Goal: Task Accomplishment & Management: Complete application form

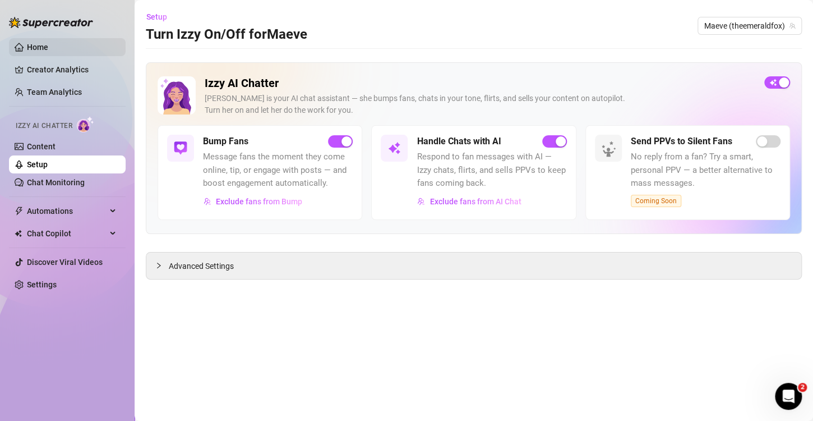
click at [35, 44] on link "Home" at bounding box center [37, 47] width 21 height 9
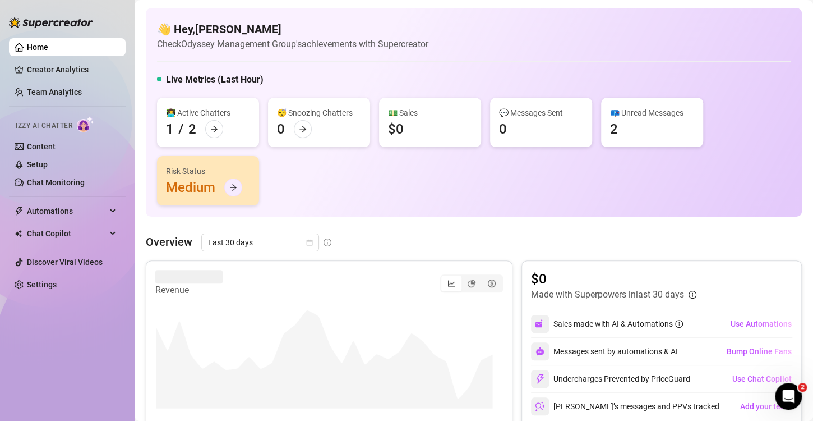
click at [234, 187] on icon "arrow-right" at bounding box center [233, 188] width 7 height 6
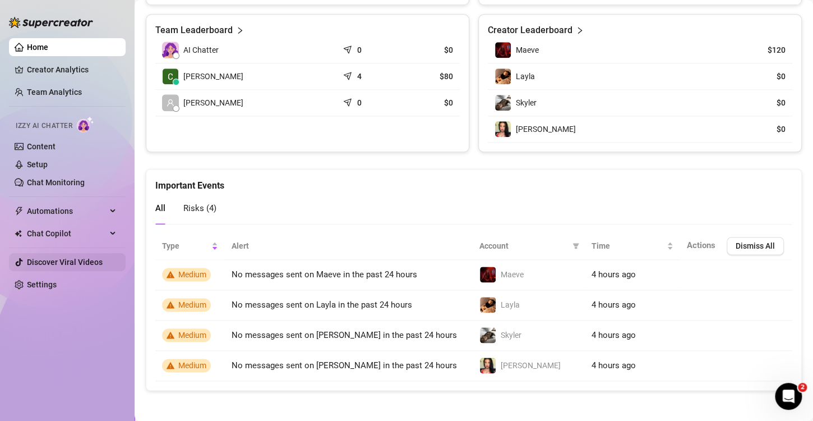
scroll to position [534, 0]
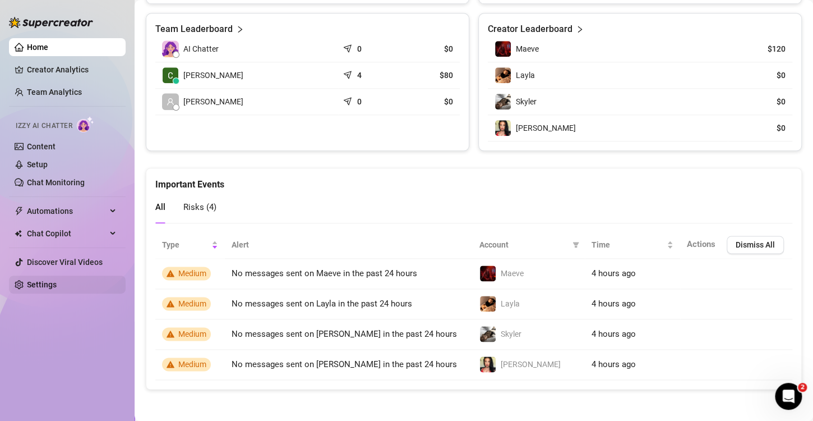
click at [43, 286] on link "Settings" at bounding box center [42, 284] width 30 height 9
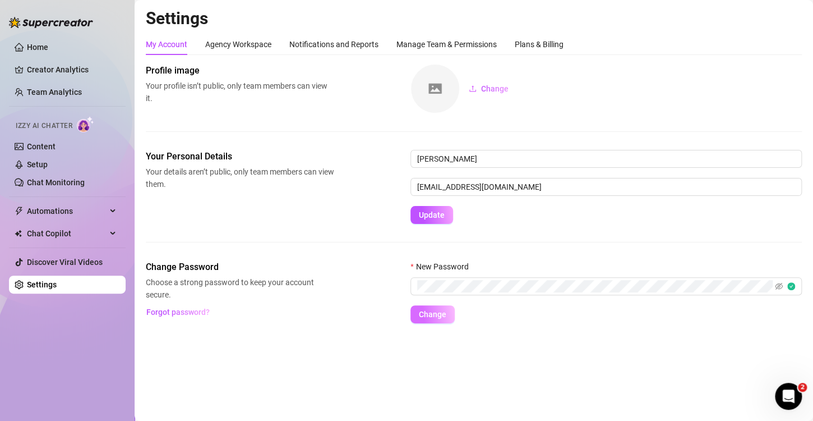
click at [435, 319] on button "Change" at bounding box center [432, 314] width 44 height 18
click at [216, 58] on div "My Account Agency Workspace Notifications and Reports Manage Team & Permissions…" at bounding box center [474, 178] width 656 height 289
click at [233, 38] on div "Agency Workspace" at bounding box center [238, 44] width 66 height 12
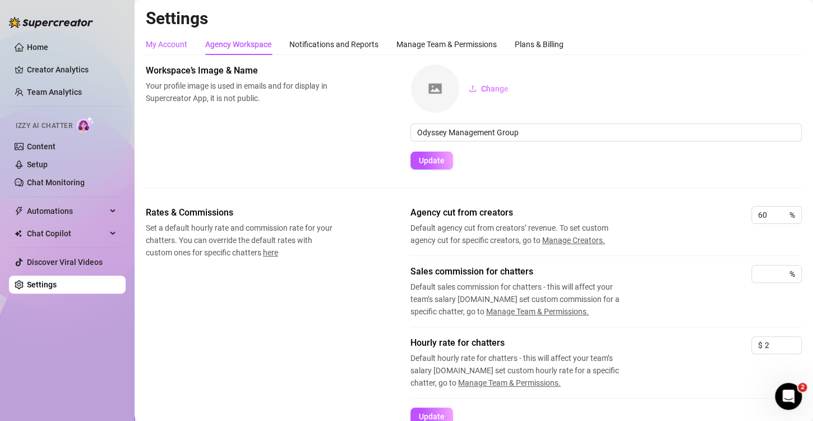
click at [174, 47] on div "My Account" at bounding box center [166, 44] width 41 height 12
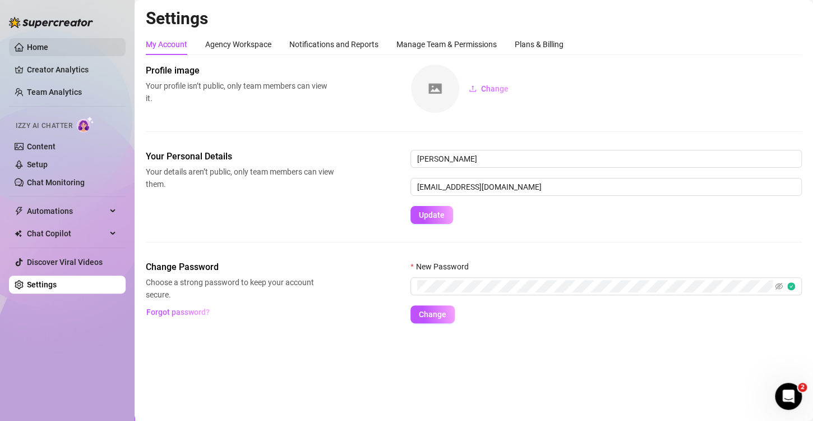
click at [47, 50] on link "Home" at bounding box center [37, 47] width 21 height 9
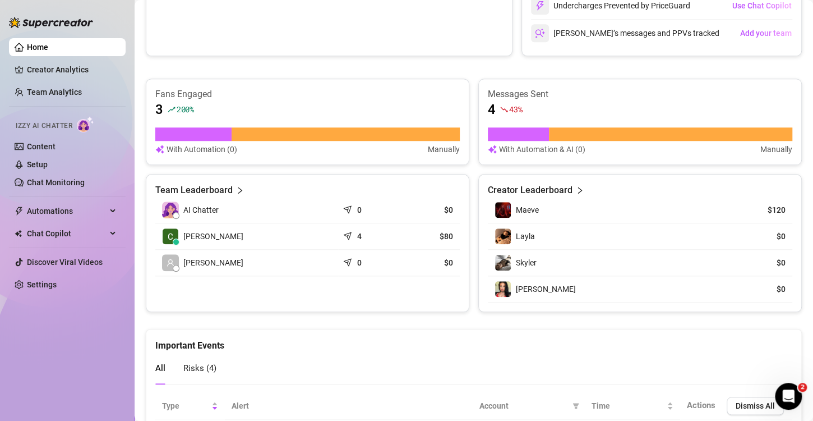
scroll to position [393, 0]
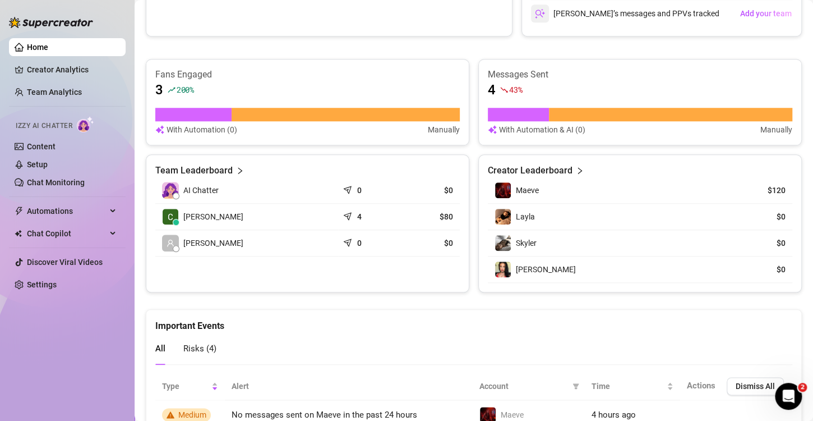
click at [218, 237] on td "[PERSON_NAME]" at bounding box center [246, 243] width 183 height 26
click at [186, 241] on span "[PERSON_NAME]" at bounding box center [213, 243] width 60 height 12
click at [191, 239] on span "[PERSON_NAME]" at bounding box center [213, 243] width 60 height 12
drag, startPoint x: 151, startPoint y: 238, endPoint x: 161, endPoint y: 239, distance: 9.5
click at [152, 238] on div "Team Leaderboard AI Chatter 0 $0 [PERSON_NAME] 4 $80 [PERSON_NAME] 0 $0" at bounding box center [308, 223] width 324 height 138
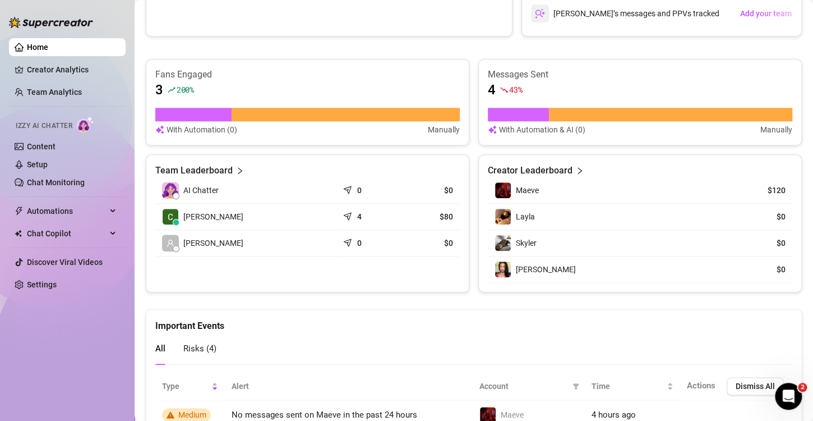
click at [162, 239] on span at bounding box center [170, 242] width 17 height 17
click at [165, 239] on span at bounding box center [170, 242] width 17 height 17
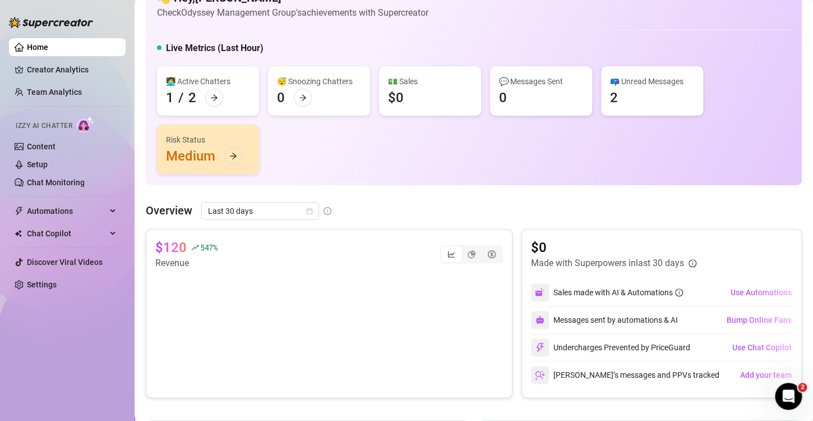
scroll to position [0, 0]
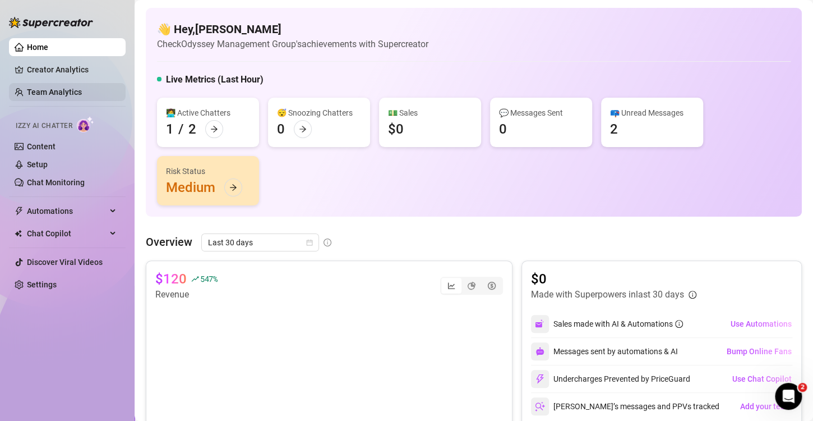
click at [81, 87] on link "Team Analytics" at bounding box center [54, 91] width 55 height 9
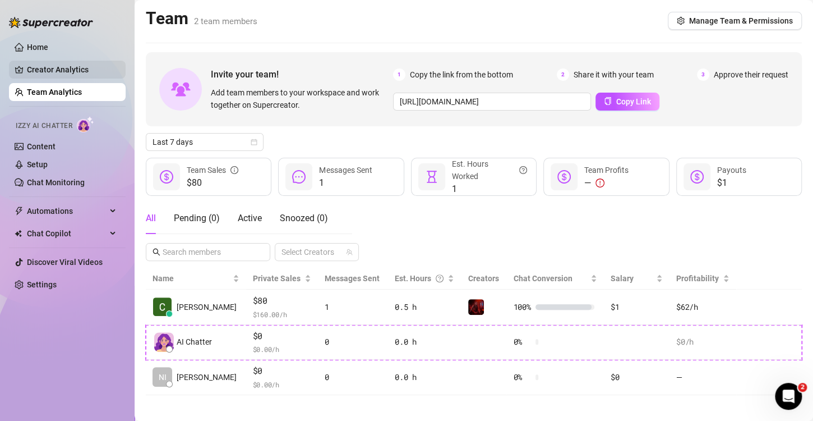
click at [33, 62] on link "Creator Analytics" at bounding box center [72, 70] width 90 height 18
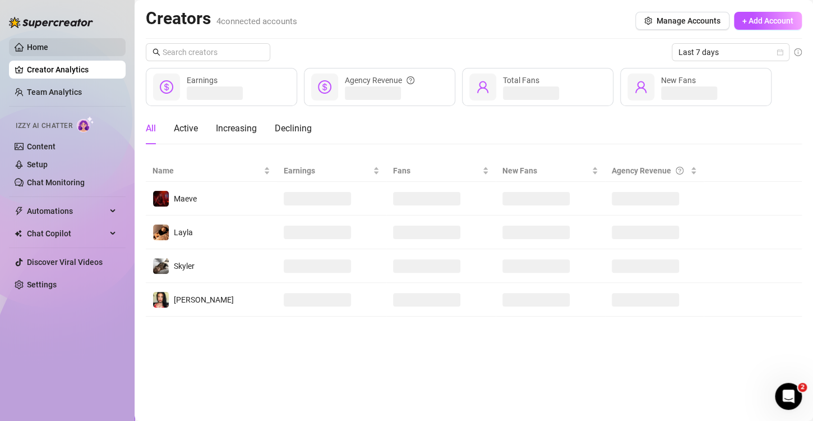
click at [31, 43] on link "Home" at bounding box center [37, 47] width 21 height 9
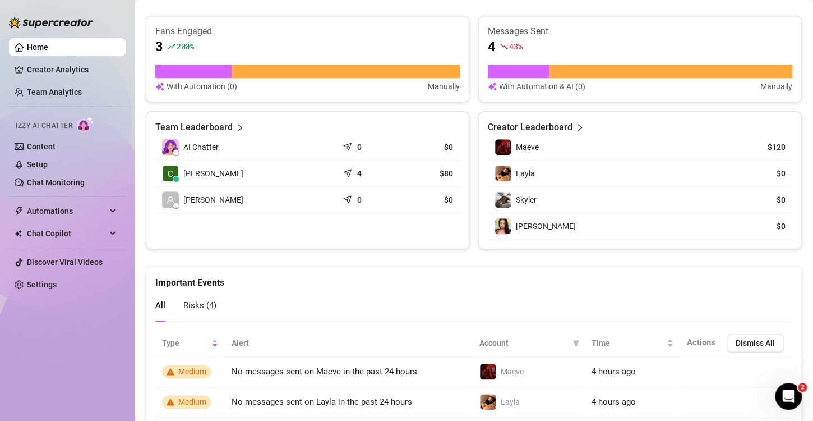
scroll to position [534, 0]
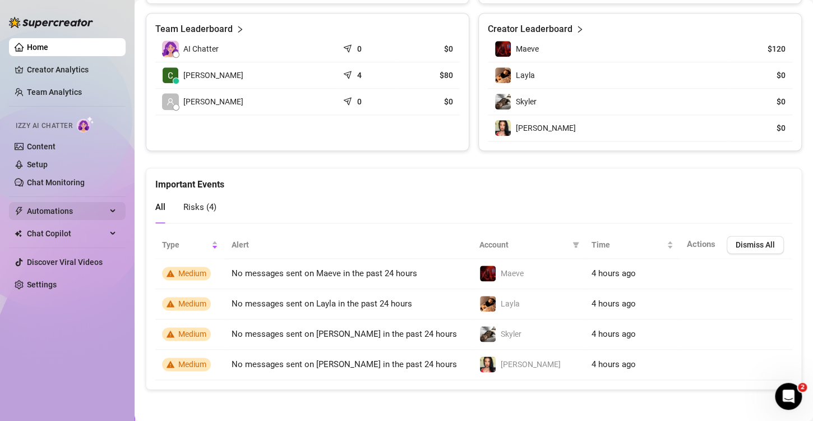
click at [51, 214] on span "Automations" at bounding box center [67, 211] width 80 height 18
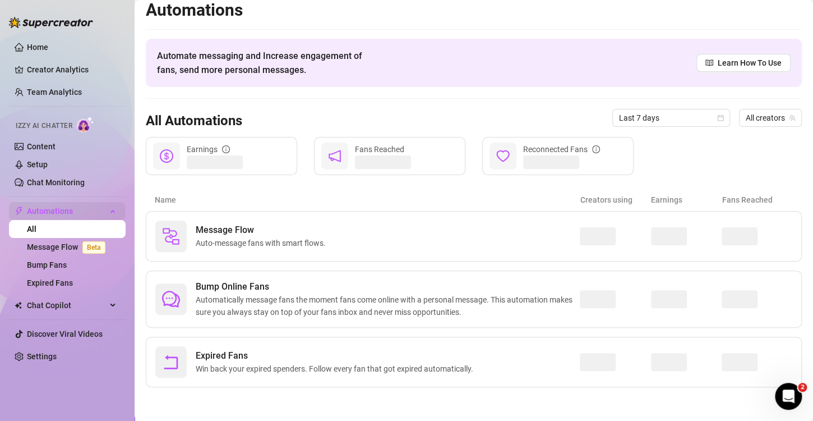
scroll to position [7, 0]
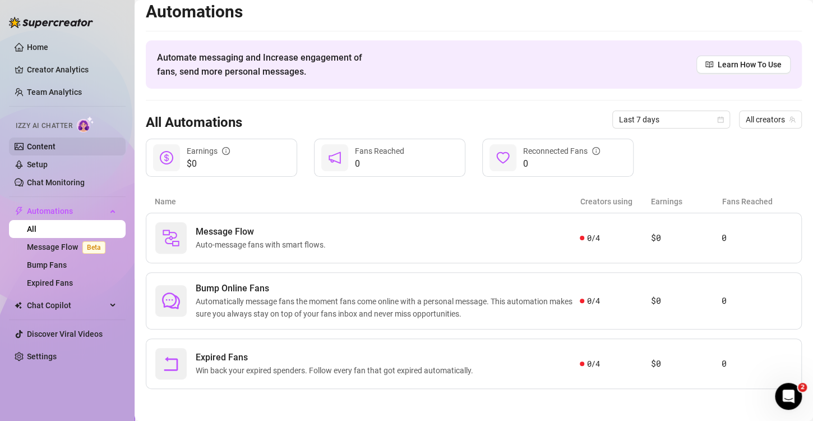
click at [50, 147] on link "Content" at bounding box center [41, 146] width 29 height 9
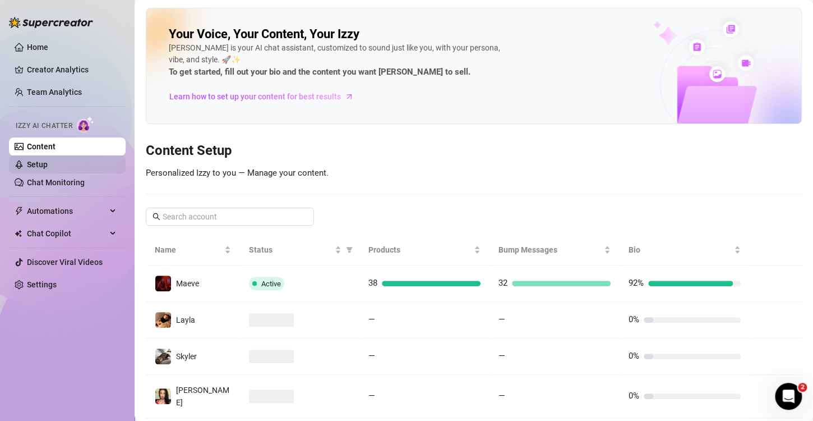
click at [48, 162] on link "Setup" at bounding box center [37, 164] width 21 height 9
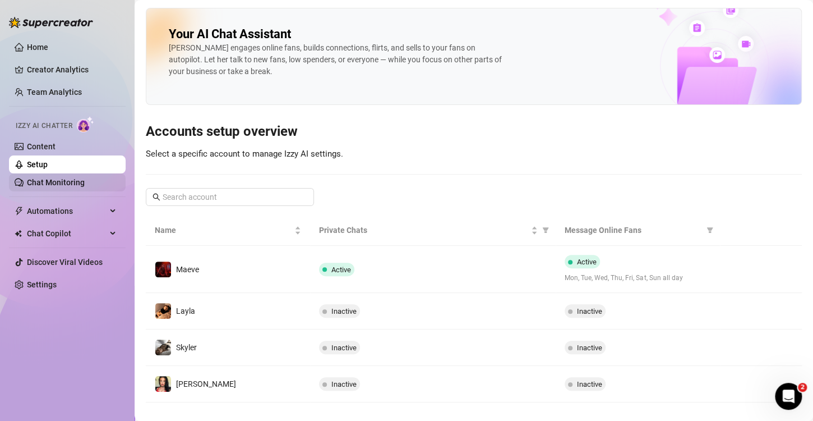
click at [51, 178] on link "Chat Monitoring" at bounding box center [56, 182] width 58 height 9
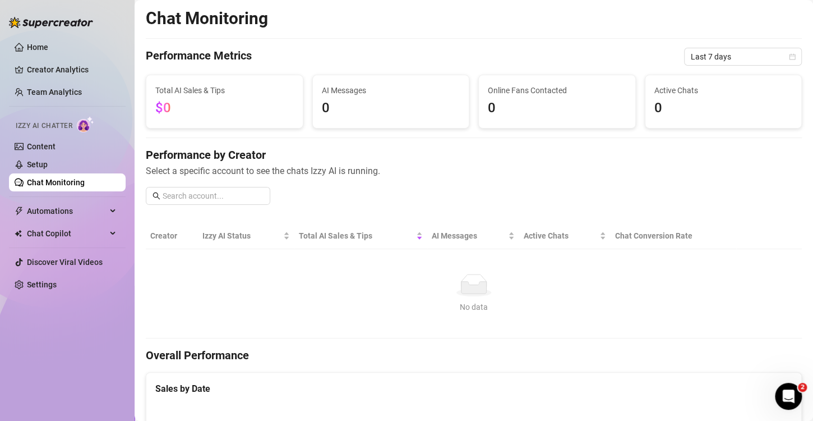
click at [40, 57] on ul "Home Creator Analytics Team Analytics Izzy AI Chatter Content Setup Chat Monito…" at bounding box center [67, 166] width 117 height 264
click at [40, 48] on link "Home" at bounding box center [37, 47] width 21 height 9
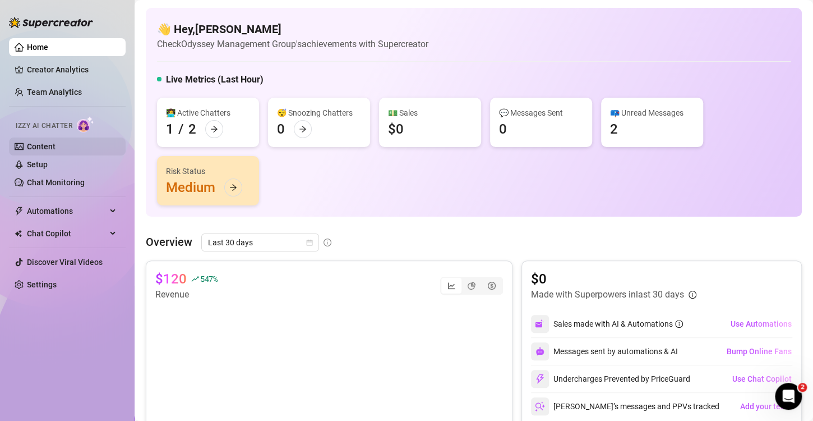
click at [56, 151] on link "Content" at bounding box center [41, 146] width 29 height 9
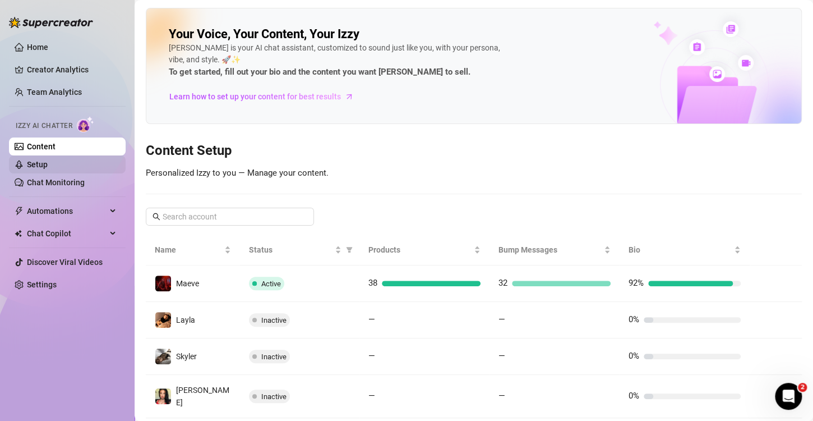
click at [48, 167] on link "Setup" at bounding box center [37, 164] width 21 height 9
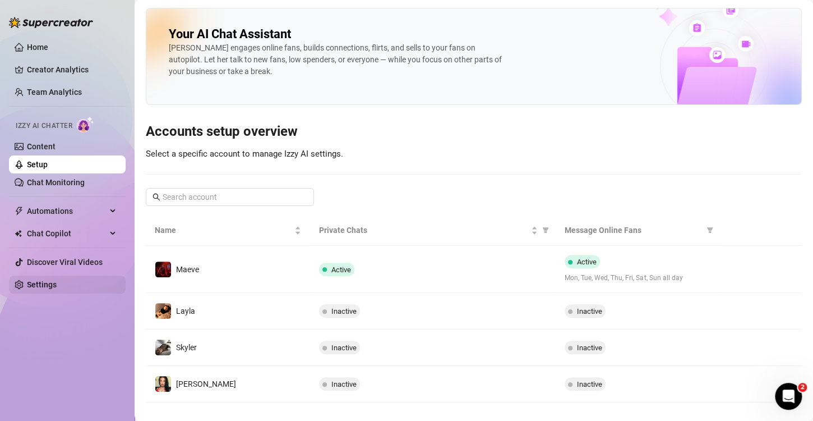
click at [56, 280] on link "Settings" at bounding box center [42, 284] width 30 height 9
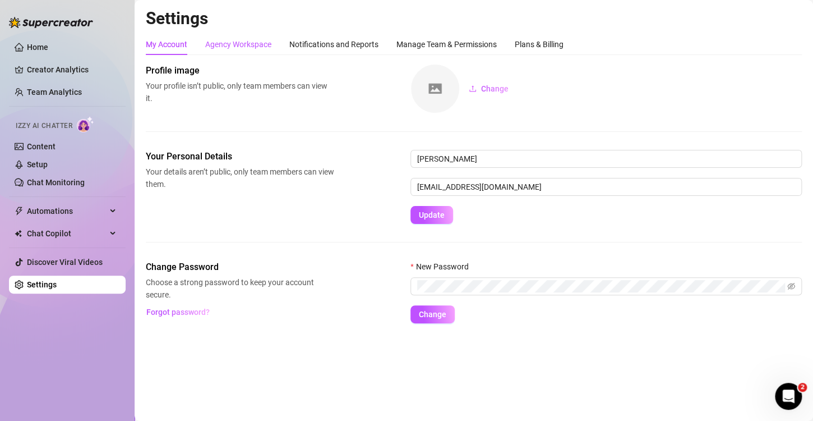
click at [237, 43] on div "Agency Workspace" at bounding box center [238, 44] width 66 height 12
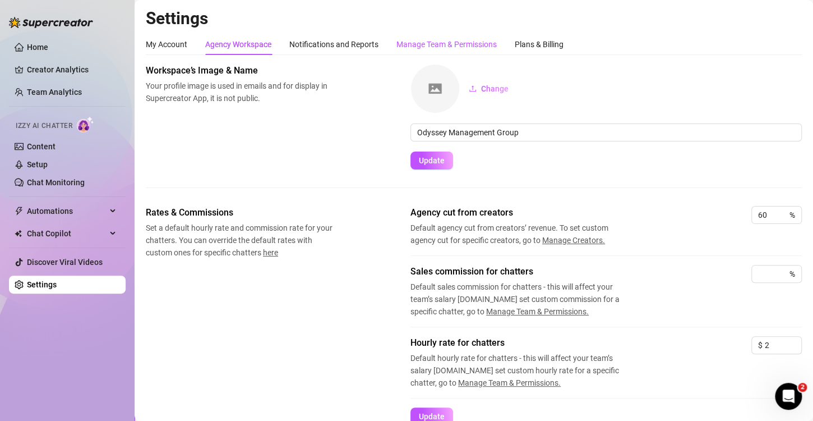
click at [431, 40] on div "Manage Team & Permissions" at bounding box center [446, 44] width 100 height 12
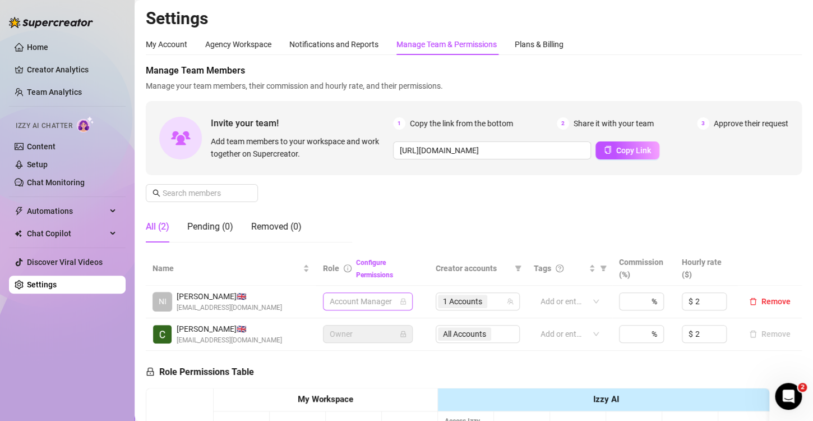
click at [376, 302] on span "Account Manager" at bounding box center [368, 301] width 76 height 17
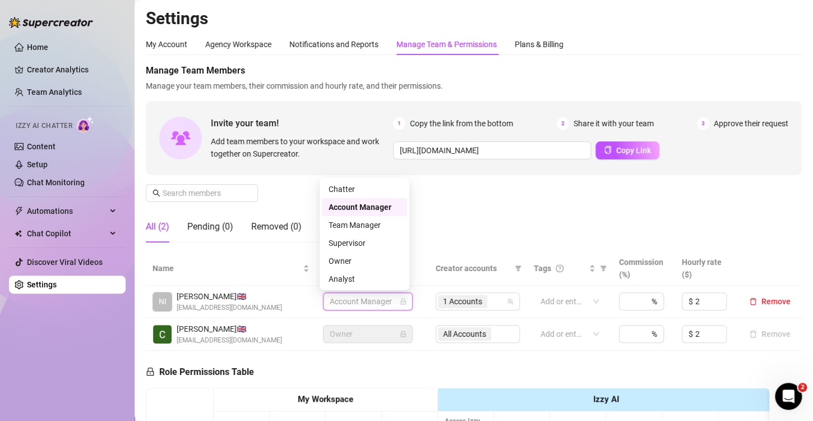
click at [365, 202] on div "Account Manager" at bounding box center [365, 207] width 72 height 12
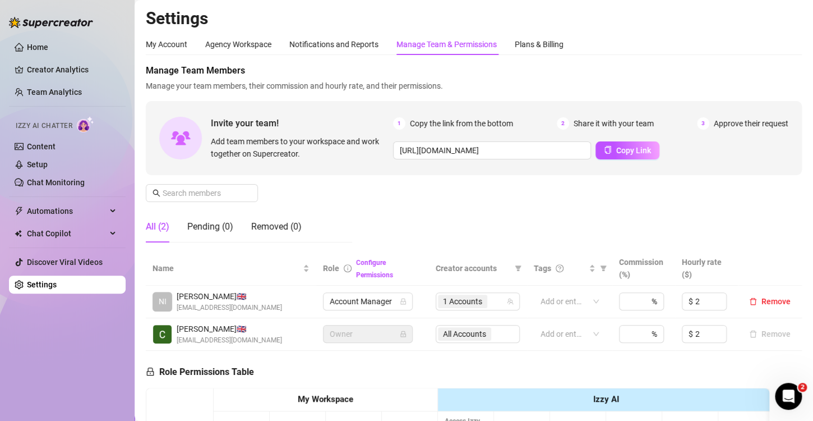
click at [483, 195] on div "Manage Team Members Manage your team members, their commission and hourly rate,…" at bounding box center [474, 157] width 656 height 187
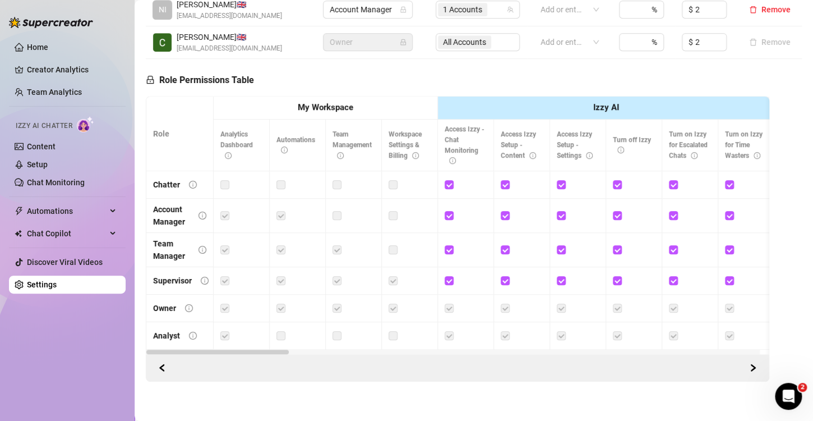
scroll to position [22, 0]
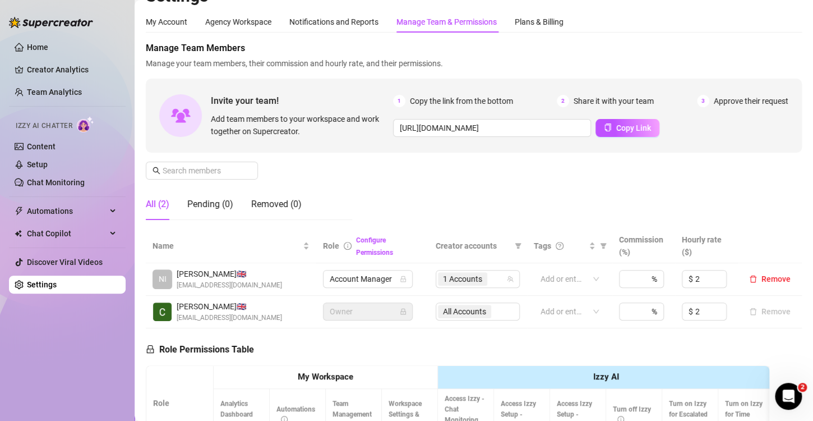
drag, startPoint x: 199, startPoint y: 274, endPoint x: 218, endPoint y: 274, distance: 19.1
click at [203, 274] on span "[PERSON_NAME] 🇬🇧" at bounding box center [229, 273] width 105 height 12
click at [267, 275] on span "[PERSON_NAME] 🇬🇧" at bounding box center [229, 273] width 105 height 12
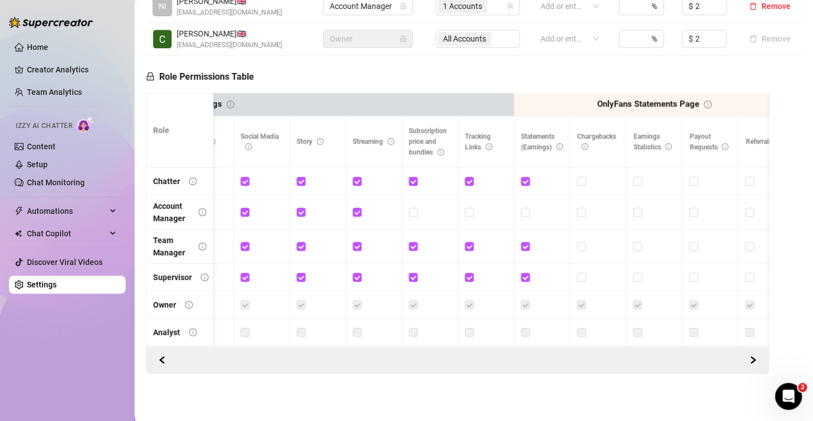
scroll to position [0, 2009]
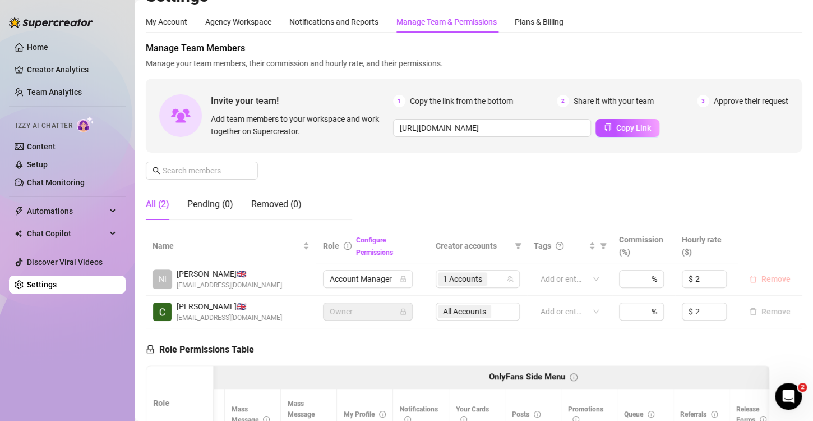
click at [763, 279] on span "Remove" at bounding box center [776, 278] width 29 height 9
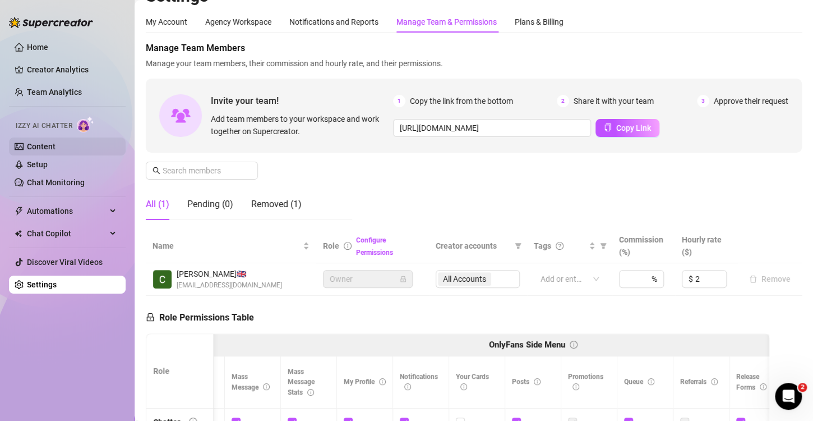
click at [56, 143] on link "Content" at bounding box center [41, 146] width 29 height 9
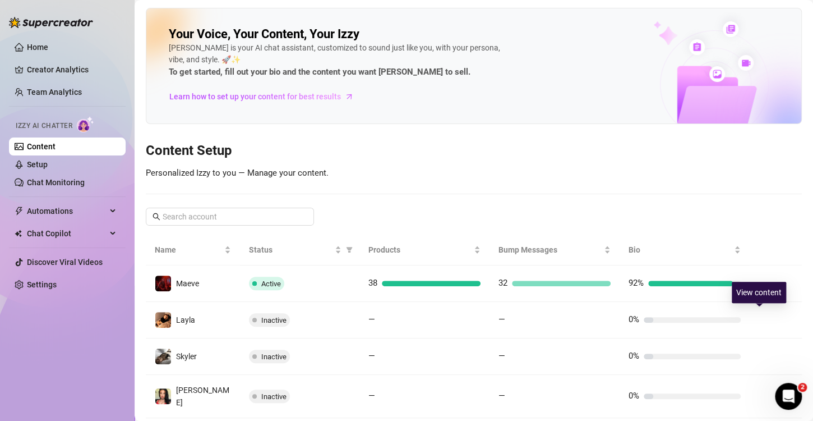
click at [759, 316] on button "button" at bounding box center [768, 320] width 18 height 18
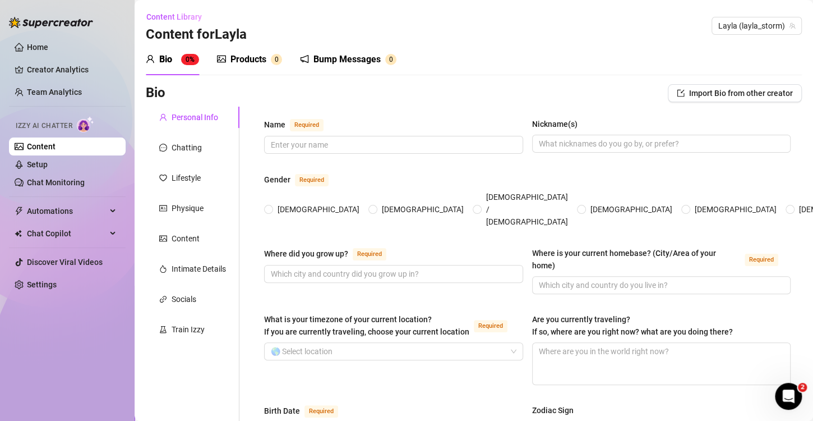
click at [318, 159] on div "Name Required Nickname(s)" at bounding box center [527, 141] width 527 height 46
click at [330, 137] on span at bounding box center [393, 145] width 259 height 18
click at [326, 141] on input "Name Required" at bounding box center [392, 145] width 243 height 12
click at [340, 267] on input "Where did you grow up? Required" at bounding box center [392, 273] width 243 height 12
paste input "Oh gosh, kinda all over really! I was born in the U.S. but I grew up mostly in …"
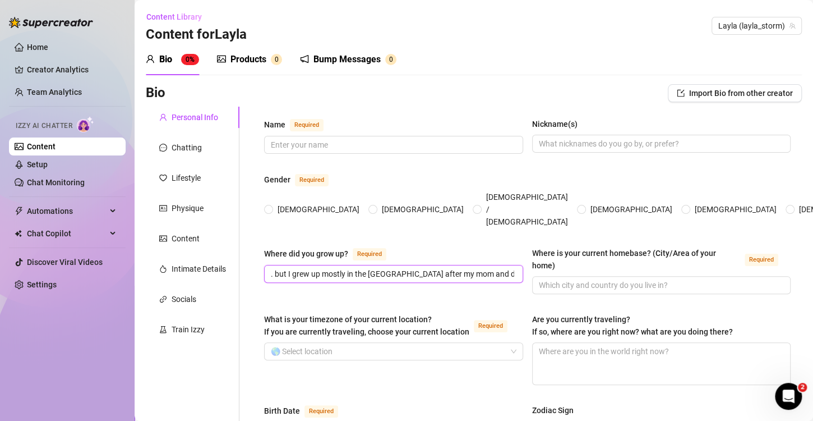
scroll to position [0, 168]
type input "Oh gosh, kinda all over really! I was born in the U.S. but I grew up mostly in …"
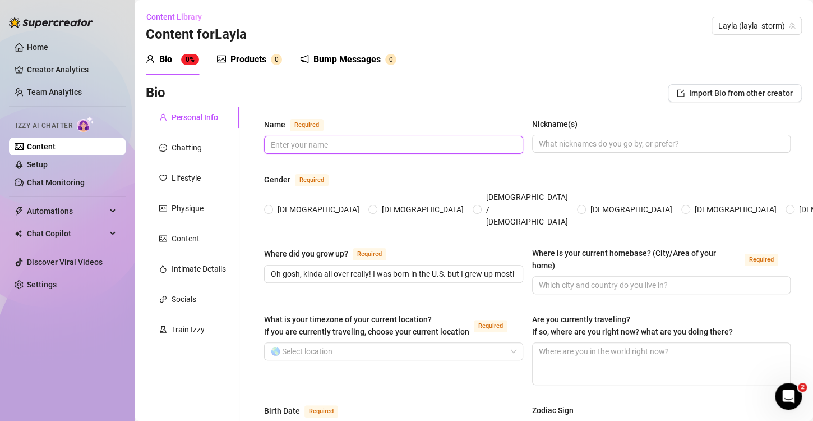
click at [311, 142] on input "Name Required" at bounding box center [392, 145] width 243 height 12
type input "[PERSON_NAME]"
drag, startPoint x: 589, startPoint y: 147, endPoint x: 580, endPoint y: 141, distance: 11.2
click at [592, 147] on input "Nickname(s)" at bounding box center [660, 143] width 243 height 12
type input "Layla"
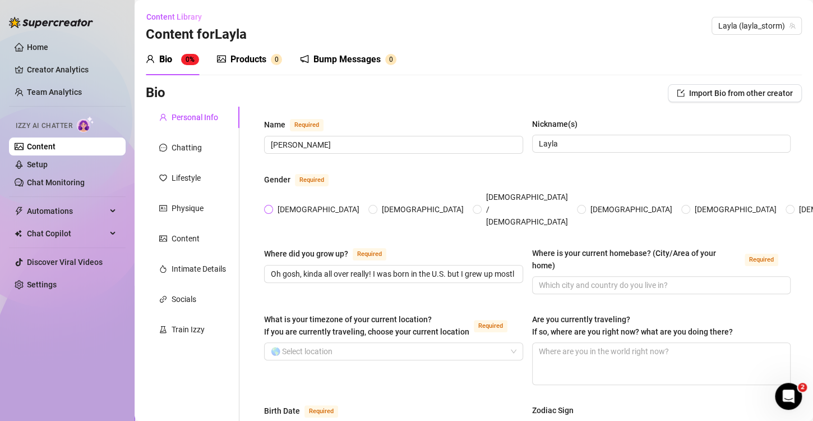
click at [279, 203] on span "[DEMOGRAPHIC_DATA]" at bounding box center [318, 209] width 91 height 12
click at [271, 206] on input "[DEMOGRAPHIC_DATA]" at bounding box center [269, 209] width 4 height 7
radio input "true"
click at [594, 279] on input "Where is your current homebase? (City/Area of your home) Required" at bounding box center [660, 285] width 243 height 12
click at [574, 279] on input "Where is your current homebase? (City/Area of your home) Required" at bounding box center [660, 285] width 243 height 12
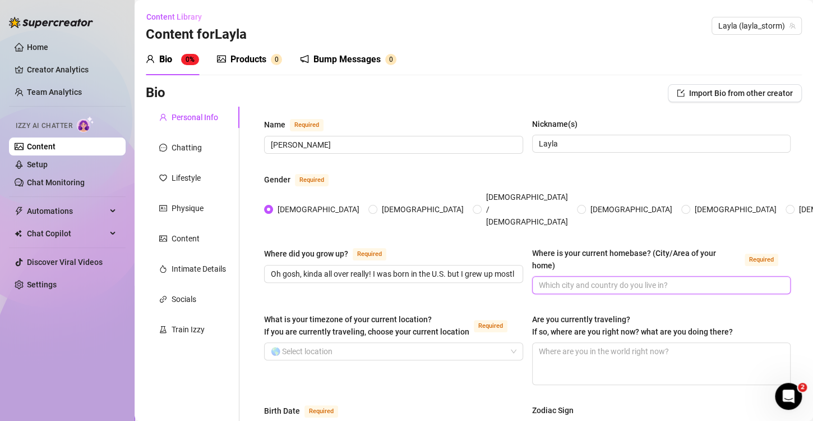
paste input "I live just outside of [GEOGRAPHIC_DATA] now, near [GEOGRAPHIC_DATA]! I’m at un…"
type input "I live just outside of [GEOGRAPHIC_DATA] now, near [GEOGRAPHIC_DATA]! I’m at un…"
click at [289, 343] on input "What is your timezone of your current location? If you are currently traveling,…" at bounding box center [389, 351] width 236 height 17
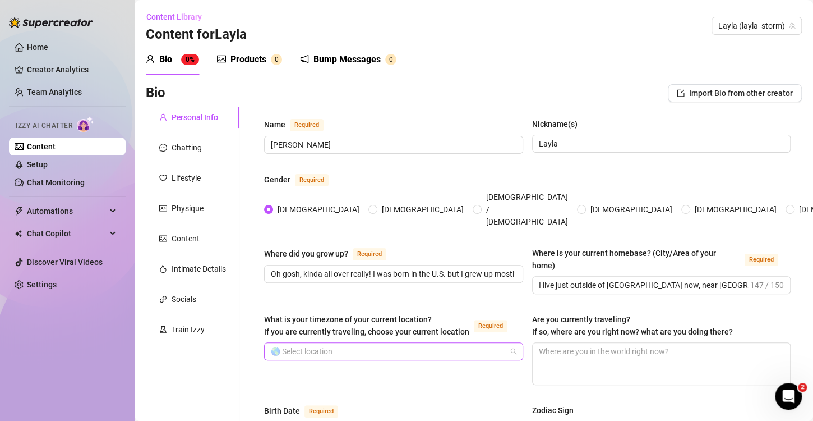
click at [293, 343] on input "What is your timezone of your current location? If you are currently traveling,…" at bounding box center [389, 351] width 236 height 17
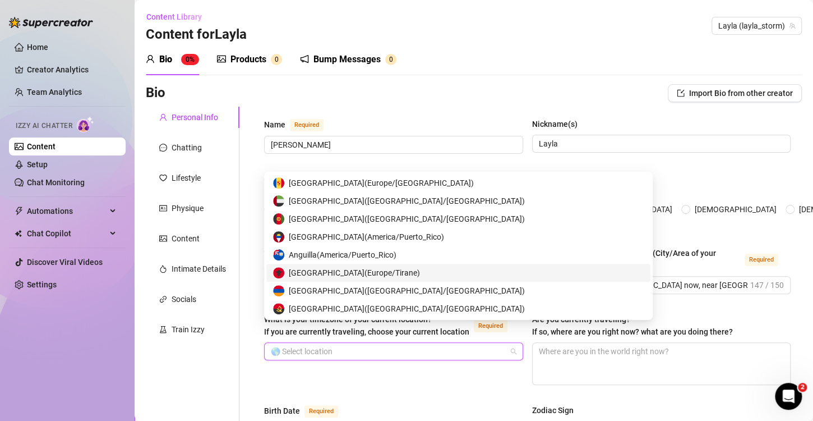
scroll to position [280, 0]
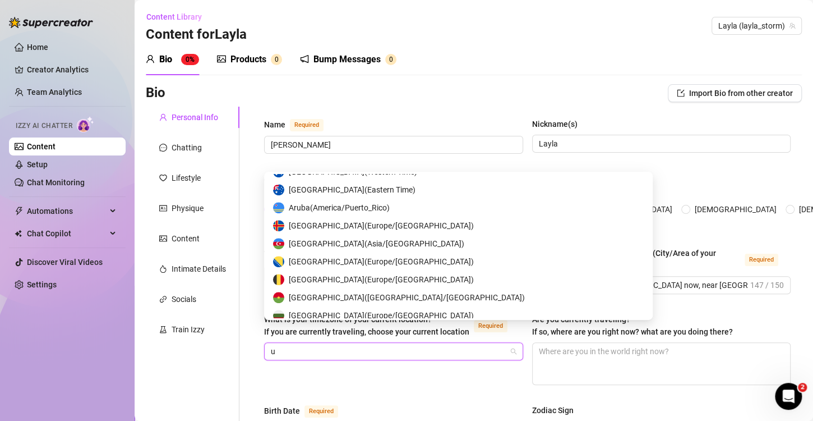
type input "un"
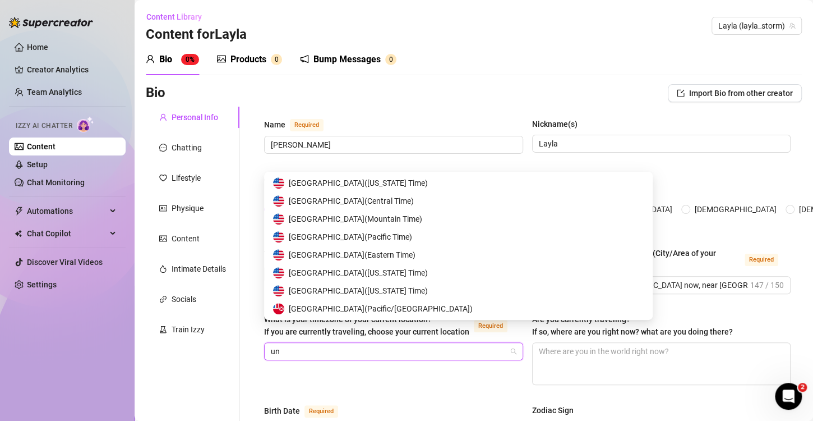
scroll to position [251, 0]
click at [338, 220] on span "[GEOGRAPHIC_DATA] ( Mountain Time )" at bounding box center [355, 219] width 133 height 12
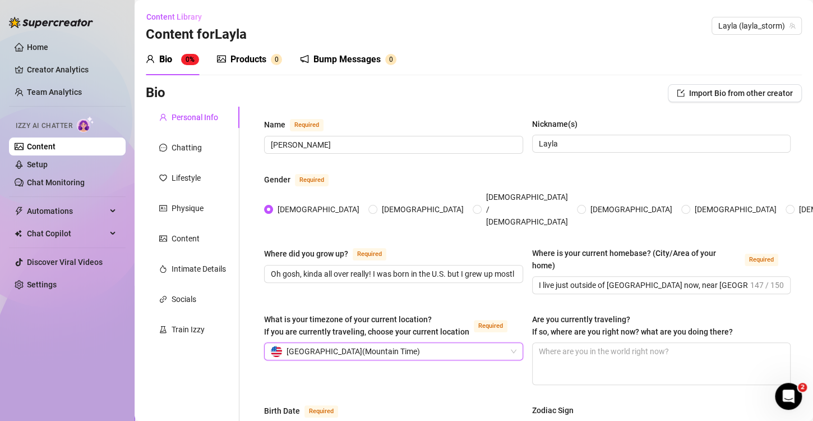
click at [437, 343] on div "[GEOGRAPHIC_DATA] ( Mountain Time )" at bounding box center [389, 351] width 236 height 17
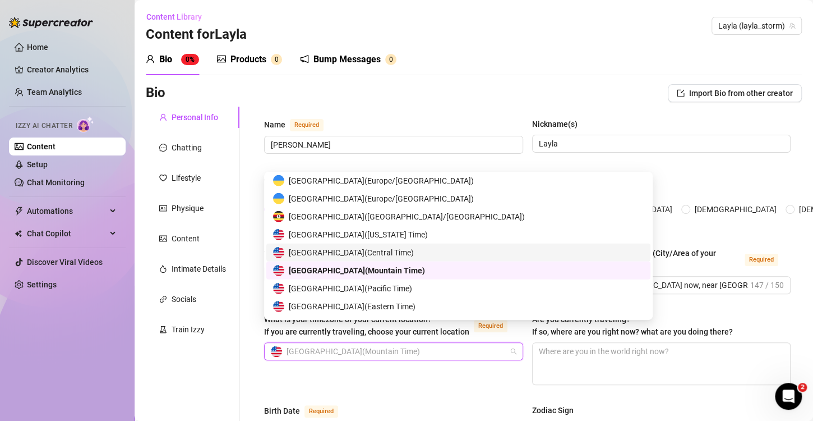
scroll to position [5511, 0]
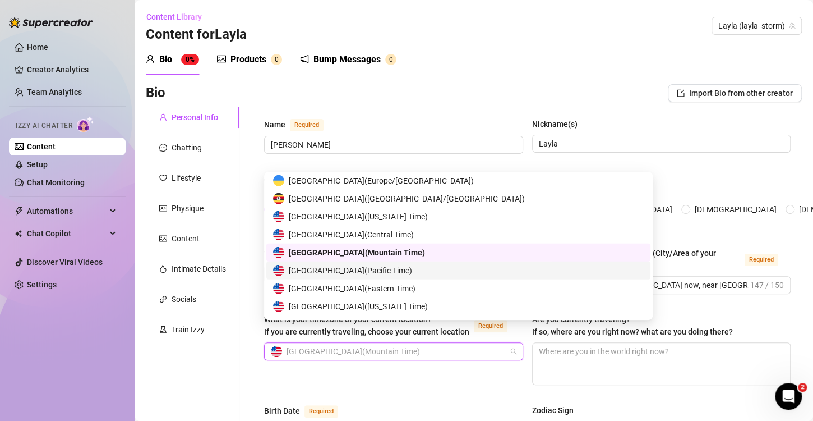
click at [407, 270] on span "United States of America ( Pacific Time )" at bounding box center [350, 270] width 123 height 12
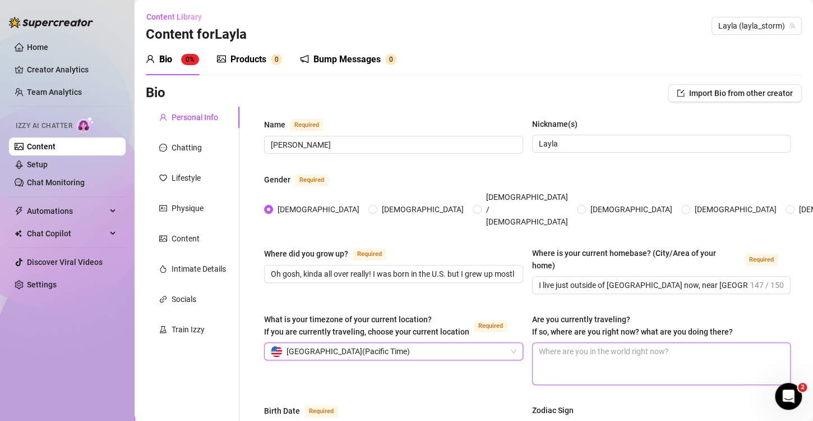
click at [585, 343] on textarea "Are you currently traveling? If so, where are you right now? what are you doing…" at bounding box center [662, 363] width 258 height 41
click at [586, 343] on textarea "Are you currently traveling? If so, where are you right now? what are you doing…" at bounding box center [662, 363] width 258 height 41
click at [585, 343] on textarea "Are you currently traveling? If so, where are you right now? what are you doing…" at bounding box center [662, 363] width 258 height 41
paste textarea "I just got back from [GEOGRAPHIC_DATA] visiting my dad – he lives in this reall…"
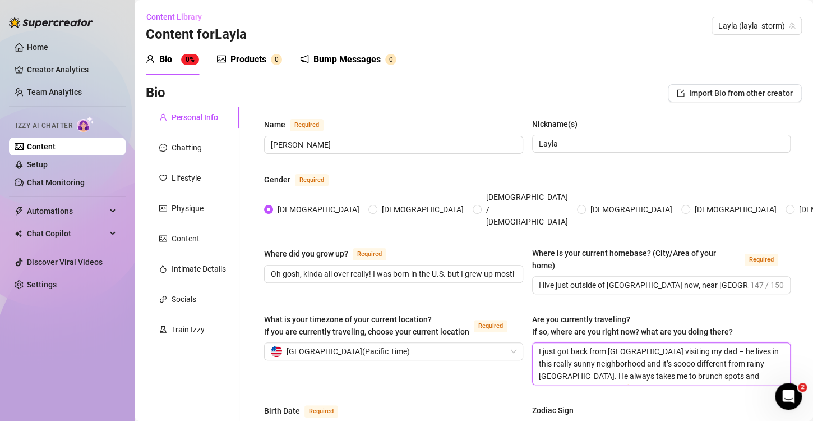
type textarea "I just got back from [GEOGRAPHIC_DATA] visiting my dad – he lives in this reall…"
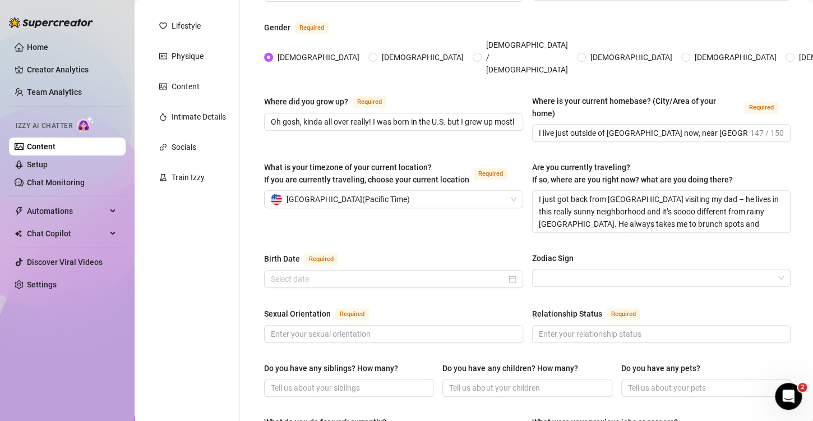
scroll to position [168, 0]
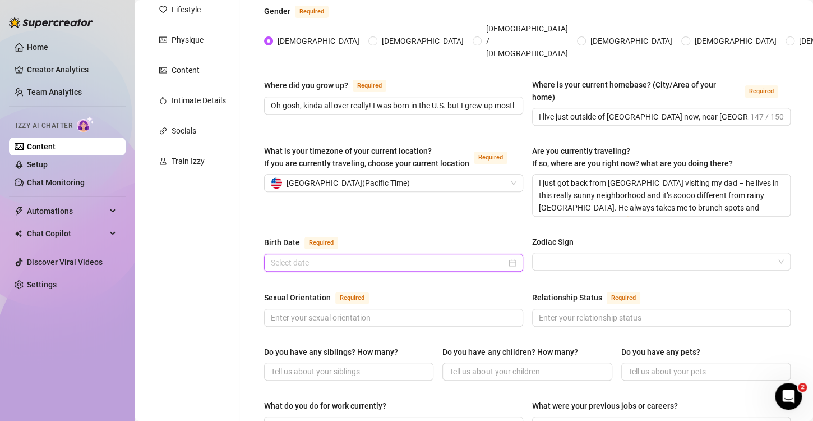
click at [356, 256] on input "Birth Date Required" at bounding box center [389, 262] width 236 height 12
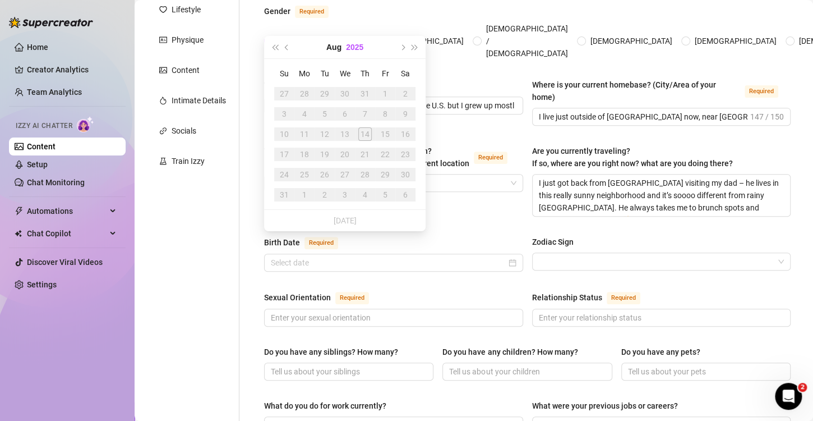
click at [349, 49] on button "2025" at bounding box center [354, 47] width 17 height 22
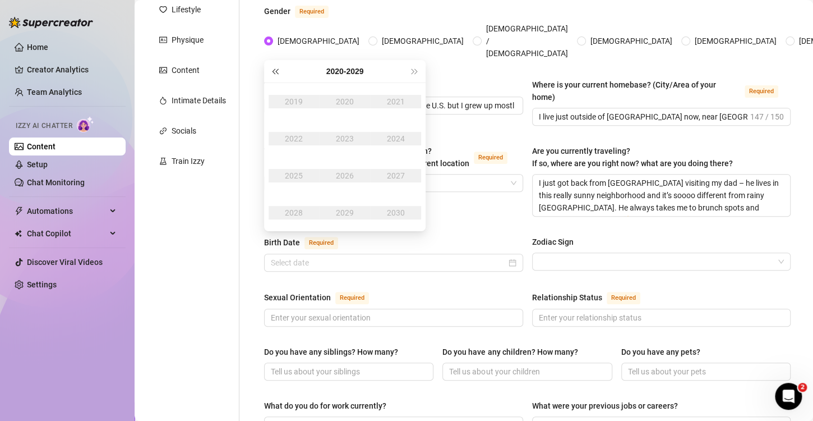
click at [275, 69] on span "Last year (Control + left)" at bounding box center [275, 71] width 6 height 6
click at [282, 71] on div "[DATE] - [DATE]" at bounding box center [344, 71] width 127 height 22
click at [275, 65] on button "Last year (Control + left)" at bounding box center [275, 71] width 12 height 22
click at [350, 175] on div "2006" at bounding box center [345, 175] width 34 height 13
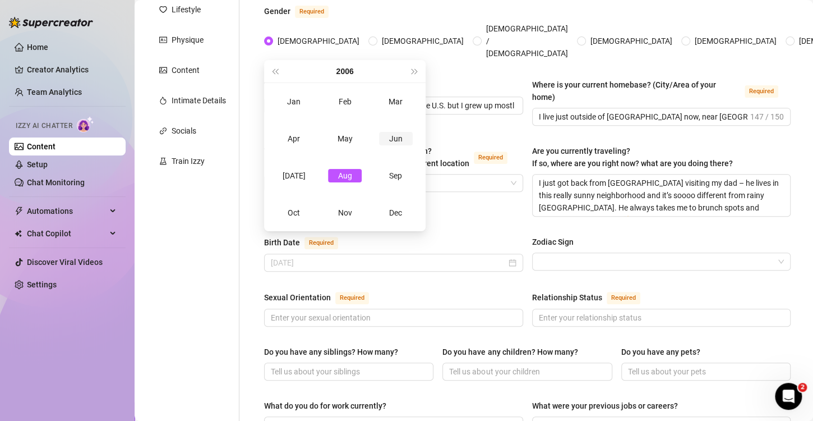
click at [404, 140] on div "Jun" at bounding box center [396, 138] width 34 height 13
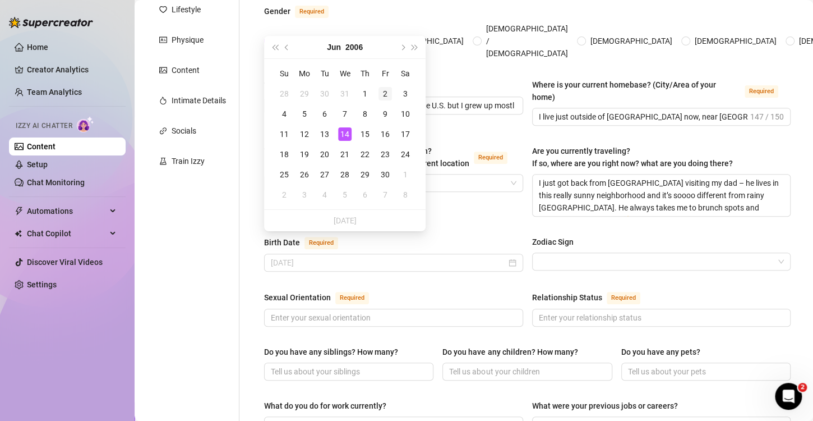
type input "[DATE]"
click at [387, 94] on div "2" at bounding box center [385, 93] width 13 height 13
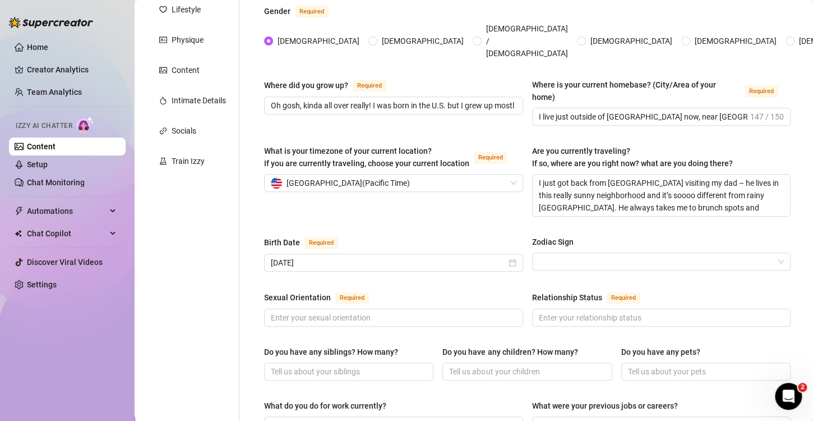
click at [474, 205] on div "What is your timezone of your current location? If you are currently traveling,…" at bounding box center [527, 186] width 527 height 82
click at [606, 253] on input "Zodiac Sign" at bounding box center [657, 261] width 236 height 17
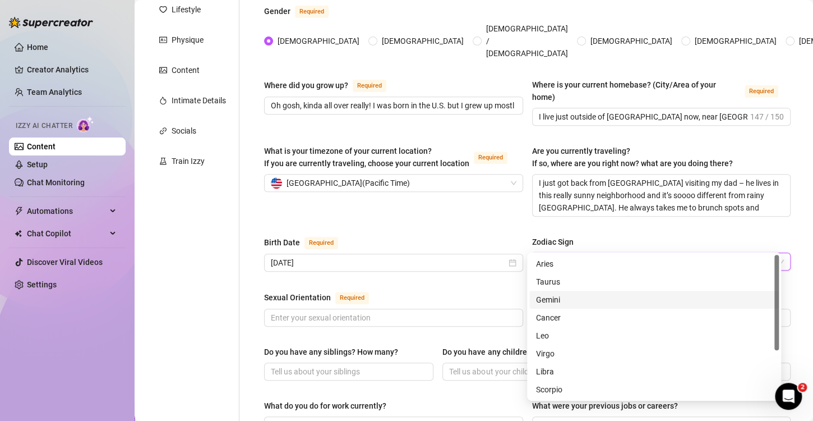
click at [569, 293] on div "Gemini" at bounding box center [654, 299] width 236 height 12
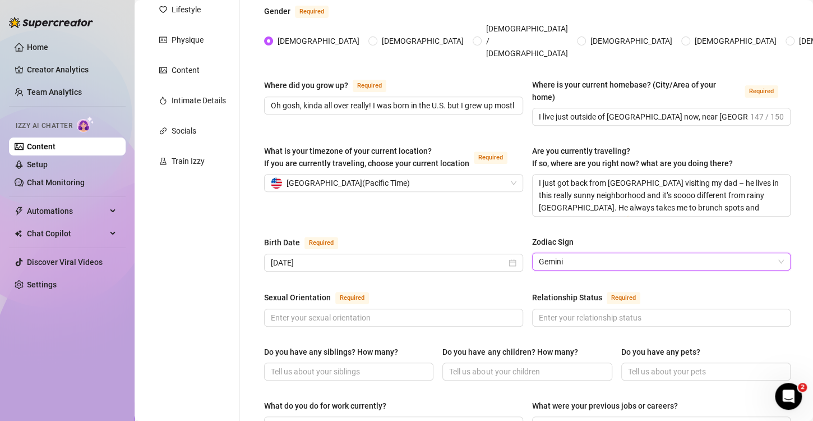
click at [479, 211] on div "Name Required [PERSON_NAME] Nickname(s) [PERSON_NAME] Gender Required [DEMOGRAP…" at bounding box center [527, 408] width 527 height 917
click at [410, 290] on div "Sexual Orientation Required" at bounding box center [393, 299] width 259 height 18
click at [298, 311] on input "Sexual Orientation Required" at bounding box center [392, 317] width 243 height 12
paste input "Straight… but a lil’ curious if the vibe’s right 👀"
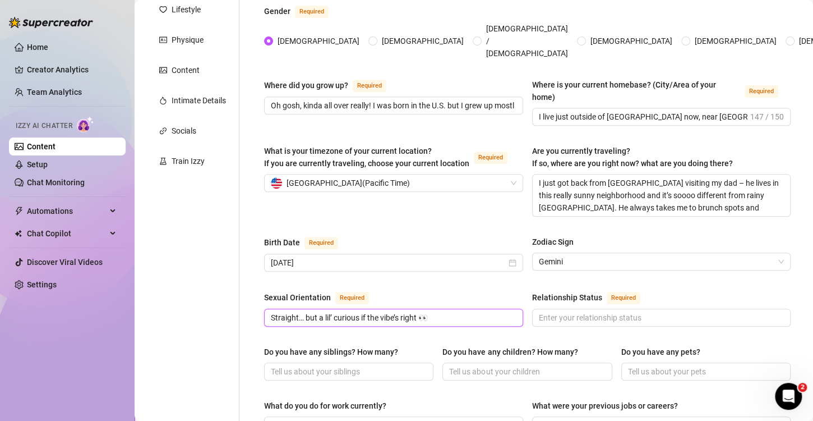
type input "Straight… but a lil’ curious if the vibe’s right 👀"
click at [469, 236] on div "Birth Date Required" at bounding box center [393, 245] width 259 height 18
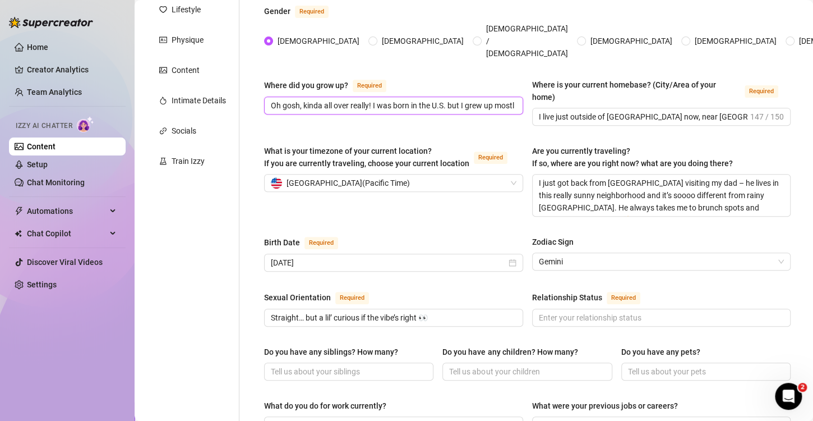
click at [458, 99] on input "Oh gosh, kinda all over really! I was born in the U.S. but I grew up mostly in …" at bounding box center [392, 105] width 243 height 12
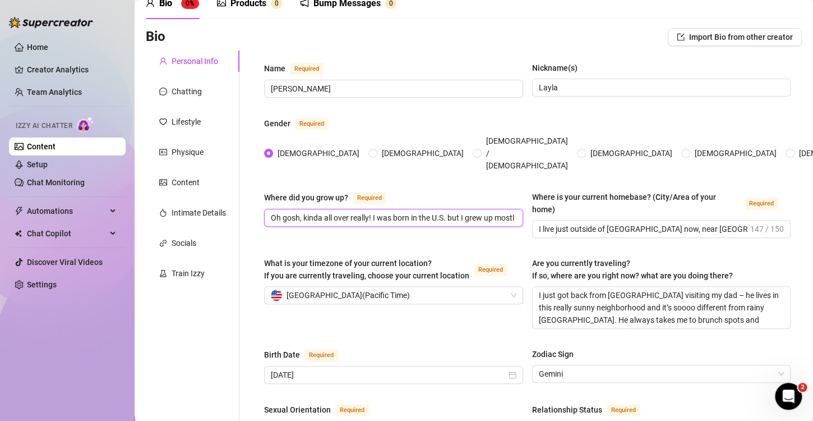
scroll to position [280, 0]
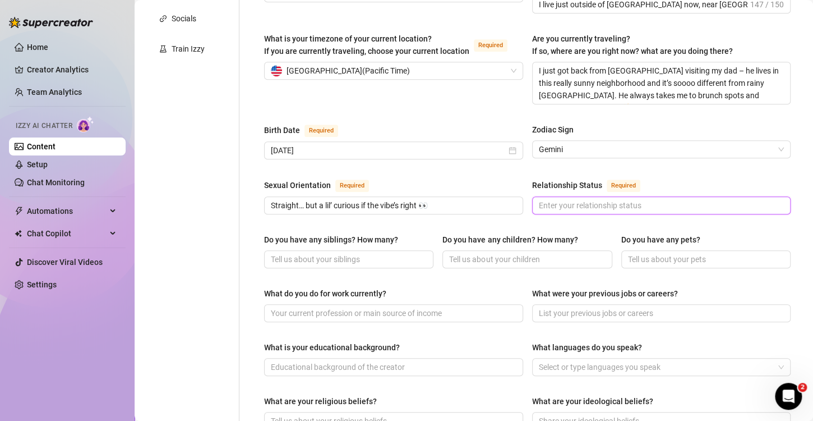
click at [602, 199] on input "Relationship Status Required" at bounding box center [660, 205] width 243 height 12
click at [592, 199] on input "Relationship Status Required" at bounding box center [660, 205] width 243 height 12
paste input "Very, very single… unless you count my vibrator lol 😅"
type input "Very, very single… unless you count my vibrator lol 😅"
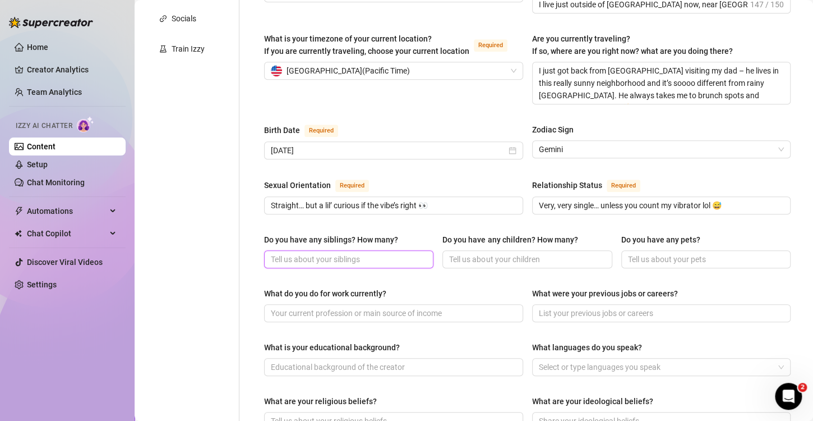
click at [347, 253] on input "Do you have any siblings? How many?" at bounding box center [348, 259] width 154 height 12
click at [313, 253] on input "Do you have any siblings? How many?" at bounding box center [348, 259] width 154 height 12
paste input "Nope! I’m an only child, which might explain why I talk a lot. It gets lonely s…"
click at [343, 253] on input "Nope! I’m an only child, which might explain why I talk a lot. It gets lonely s…" at bounding box center [348, 259] width 154 height 12
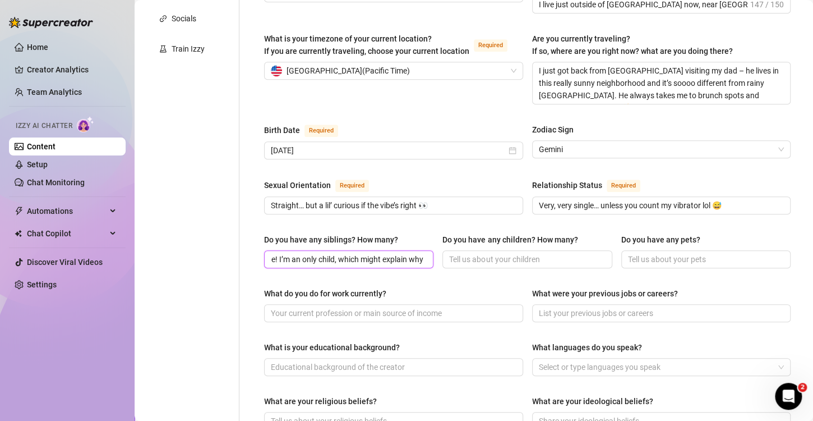
scroll to position [0, 0]
drag, startPoint x: 352, startPoint y: 238, endPoint x: 333, endPoint y: 228, distance: 22.1
click at [333, 233] on div "Do you have any siblings? How many? Nope! I’m an only child, which might explai…" at bounding box center [348, 250] width 169 height 35
type input "Nope! I’m the only one which might explain why I talk a lot. It gets lonely som…"
click at [535, 253] on input "Do you have any children? How many?" at bounding box center [526, 259] width 154 height 12
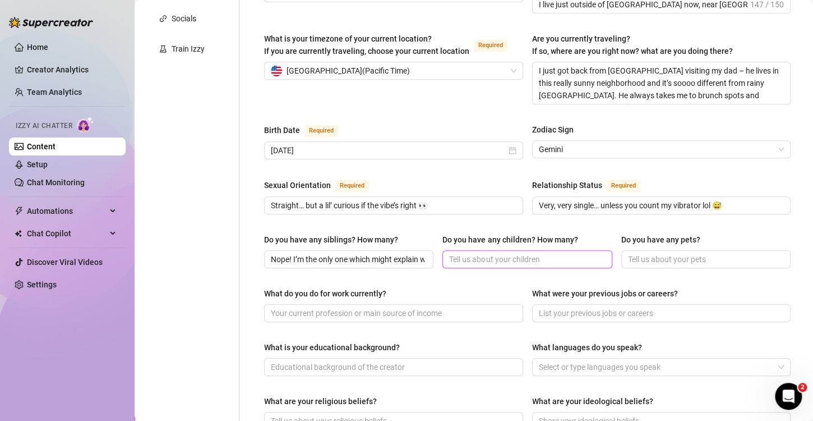
click at [508, 253] on input "Do you have any children? How many?" at bounding box center [526, 259] width 154 height 12
paste input "[DEMOGRAPHIC_DATA], no! Not ready for that – I’m still learning how to keep my …"
type input "[DEMOGRAPHIC_DATA], no! Not ready for that – I’m still learning how to keep my …"
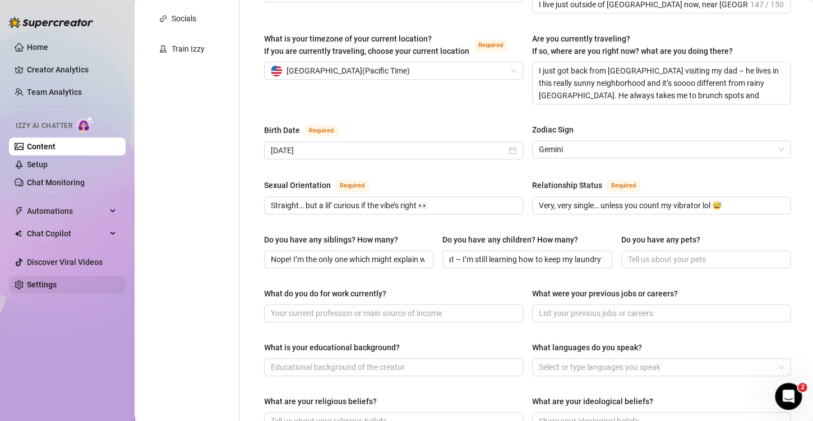
scroll to position [0, 0]
paste input "Yesss – my cat is called Muffin and she’s my baby. Also we have another one cal…"
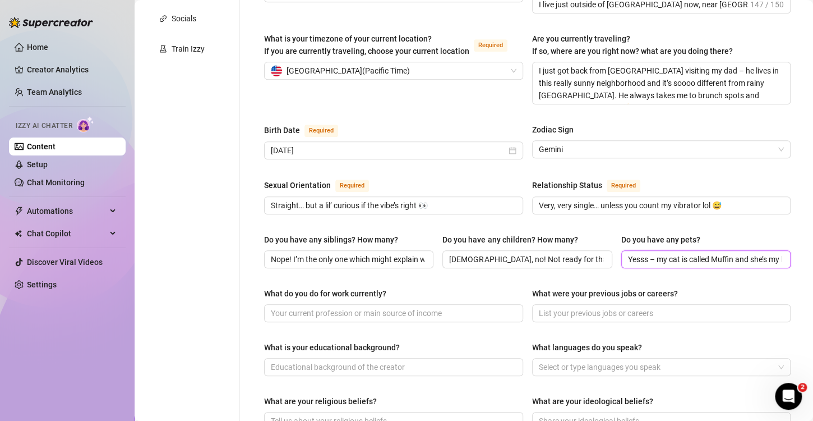
scroll to position [0, 278]
click at [713, 253] on input "Yesss – my cat is called Muffin and she’s my baby. Also we have another one cal…" at bounding box center [705, 259] width 154 height 12
click at [714, 253] on input "Yesss – my cat is called Muffin and she’s my baby. Also we have another one cal…" at bounding box center [705, 259] width 154 height 12
click at [709, 253] on input "Yesss – my cat is called Muffin and she’s my baby. Also we have another one cal…" at bounding box center [705, 259] width 154 height 12
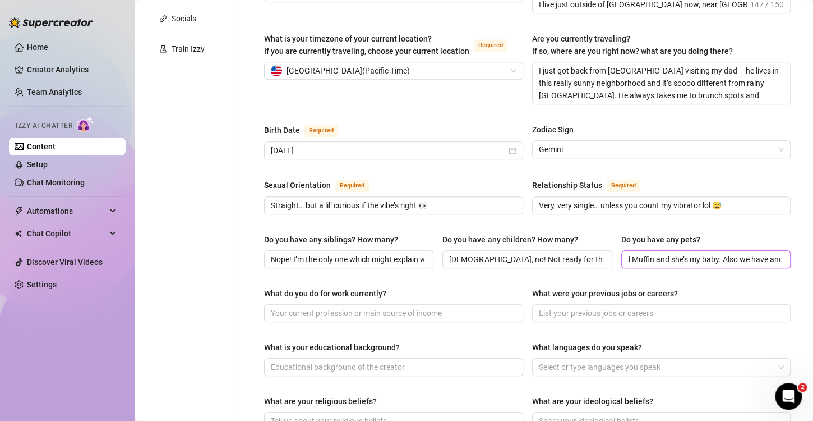
click at [709, 253] on input "Yesss – my cat is called Muffin and she’s my baby. Also we have another one cal…" at bounding box center [705, 259] width 154 height 12
type input "Yesss – my cat is called Muffin and she’s my angel. Also we have another one ca…"
click at [325, 304] on span at bounding box center [393, 313] width 259 height 18
paste input "I’m a student at [GEOGRAPHIC_DATA], studying drama and media, and I also do mod…"
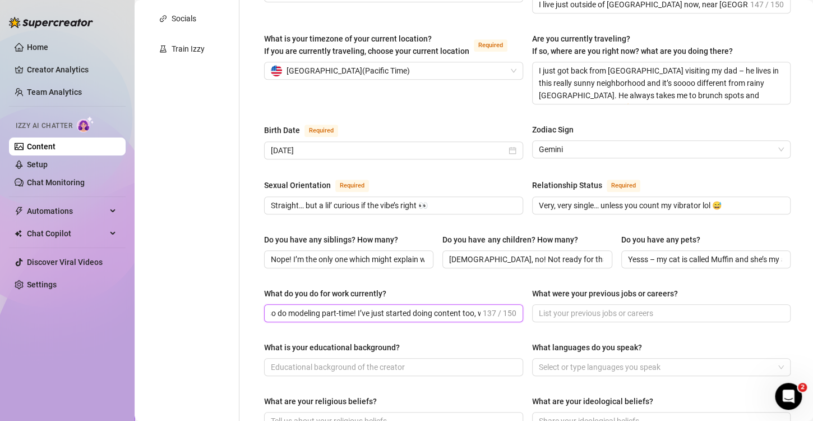
scroll to position [0, 259]
type input "I’m a student at [GEOGRAPHIC_DATA], studying drama and media, and I also do mod…"
click at [603, 307] on input "What were your previous jobs or careers?" at bounding box center [660, 313] width 243 height 12
paste input "I used to hand out flyers in [GEOGRAPHIC_DATA] (so cold omg), did a few promo g…"
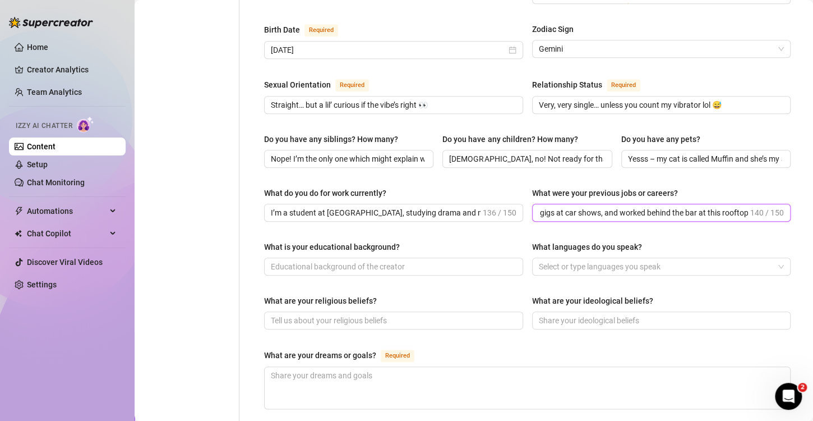
scroll to position [449, 0]
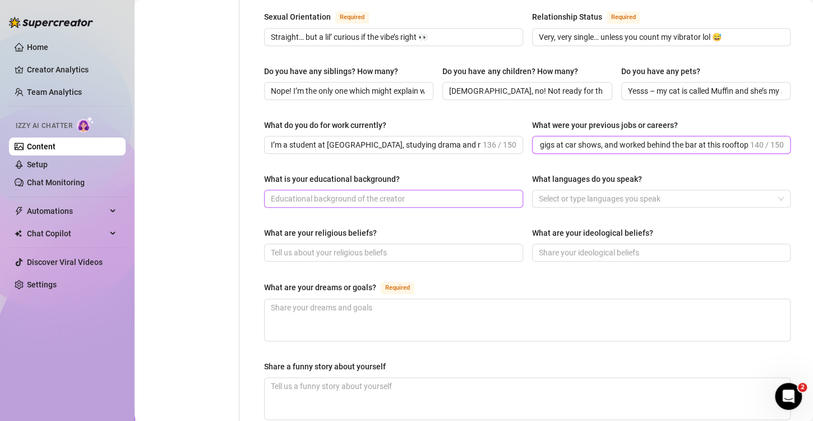
type input "I used to hand out flyers in [GEOGRAPHIC_DATA] (so cold omg), did a few promo g…"
click at [350, 190] on span at bounding box center [393, 199] width 259 height 18
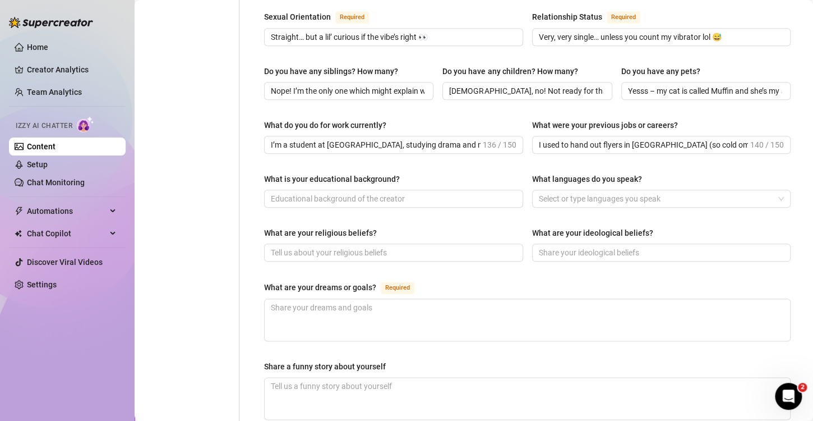
click at [313, 195] on div "What is your educational background? What languages do you speak? Select or typ…" at bounding box center [527, 195] width 527 height 45
click at [313, 192] on input "What is your educational background?" at bounding box center [392, 198] width 243 height 12
paste input "I’m at [GEOGRAPHIC_DATA] in [GEOGRAPHIC_DATA] right now. I’m doing a joint degr…"
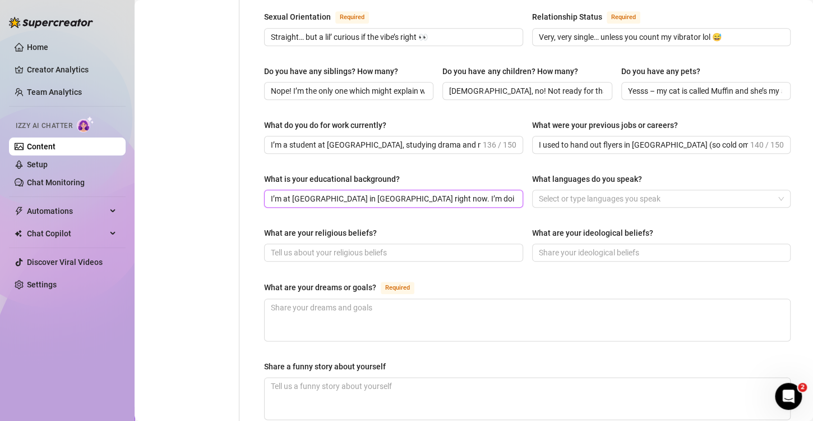
scroll to position [0, 75]
click at [368, 192] on input "I’m at [GEOGRAPHIC_DATA] in [GEOGRAPHIC_DATA] right now. I’m doing a joint degr…" at bounding box center [392, 198] width 243 height 12
click at [358, 192] on input "I’m at [GEOGRAPHIC_DATA] in [GEOGRAPHIC_DATA] right now. I’m doing a joint degr…" at bounding box center [392, 198] width 243 height 12
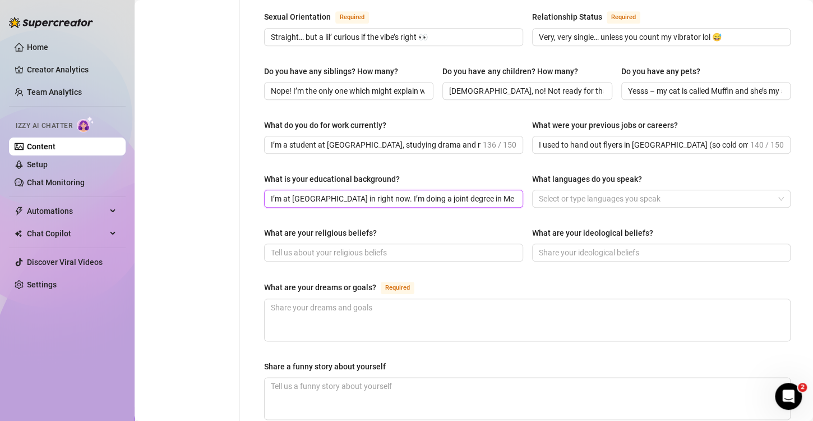
scroll to position [505, 0]
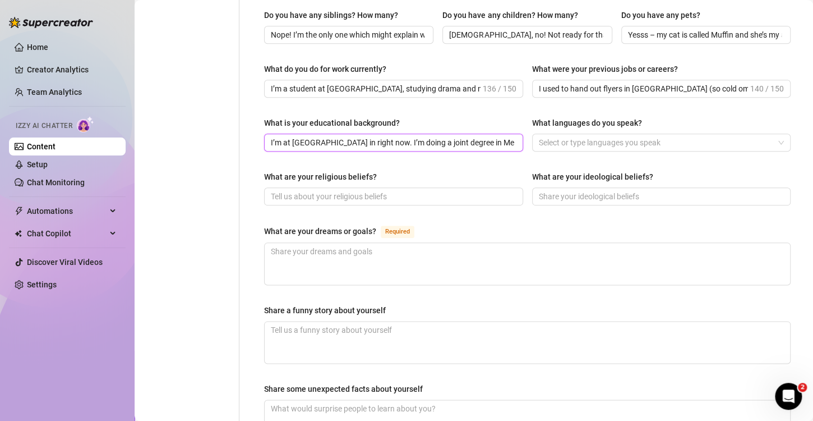
type input "I’m at [GEOGRAPHIC_DATA] in right now. I’m doing a joint degree in Media & Perf…"
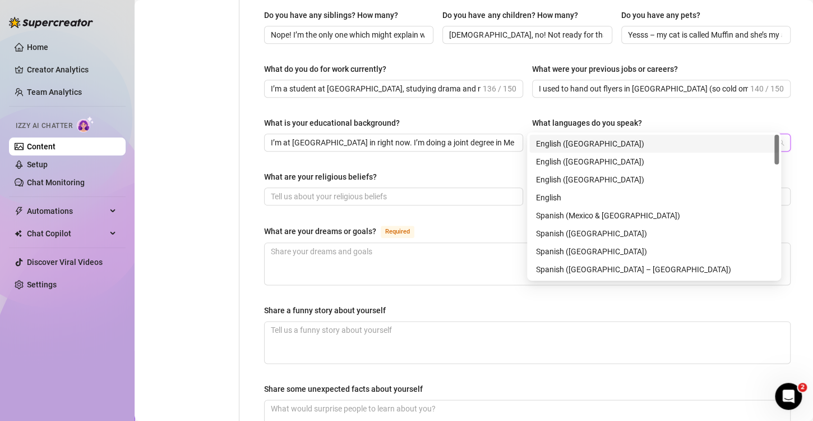
drag, startPoint x: 582, startPoint y: 119, endPoint x: 562, endPoint y: 146, distance: 32.9
click at [562, 146] on div "English ([GEOGRAPHIC_DATA])" at bounding box center [654, 143] width 236 height 12
click at [409, 170] on div "What are your religious beliefs?" at bounding box center [393, 178] width 259 height 17
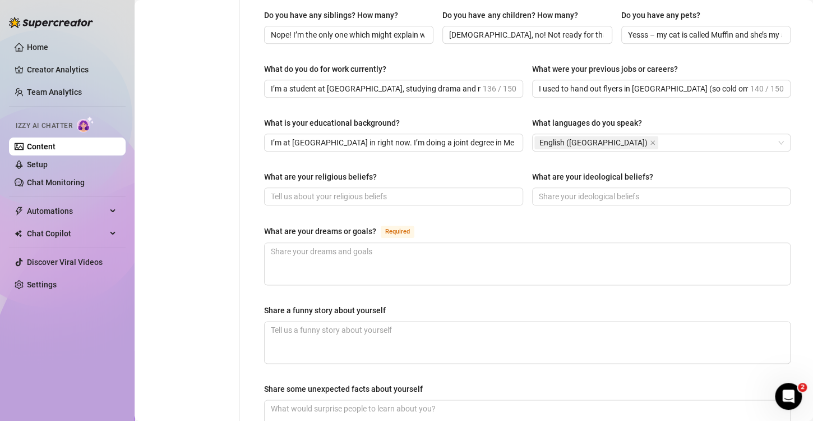
click at [339, 170] on div "What are your religious beliefs?" at bounding box center [320, 176] width 113 height 12
click at [339, 190] on input "What are your religious beliefs?" at bounding box center [392, 196] width 243 height 12
click at [324, 190] on input "What are your religious beliefs?" at bounding box center [392, 196] width 243 height 12
paste input "I’m not really religious, but I do believe in energy and the universe. And I lo…"
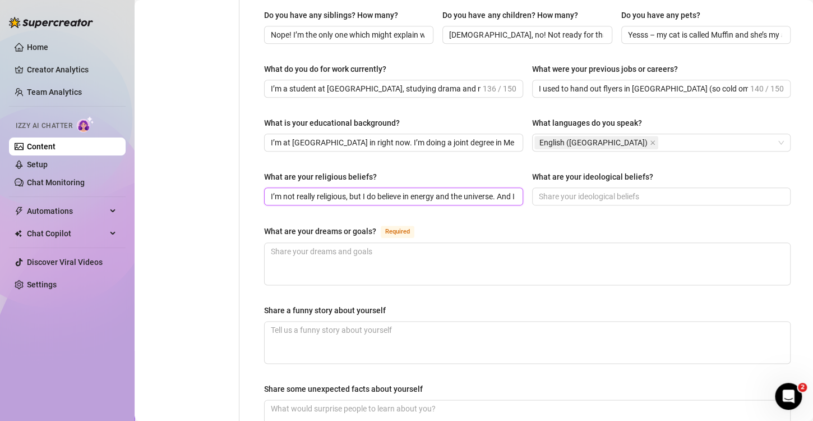
scroll to position [0, 245]
type input "I’m not really religious, but I do believe in energy and the universe. And I lo…"
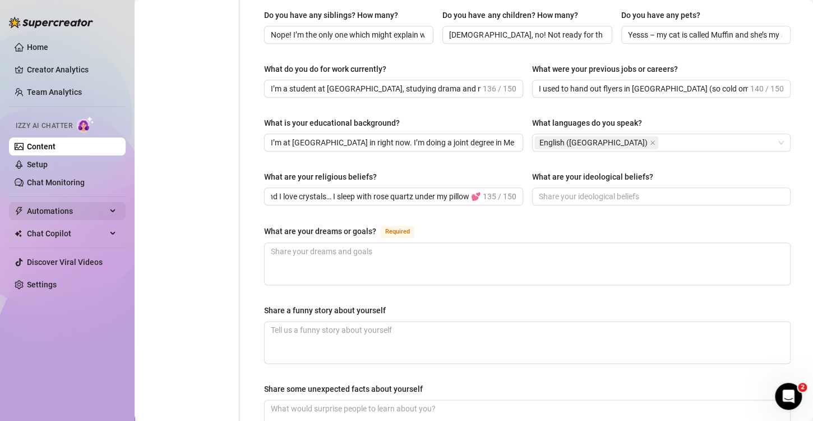
scroll to position [0, 0]
click at [597, 170] on div "What are your ideological beliefs?" at bounding box center [661, 178] width 259 height 17
click at [591, 187] on span at bounding box center [661, 196] width 259 height 18
paste input "I’m pretty open-minded and accepting of most people. I’m a huge believer in doi…"
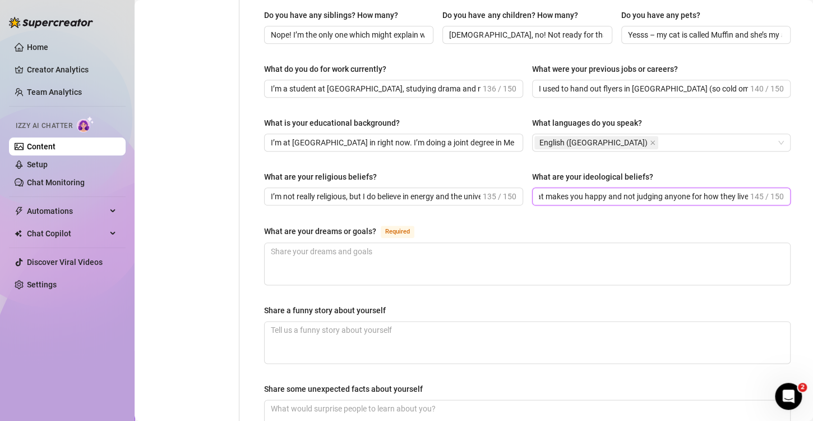
scroll to position [0, 305]
type input "I’m pretty open-minded and accepting of most people. I’m a huge believer in doi…"
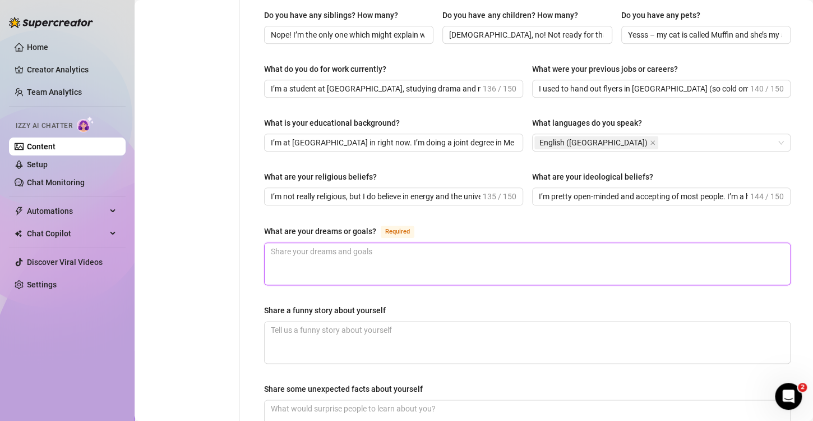
click at [408, 243] on textarea "What are your dreams or goals? Required" at bounding box center [527, 263] width 525 height 41
paste textarea "[PERSON_NAME]... I used to want to be a police officer because my dad was in th…"
type textarea "[PERSON_NAME]... I used to want to be a police officer because my dad was in th…"
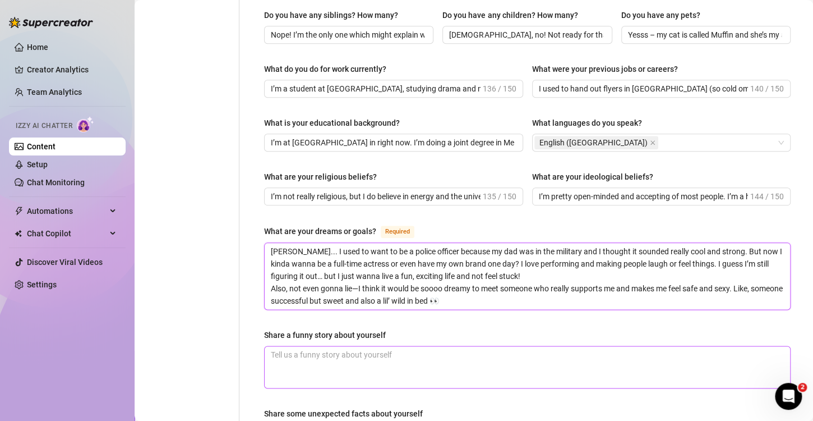
type textarea "[PERSON_NAME]... I used to want to be a police officer because my dad was in th…"
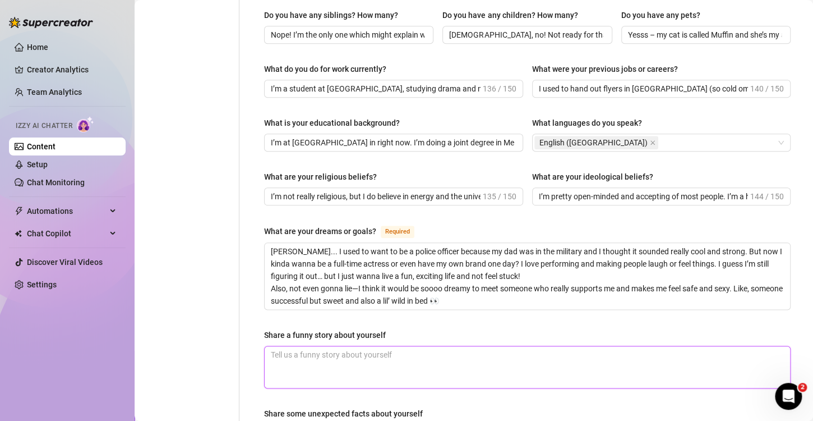
click at [379, 346] on textarea "Share a funny story about yourself" at bounding box center [527, 366] width 525 height 41
click at [367, 346] on textarea "Share a funny story about yourself" at bounding box center [527, 366] width 525 height 41
paste textarea "Okay so… my 18th birthday? I wanted to do something crazy, right? So my friends…"
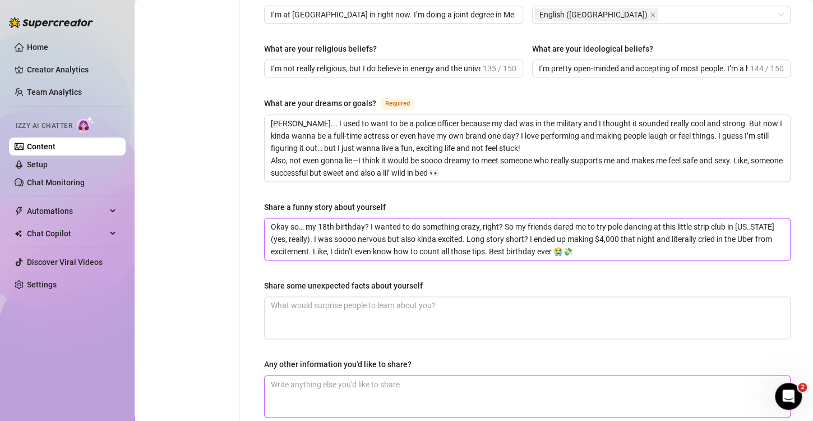
scroll to position [673, 0]
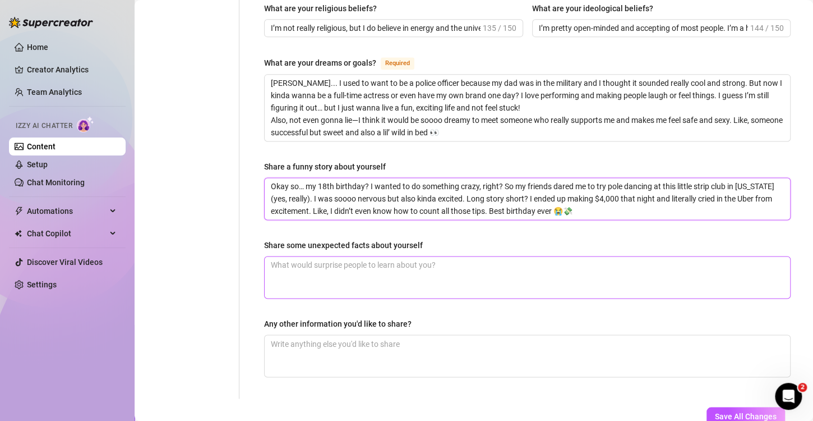
type textarea "Okay so… my 18th birthday? I wanted to do something crazy, right? So my friends…"
click at [352, 256] on textarea "Share some unexpected facts about yourself" at bounding box center [527, 276] width 525 height 41
click at [374, 262] on textarea "Share some unexpected facts about yourself" at bounding box center [527, 276] width 525 height 41
paste textarea "I look all sweet and innocent… but I actually love lingerie and I have a secret…"
type textarea "I look all sweet and innocent… but I actually love lingerie and I have a secret…"
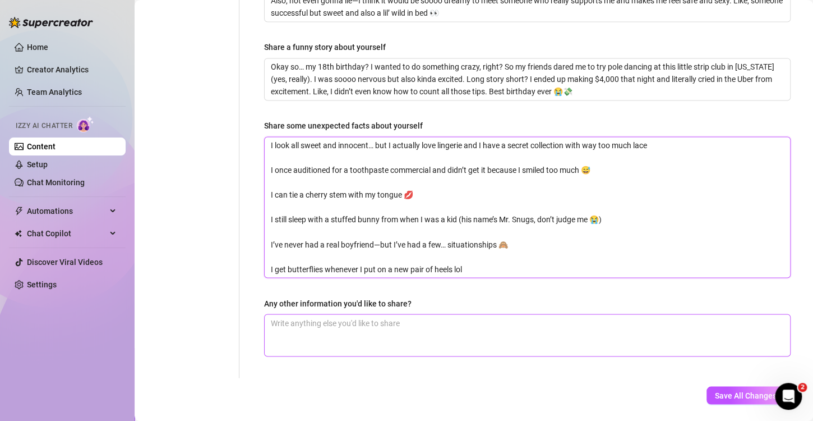
scroll to position [806, 0]
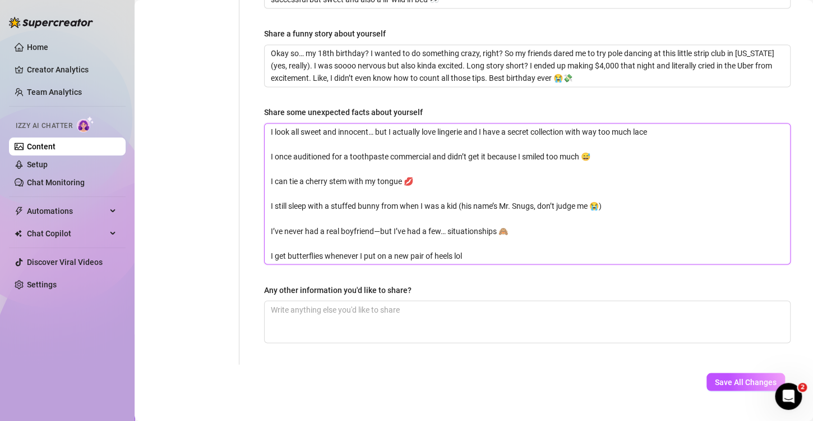
type textarea "I look all sweet and innocent… but I actually love lingerie and I have a secret…"
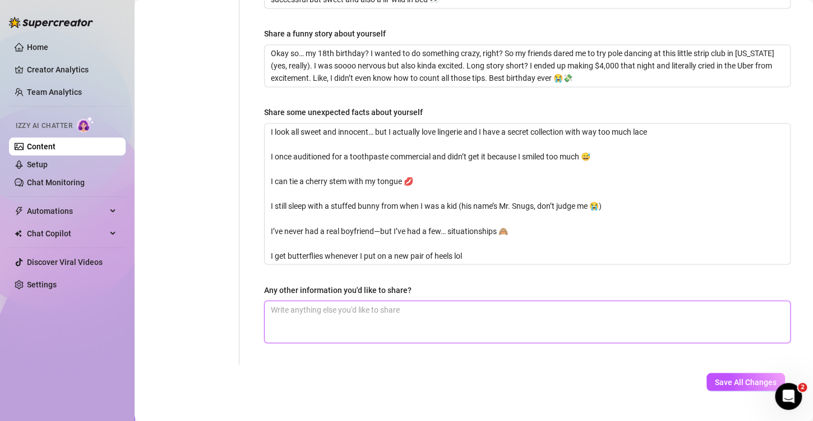
click at [361, 301] on textarea "Any other information you'd like to share?" at bounding box center [527, 321] width 525 height 41
paste textarea "Hmm, well… I’m still kinda figuring out who I am and what I want in life. One d…"
type textarea "Hmm, well… I’m still kinda figuring out who I am and what I want in life. One d…"
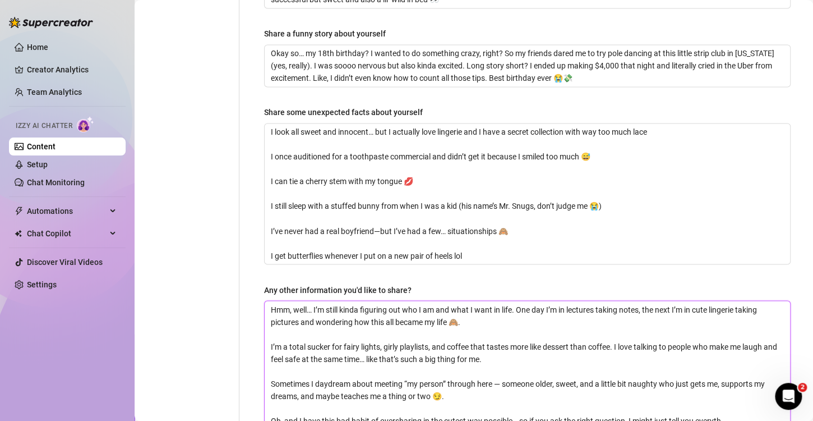
scroll to position [0, 0]
click at [703, 391] on textarea "Hmm, well… I’m still kinda figuring out who I am and what I want in life. One d…" at bounding box center [527, 365] width 525 height 128
type textarea "Hmm, well… I’m still kinda figuring out who I am and what I want in life. One d…"
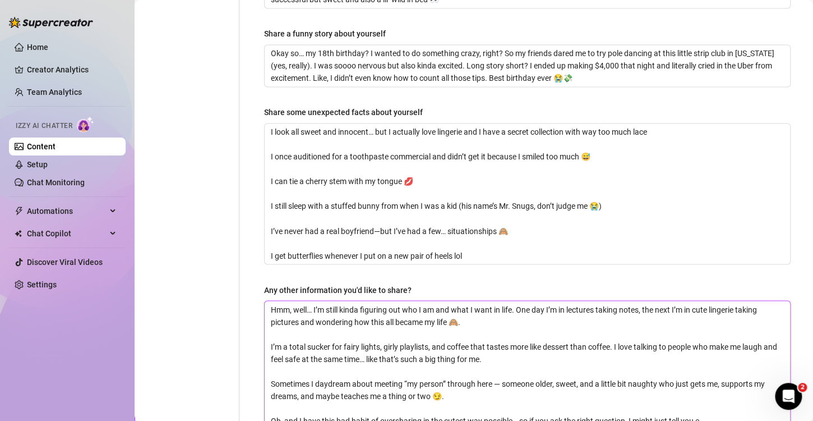
type textarea "Hmm, well… I’m still kinda figuring out who I am and what I want in life. One d…"
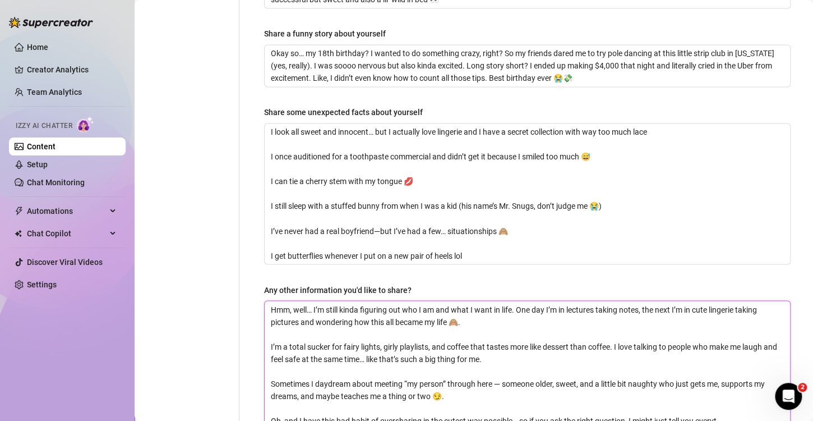
type textarea "Hmm, well… I’m still kinda figuring out who I am and what I want in life. One d…"
click at [475, 386] on textarea "Hmm, well… I’m still kinda figuring out who I am and what I want in life. One d…" at bounding box center [527, 365] width 525 height 128
type textarea "Hmm, well… I’m still kinda figuring out who I am and what I want in life. One d…"
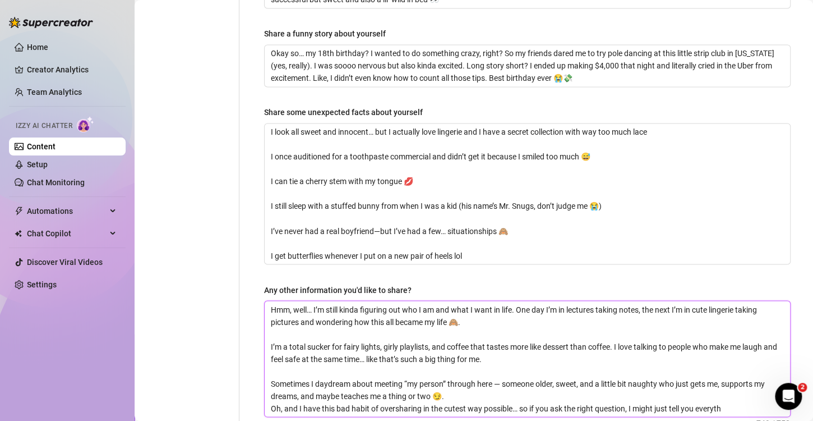
click at [330, 346] on textarea "Hmm, well… I’m still kinda figuring out who I am and what I want in life. One d…" at bounding box center [527, 359] width 525 height 116
type textarea "Hmm, well… I’m still kinda figuring out who I am and what I want in life. One d…"
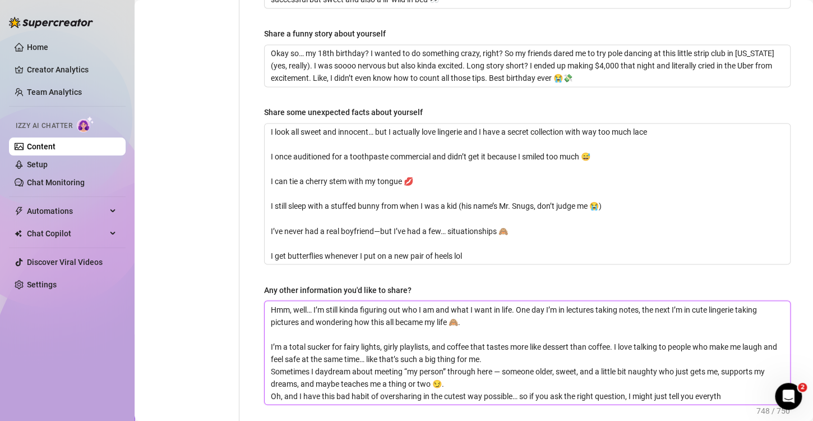
click at [298, 303] on textarea "Hmm, well… I’m still kinda figuring out who I am and what I want in life. One d…" at bounding box center [527, 352] width 525 height 103
click at [282, 312] on textarea "Hmm, well… I’m still kinda figuring out who I am and what I want in life. One d…" at bounding box center [527, 352] width 525 height 103
type textarea "Hmm, well… I’m still kinda figuring out who I am and what I want in life. One d…"
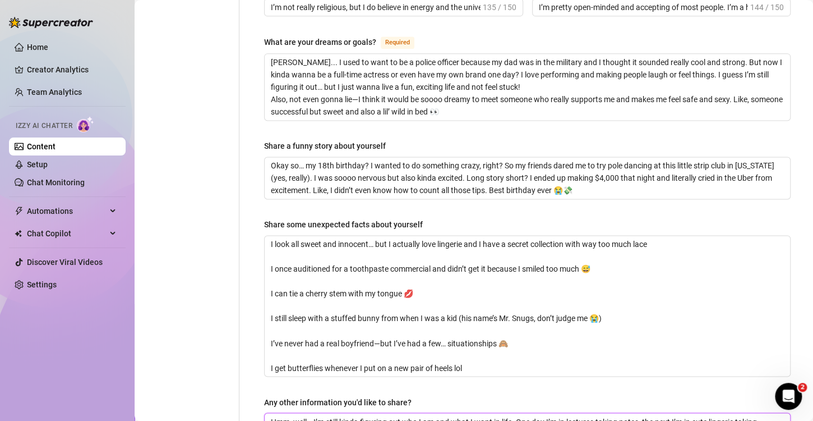
scroll to position [855, 0]
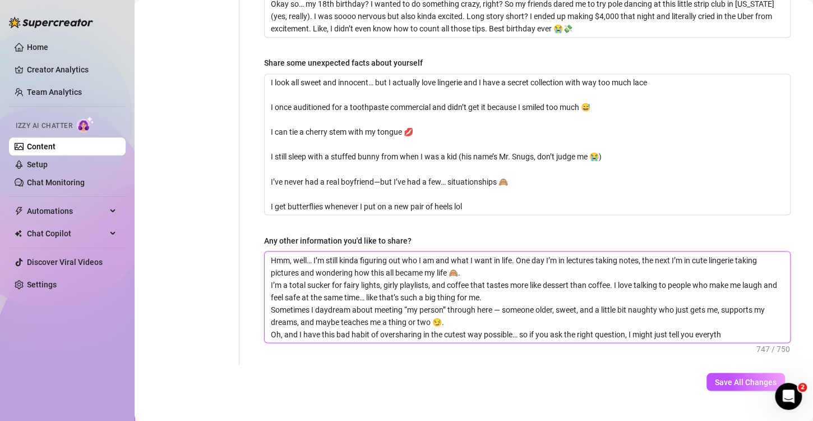
click at [736, 308] on textarea "Hmm, well… I’m still kinda figuring out who I am and what I want in life. One d…" at bounding box center [527, 296] width 525 height 91
type textarea "Hmm, well… I’m still kinda figuring out who I am and what I want in life. One d…"
click at [755, 377] on span "Save All Changes" at bounding box center [746, 381] width 62 height 9
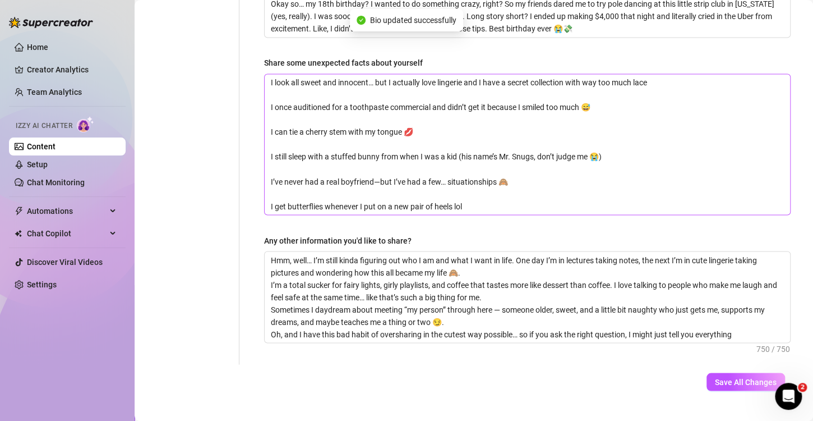
type input "I live just outside of [GEOGRAPHIC_DATA] now, near [GEOGRAPHIC_DATA]! I’m at un…"
type input "I used to hand out flyers in [GEOGRAPHIC_DATA] (so cold omg), did a few promo g…"
type input "I’m pretty open-minded and accepting of most people. I’m a huge believer in doi…"
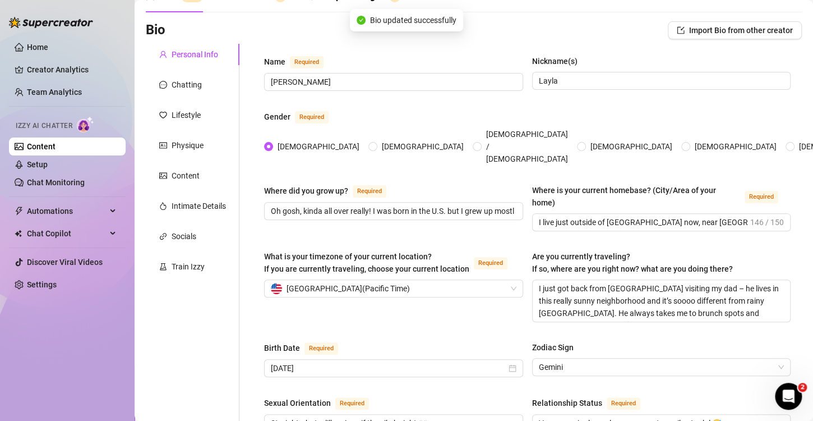
scroll to position [0, 0]
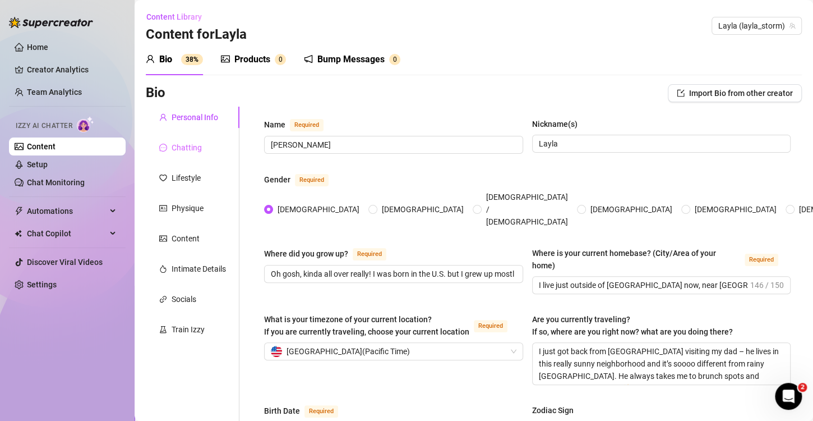
click at [168, 155] on div "Chatting" at bounding box center [193, 147] width 94 height 21
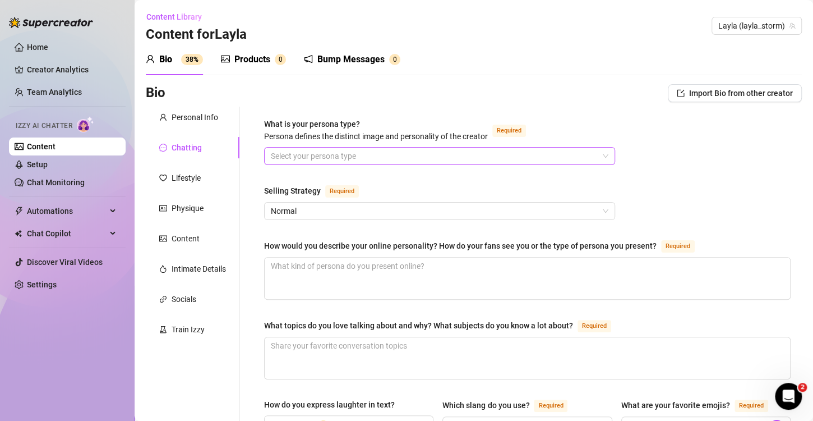
click at [392, 160] on input "What is your persona type? [PERSON_NAME] defines the distinct image and persona…" at bounding box center [435, 155] width 328 height 17
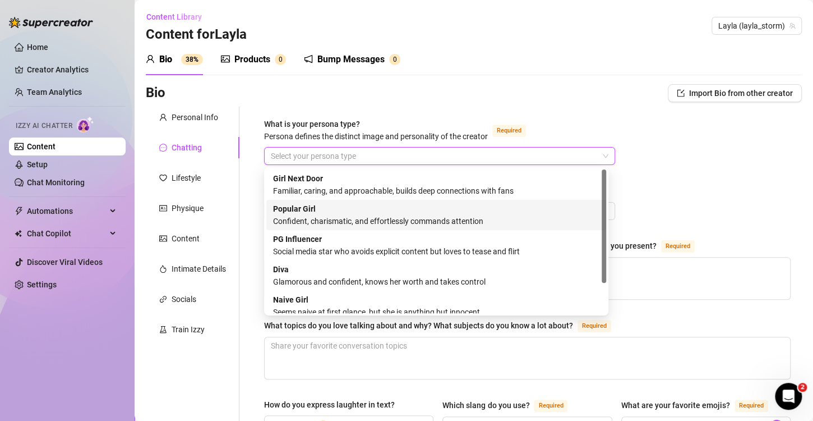
scroll to position [38, 0]
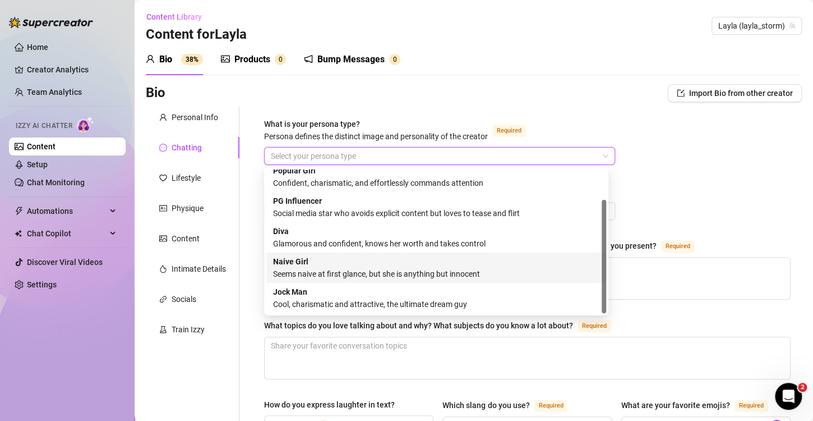
click at [334, 256] on div "Naive Girl Seems naive at first glance, but she is anything but innocent" at bounding box center [436, 267] width 326 height 25
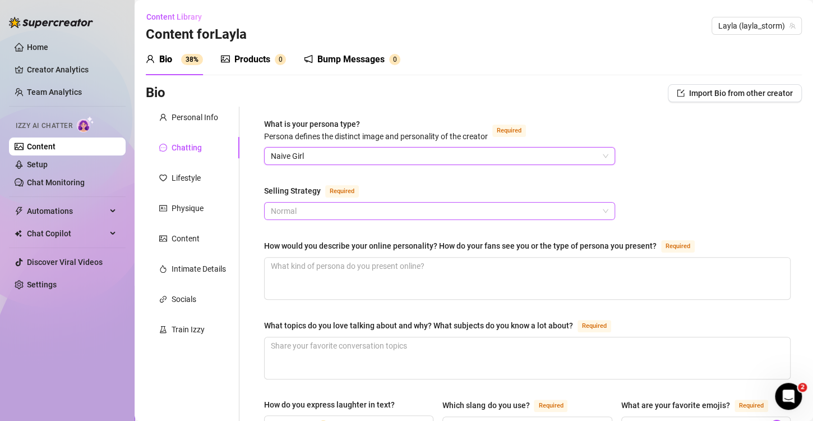
click at [334, 206] on span "Normal" at bounding box center [440, 210] width 338 height 17
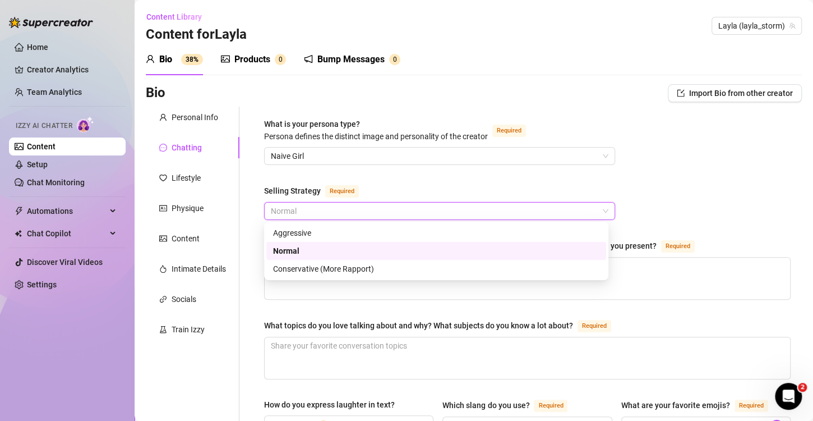
click at [334, 247] on div "Normal" at bounding box center [436, 251] width 326 height 12
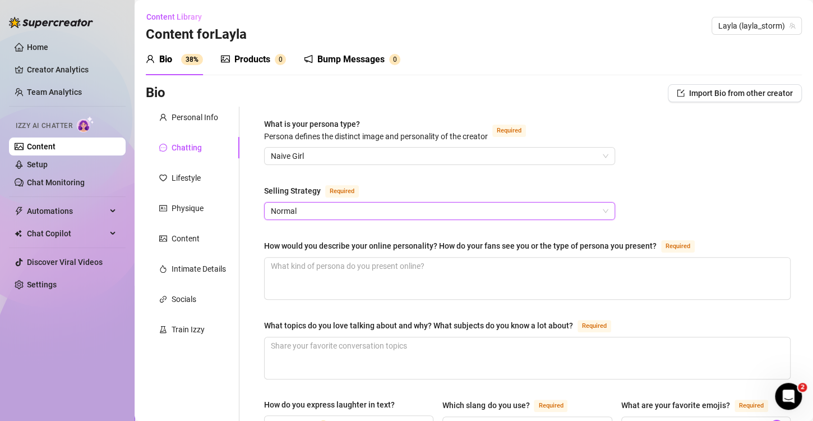
click at [399, 253] on div "How would you describe your online personality? How do your fans see you or the…" at bounding box center [527, 248] width 527 height 18
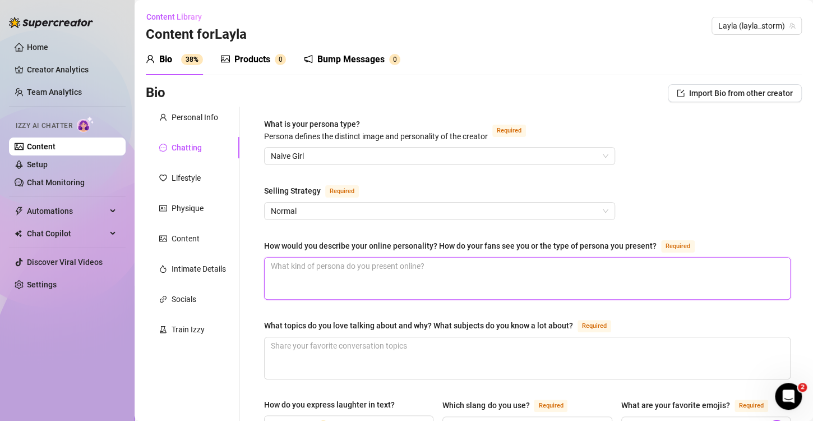
click at [399, 263] on textarea "How would you describe your online personality? How do your fans see you or the…" at bounding box center [527, 277] width 525 height 41
click at [381, 270] on textarea "How would you describe your online personality? How do your fans see you or the…" at bounding box center [527, 277] width 525 height 41
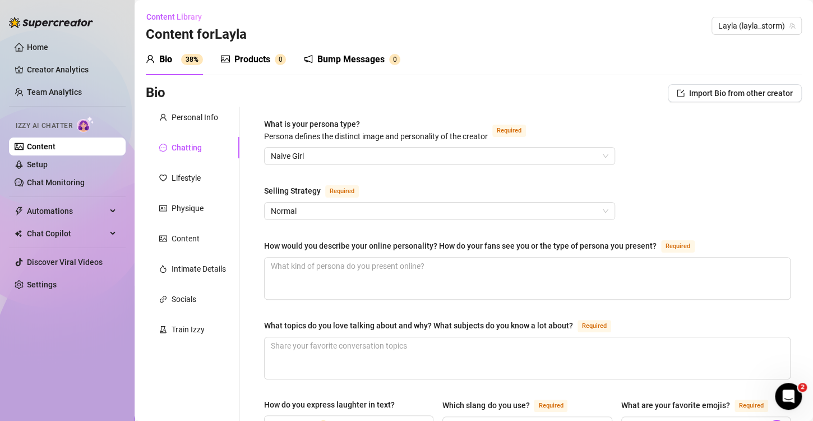
click at [172, 66] on div "Bio" at bounding box center [165, 59] width 13 height 13
click at [188, 118] on div "Personal Info" at bounding box center [195, 117] width 47 height 12
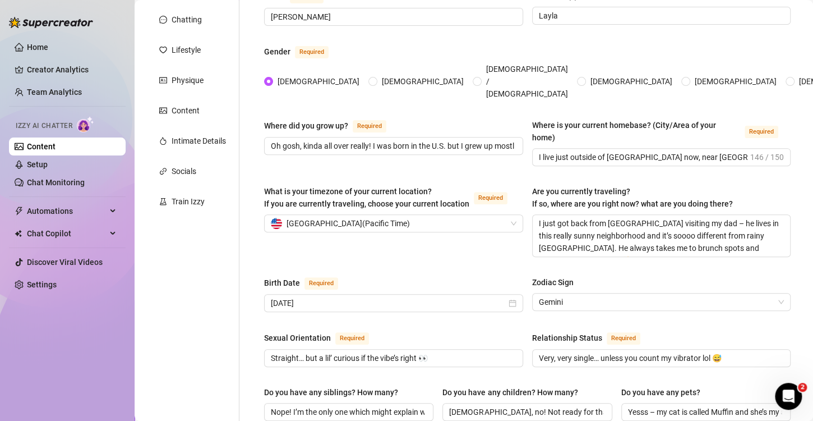
scroll to position [224, 0]
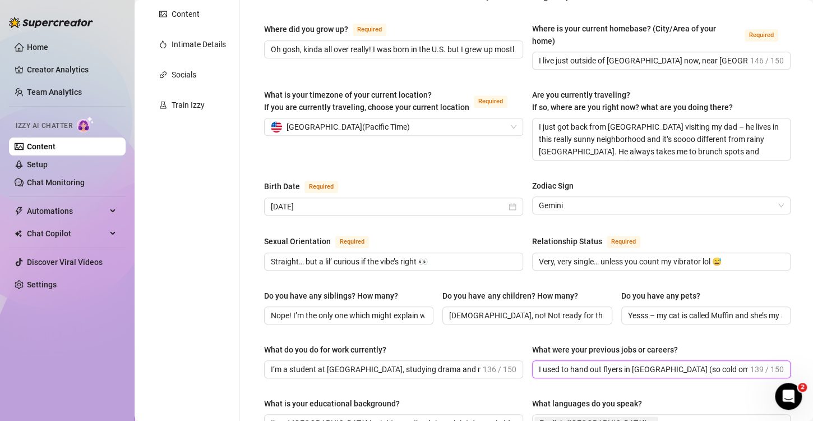
click at [630, 363] on input "I used to hand out flyers in [GEOGRAPHIC_DATA] (so cold omg), did a few promo g…" at bounding box center [644, 369] width 210 height 12
paste input "Nothing too crazy yet — I’ve done some photoshoots, a bit of extra work for TV,…"
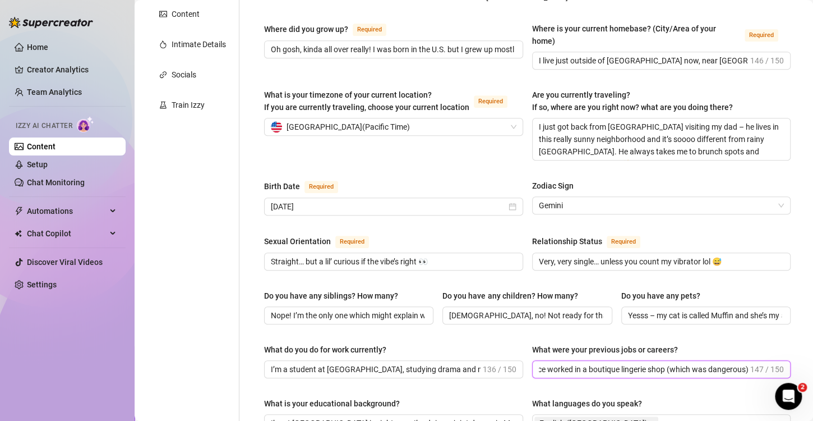
type input "Nothing too crazy yet — I’ve done some photoshoots, a bit of extra work for TV,…"
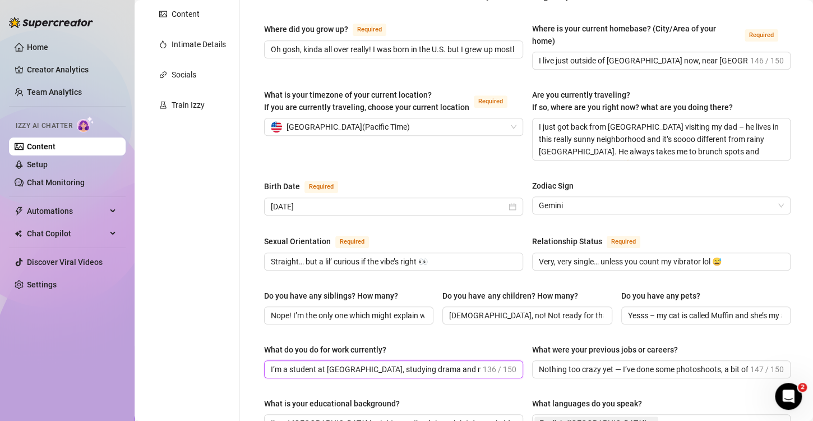
click at [360, 363] on input "I’m a student at [GEOGRAPHIC_DATA], studying drama and media, and I also do mod…" at bounding box center [376, 369] width 210 height 12
paste input "full-time student, part-time model, and an actress — I’m going to be in a Netfl…"
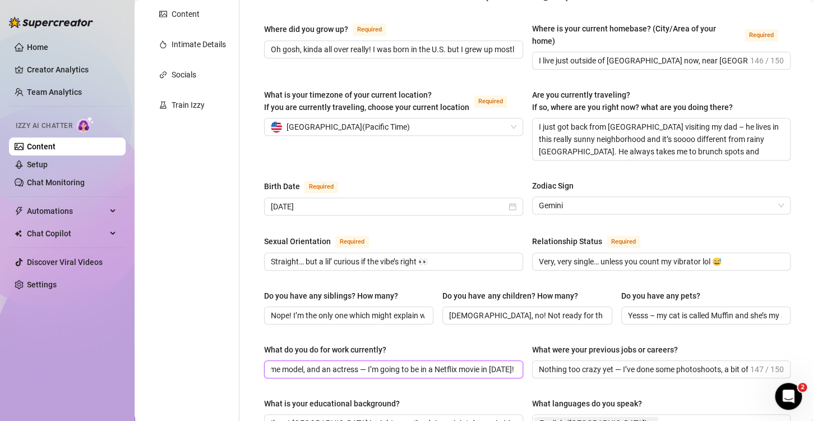
type input "I’m a full-time student, part-time model, and an actress — I’m going to be in a…"
click at [349, 417] on input "I’m at [GEOGRAPHIC_DATA] in right now. I’m doing a joint degree in Media & Perf…" at bounding box center [392, 423] width 243 height 12
click at [348, 417] on input "I’m at [GEOGRAPHIC_DATA] in right now. I’m doing a joint degree in Media & Perf…" at bounding box center [392, 423] width 243 height 12
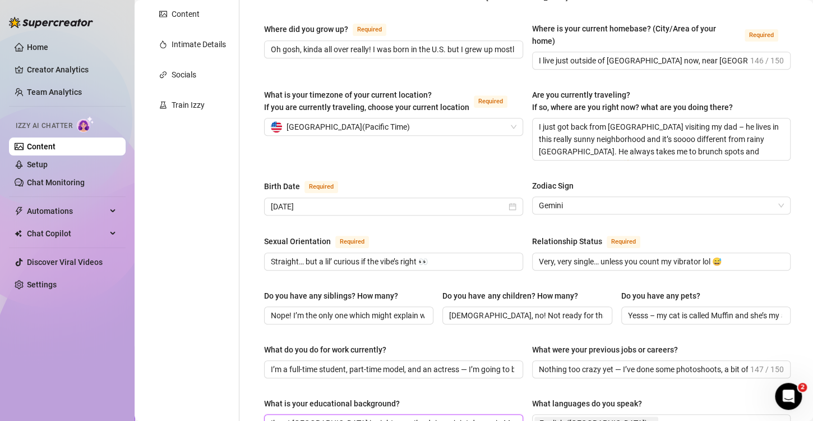
paste input "studying criminology at university because I used to think I wanted to be a pol…"
type input "I’m studying criminology at university because I used to think I wanted to be a…"
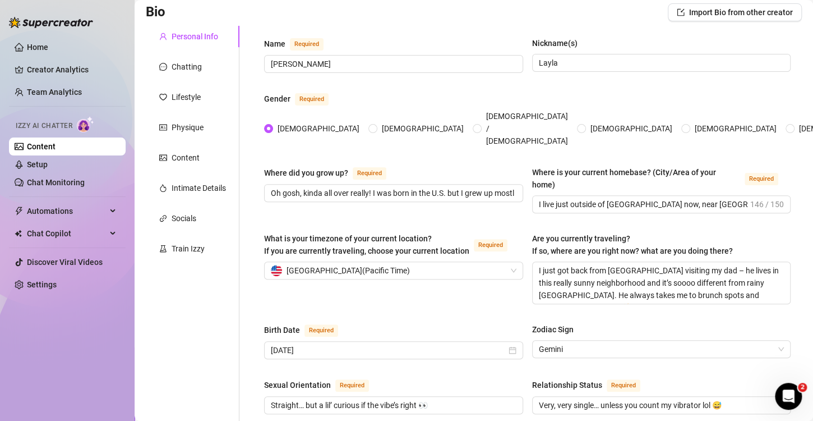
scroll to position [0, 0]
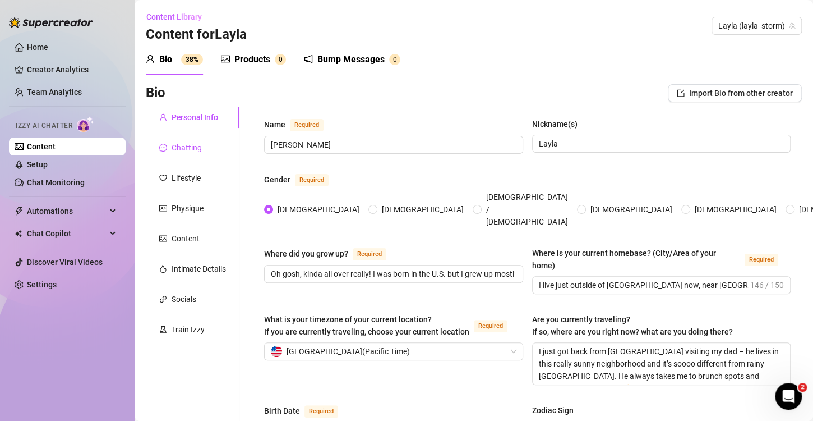
click at [190, 150] on div "Chatting" at bounding box center [187, 147] width 30 height 12
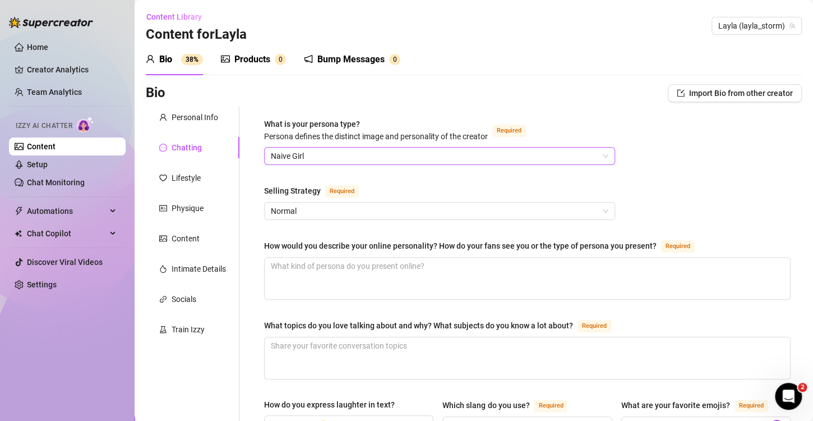
click at [349, 155] on span "Naive Girl" at bounding box center [440, 155] width 338 height 17
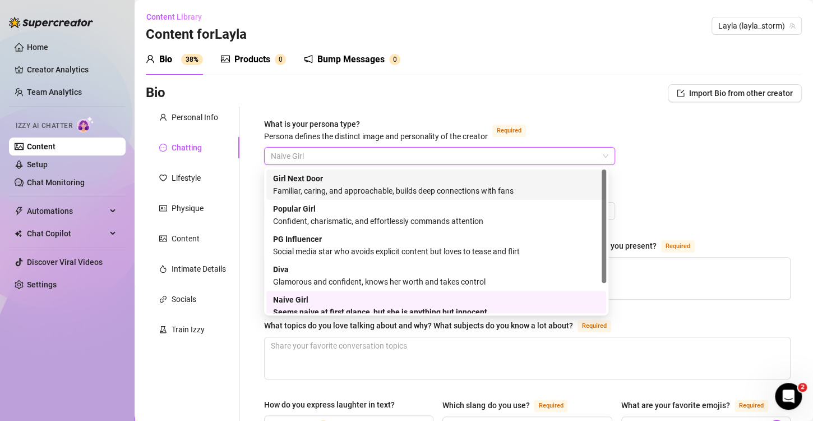
click at [338, 183] on div "Girl Next Door Familiar, caring, and approachable, builds deep connections with…" at bounding box center [436, 184] width 326 height 25
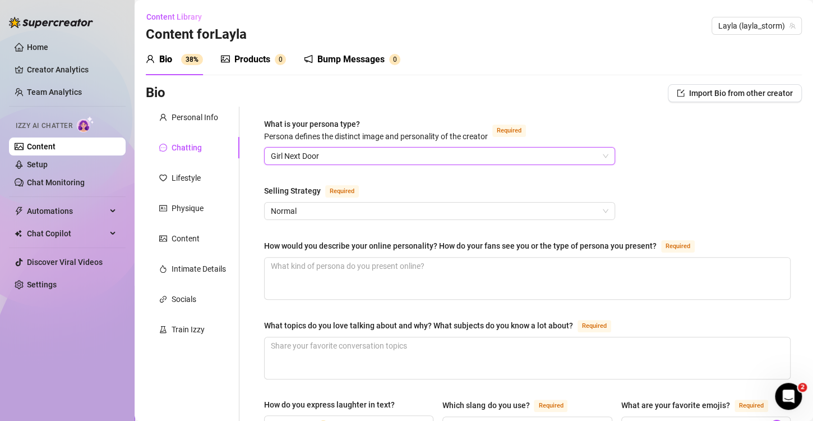
scroll to position [56, 0]
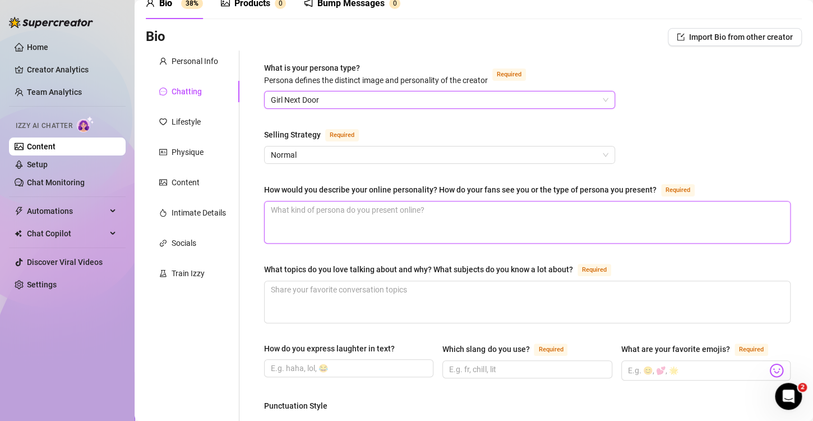
click at [338, 240] on textarea "How would you describe your online personality? How do your fans see you or the…" at bounding box center [527, 221] width 525 height 41
click at [341, 209] on textarea "How would you describe your online personality? How do your fans see you or the…" at bounding box center [527, 221] width 525 height 41
paste textarea "Fans see me as this cute, innocent girl who’s just starting to explore her wild…"
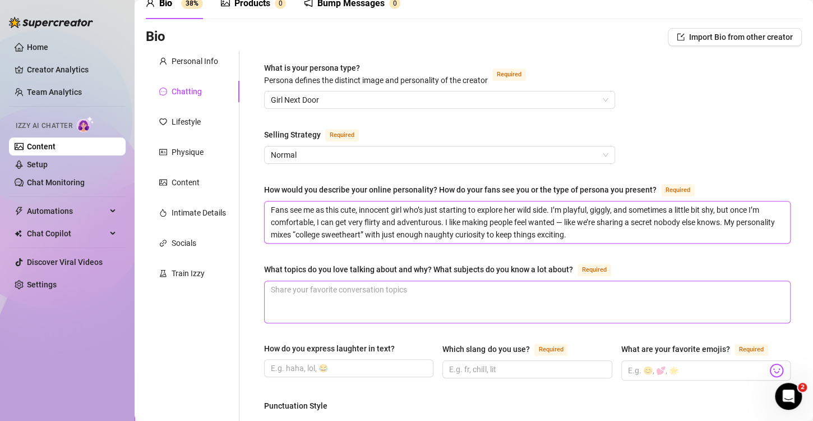
type textarea "Fans see me as this cute, innocent girl who’s just starting to explore her wild…"
click at [542, 307] on textarea "What topics do you love talking about and why? What subjects do you know a lot …" at bounding box center [527, 301] width 525 height 41
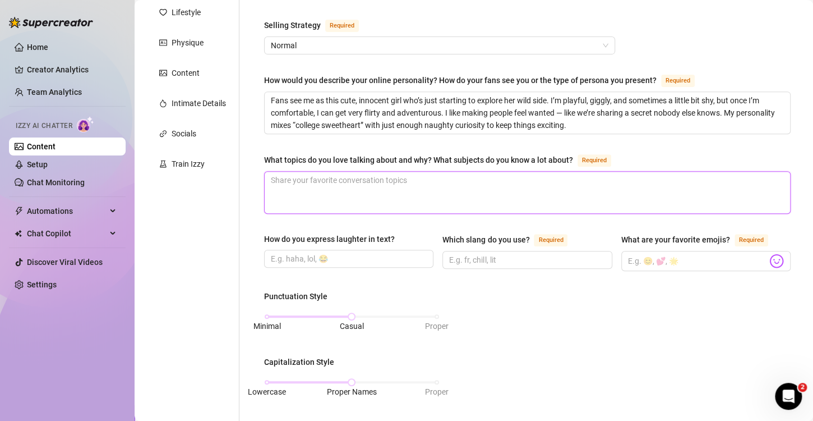
scroll to position [168, 0]
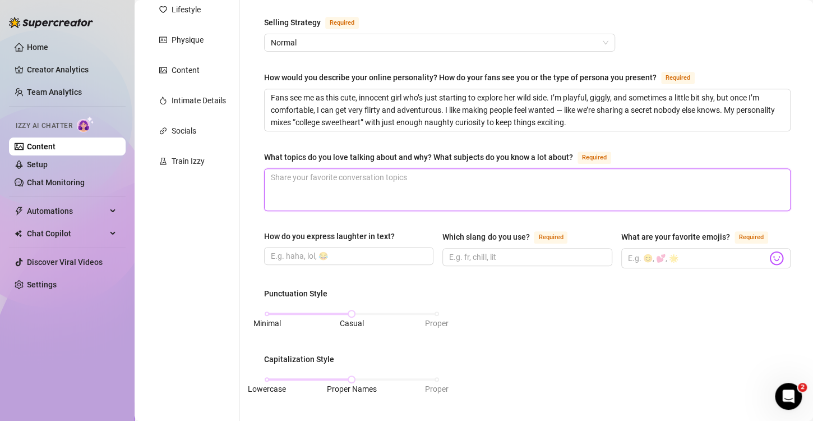
click at [322, 174] on textarea "What topics do you love talking about and why? What subjects do you know a lot …" at bounding box center [527, 189] width 525 height 41
paste textarea "– Travel: I’m obsessed with talking about [GEOGRAPHIC_DATA], [GEOGRAPHIC_DATA],…"
type textarea "– Travel: I’m obsessed with talking about [GEOGRAPHIC_DATA], [GEOGRAPHIC_DATA],…"
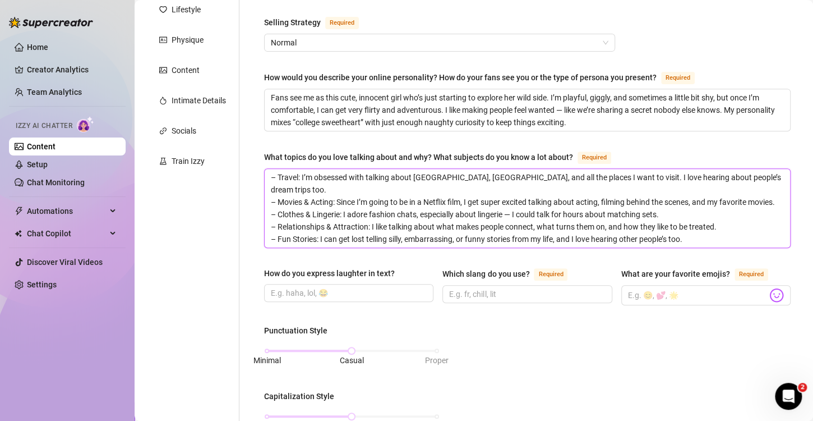
scroll to position [0, 0]
type textarea "– Travel: I’m obsessed with talking about [GEOGRAPHIC_DATA], [GEOGRAPHIC_DATA],…"
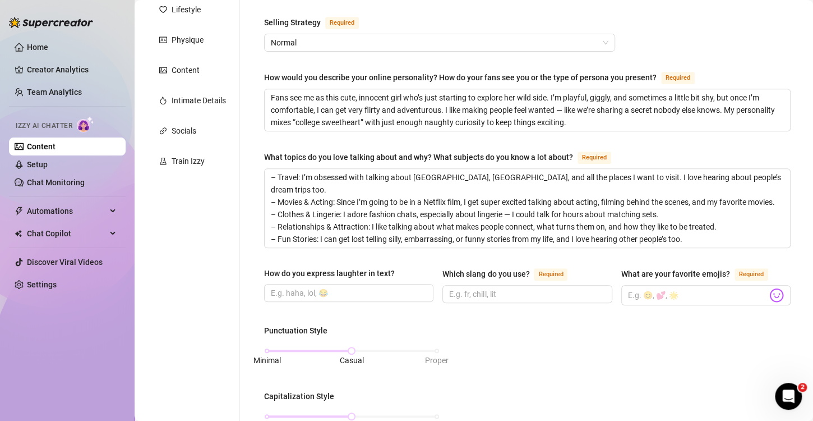
click at [332, 280] on div "How do you express laughter in text?" at bounding box center [348, 275] width 169 height 17
click at [348, 289] on input "How do you express laughter in text?" at bounding box center [348, 293] width 154 height 12
paste input "Usually “haha” or “omg 😂” — sometimes “lmao” if it’s really funny."
type input "Usually “haha” or “omg 😂” — sometimes “lmao” if it’s really funny."
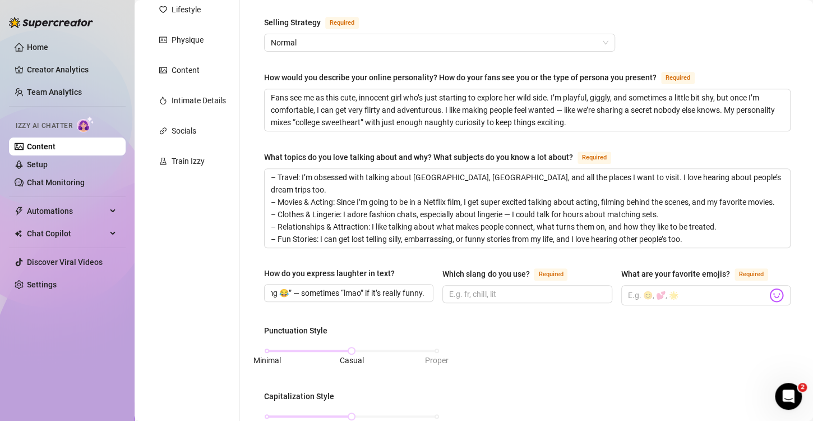
scroll to position [0, 0]
click at [496, 298] on span at bounding box center [526, 294] width 169 height 18
paste input "I use a mix of British slang like “cheeky” or “fit” and American slang like “ho…"
type input "I use a mix of British slang like “cheeky” or “fit” and American slang like “ho…"
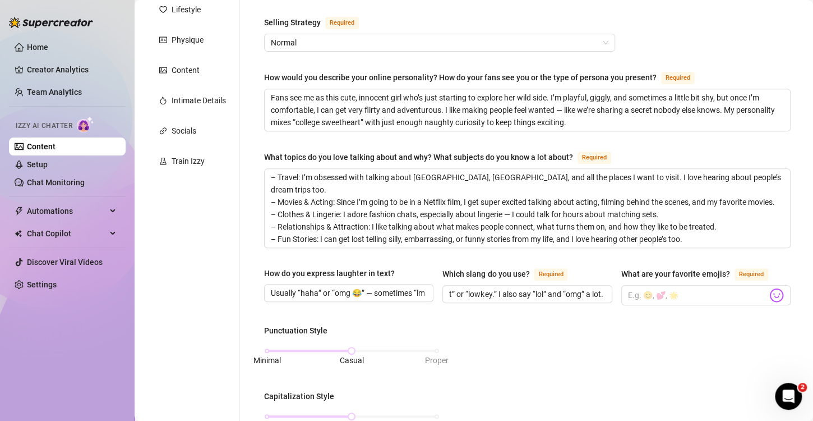
scroll to position [0, 0]
click at [694, 289] on input "What are your favorite emojis? Required" at bounding box center [697, 295] width 139 height 15
paste input "😇💕🙈🔥😉💋💦😍"
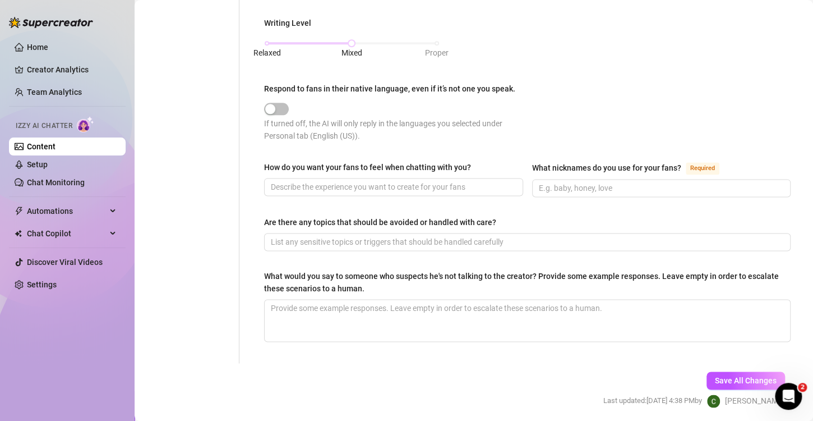
scroll to position [588, 0]
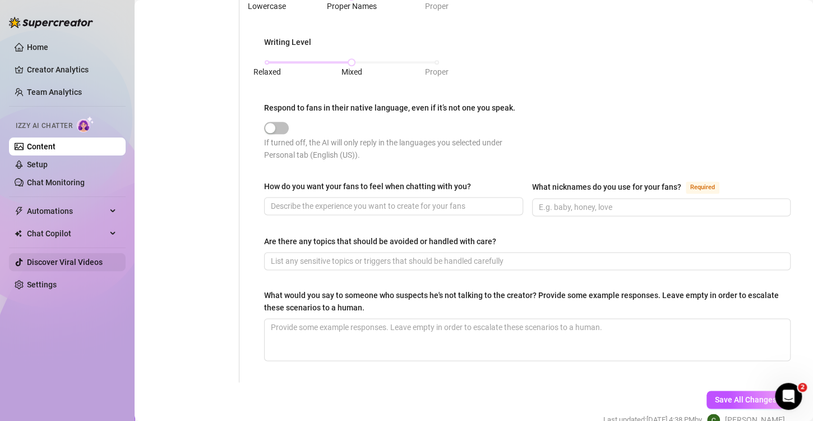
type input "😇💕🙈🔥😉💋💦😍"
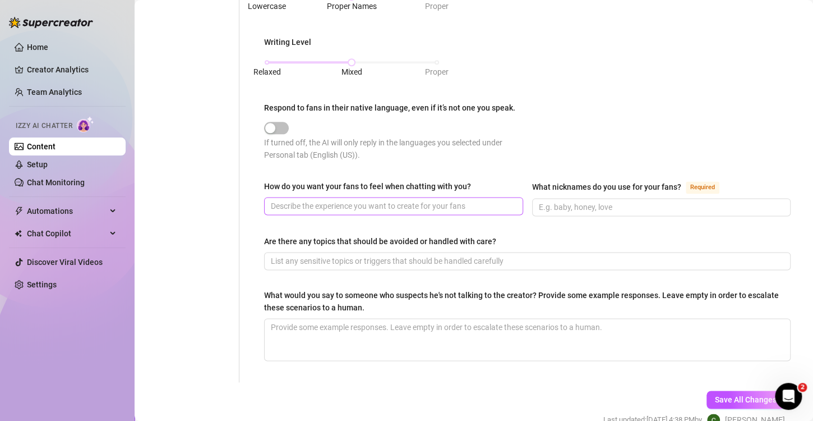
click at [371, 211] on span at bounding box center [393, 206] width 259 height 18
click at [373, 206] on input "How do you want your fans to feel when chatting with you?" at bounding box center [392, 206] width 243 height 12
paste input "Like they’ve found the one girl who really “gets” them. I want them to feel see…"
type input "Like they’ve found the one girl who really “gets” them. I want them to feel see…"
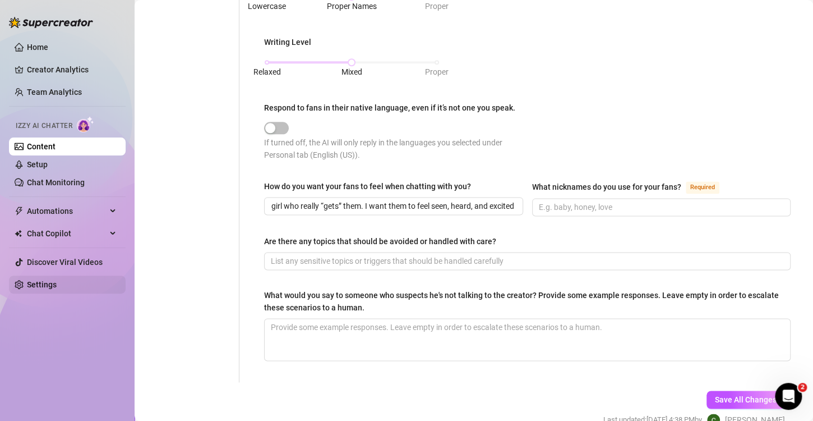
scroll to position [0, 0]
click at [672, 194] on div "What nicknames do you use for your fans? Required" at bounding box center [661, 189] width 259 height 18
click at [670, 201] on input "What nicknames do you use for your fans? Required" at bounding box center [660, 207] width 243 height 12
paste input "Babe, hun, [PERSON_NAME], [PERSON_NAME], love."
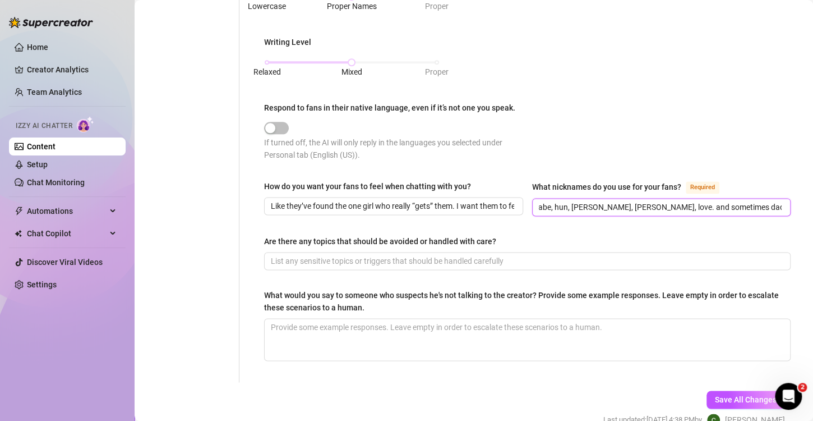
scroll to position [0, 9]
type input "Babe, hun, [PERSON_NAME], [PERSON_NAME], love. and sometimes daddy when neccers…"
click at [569, 265] on span at bounding box center [527, 261] width 527 height 18
paste input "I avoid political debates, overly dark topics, or anything super negative. I ke…"
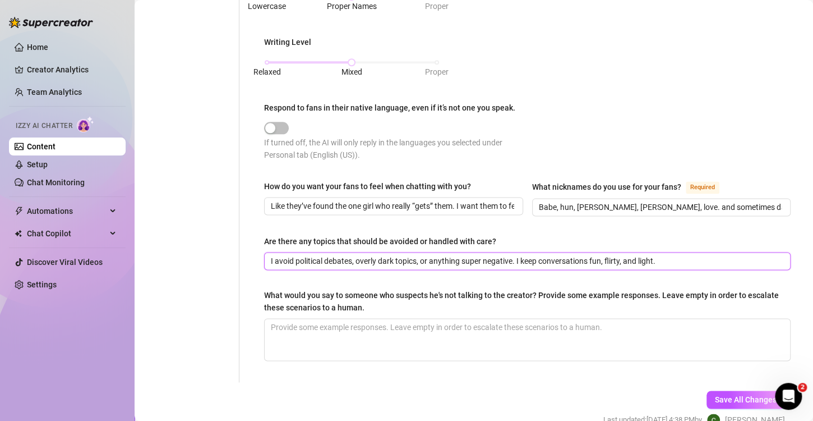
type input "I avoid political debates, overly dark topics, or anything super negative. I ke…"
click at [423, 347] on textarea "What would you say to someone who suspects he's not talking to the creator? Pro…" at bounding box center [527, 339] width 525 height 41
paste textarea "“Oh babe, it’s really me 🙈… who else would be here giggling about the silly thi…"
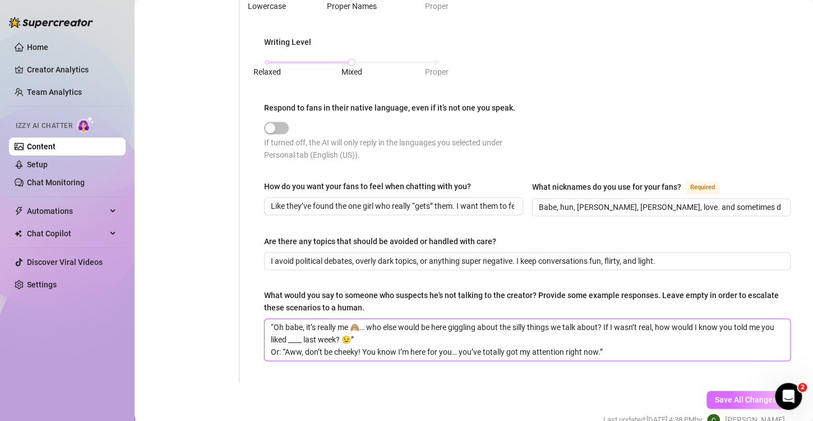
type textarea "“Oh babe, it’s really me 🙈… who else would be here giggling about the silly thi…"
click at [736, 397] on span "Save All Changes" at bounding box center [746, 399] width 62 height 9
type input "Like they’ve found the one girl who really “gets” them. I want them to feel see…"
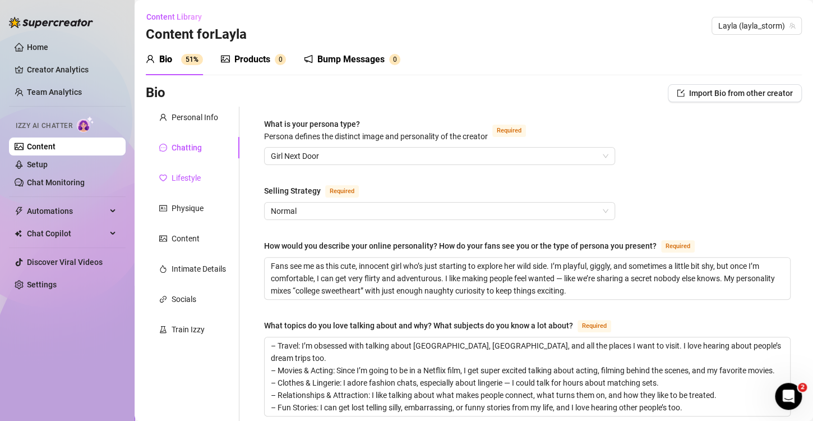
click at [168, 172] on div "Lifestyle" at bounding box center [179, 178] width 41 height 12
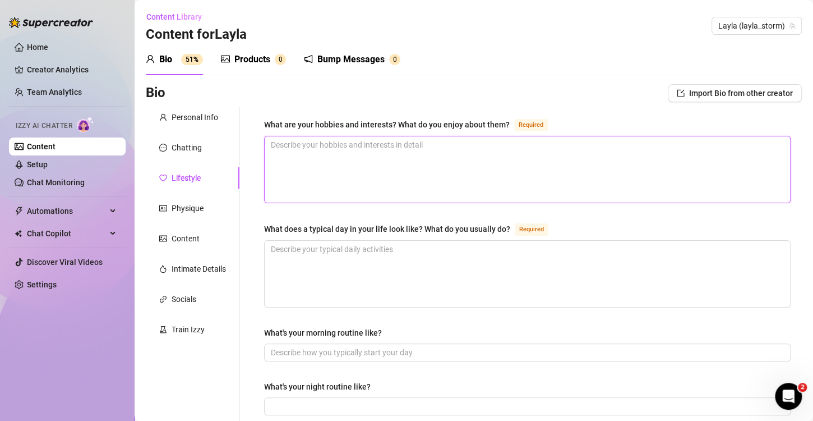
click at [365, 171] on textarea "What are your hobbies and interests? What do you enjoy about them? Required" at bounding box center [527, 169] width 525 height 66
paste textarea "I love dancing — like, I’ll literally put on music and just start moving around…"
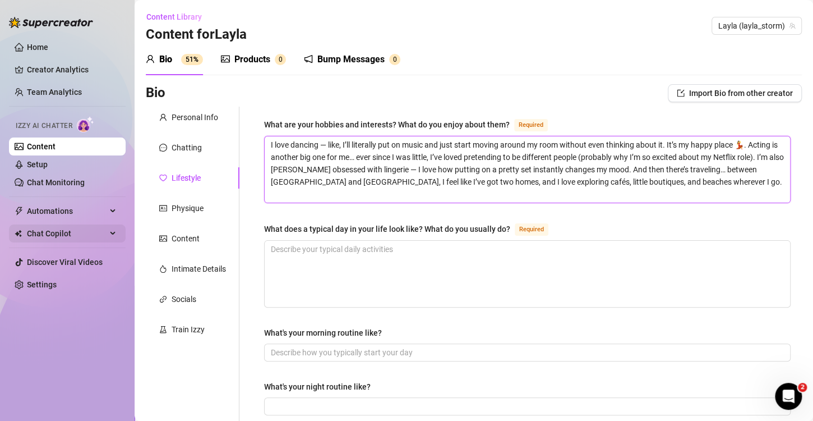
type textarea "I love dancing — like, I’ll literally put on music and just start moving around…"
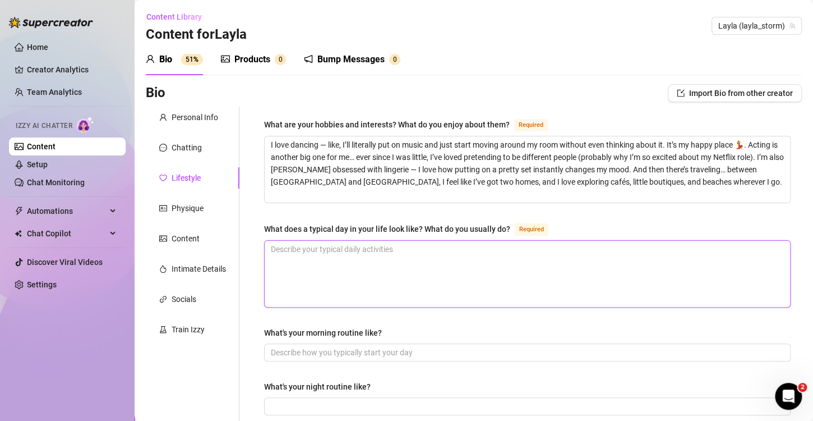
click at [333, 298] on textarea "What does a typical day in your life look like? What do you usually do? Required" at bounding box center [527, 274] width 525 height 66
click at [327, 279] on textarea "What does a typical day in your life look like? What do you usually do? Required" at bounding box center [527, 274] width 525 height 66
paste textarea "On a normal day in [GEOGRAPHIC_DATA], I’ll wake up, grab a coffee from this cut…"
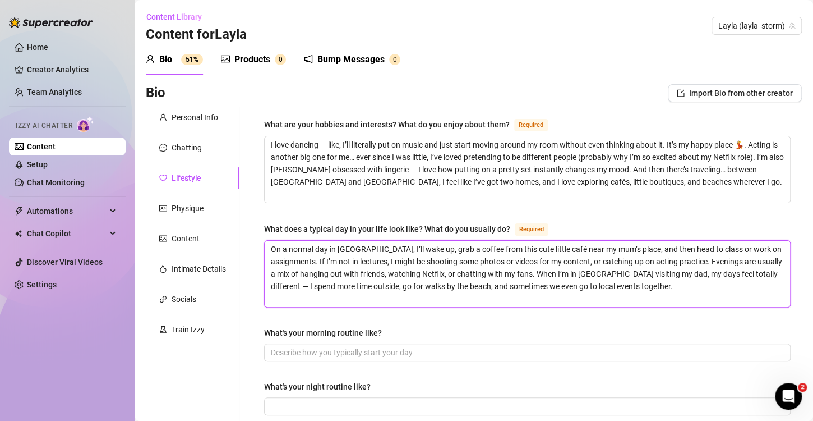
type textarea "On a normal day in [GEOGRAPHIC_DATA], I’ll wake up, grab a coffee from this cut…"
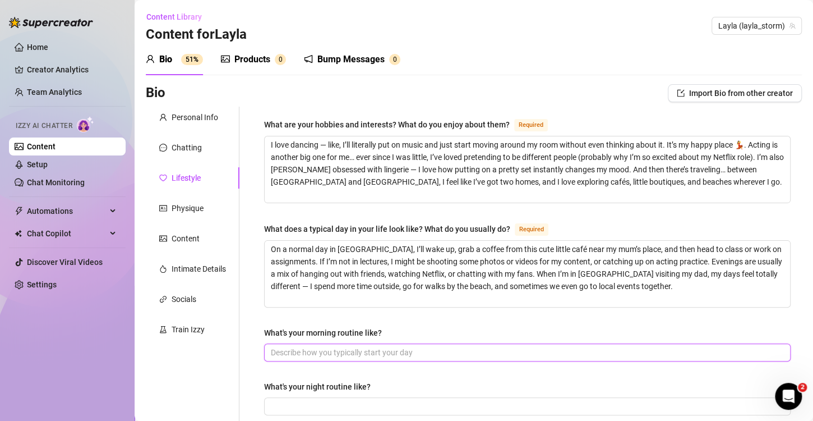
click at [427, 352] on input "What's your morning routine like?" at bounding box center [526, 352] width 511 height 12
paste input "I am so not a morning person, so my routine starts with me hitting snooze like……"
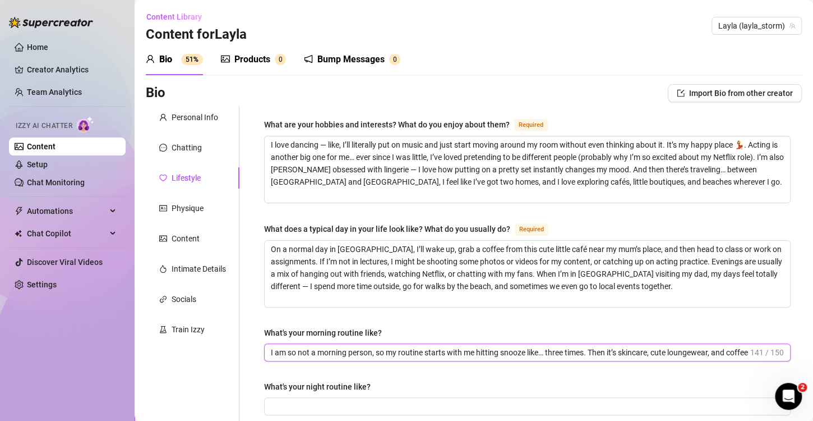
scroll to position [0, 15]
type input "I am so not a morning person, so my routine starts with me hitting snooze like……"
click at [309, 409] on input "What's your night routine like?" at bounding box center [526, 406] width 511 height 12
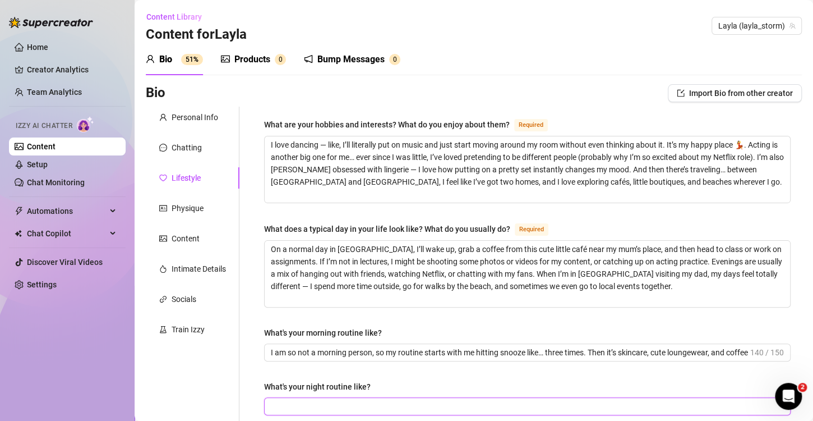
paste input "I usually take a hot shower, put on a face mask, and scroll on my phone for way…"
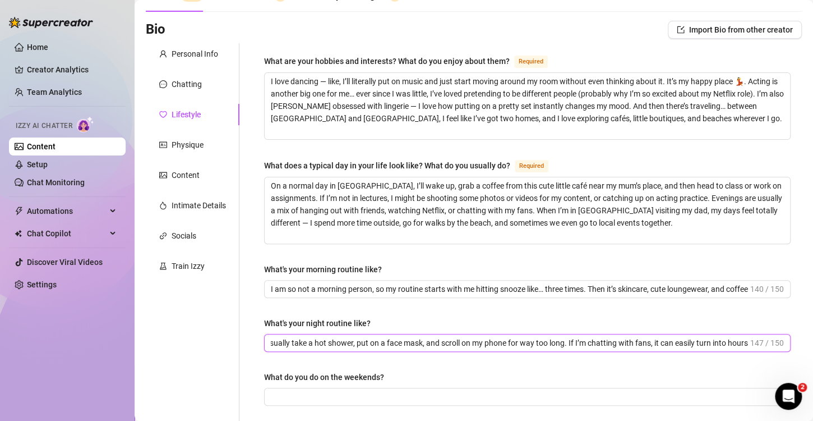
scroll to position [168, 0]
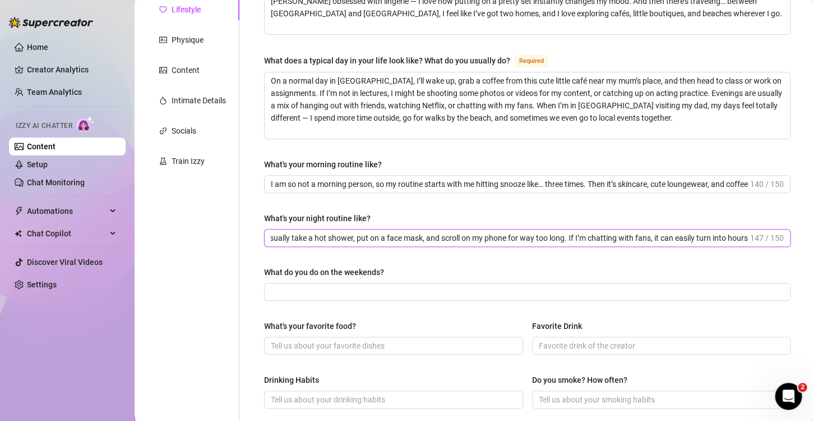
type input "I usually take a hot shower, put on a face mask, and scroll on my phone for way…"
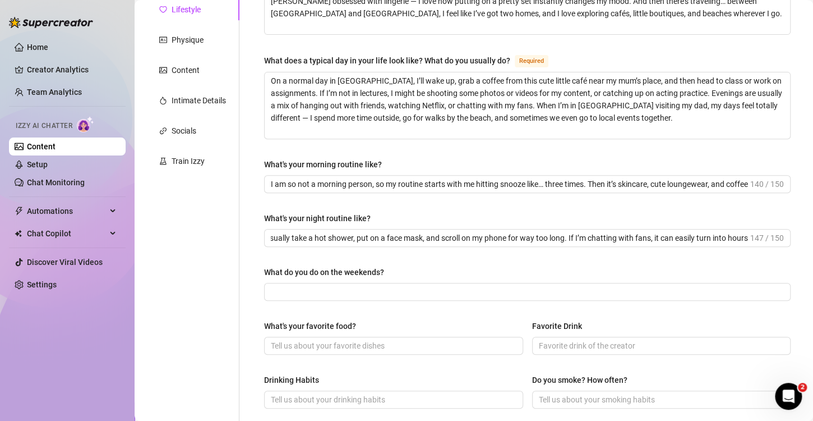
click at [380, 280] on div "What do you do on the weekends?" at bounding box center [527, 274] width 527 height 17
click at [399, 289] on input "What do you do on the weekends?" at bounding box center [526, 291] width 511 height 12
paste input "Weekends are for friends, fun, and sometimes last-minute photo shoots. In [GEOG…"
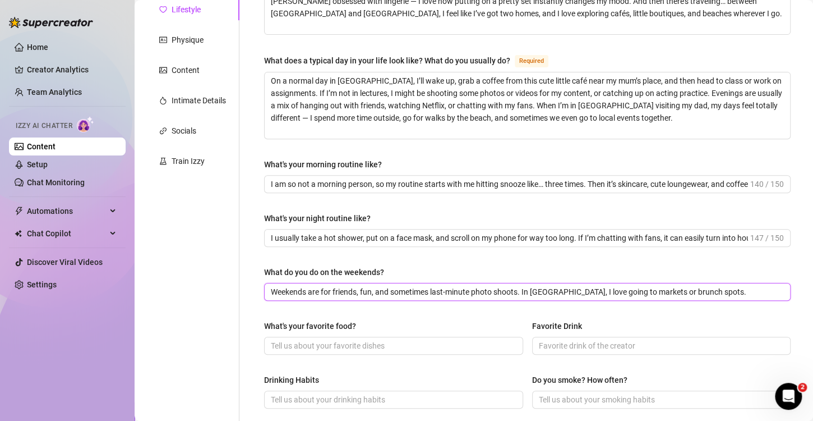
type input "Weekends are for friends, fun, and sometimes last-minute photo shoots. In [GEOG…"
click at [308, 339] on input "What's your favorite food?" at bounding box center [392, 345] width 243 height 12
paste input "In [GEOGRAPHIC_DATA], I love Cuban sandwiches — they’re sooo good. In [GEOGRAPH…"
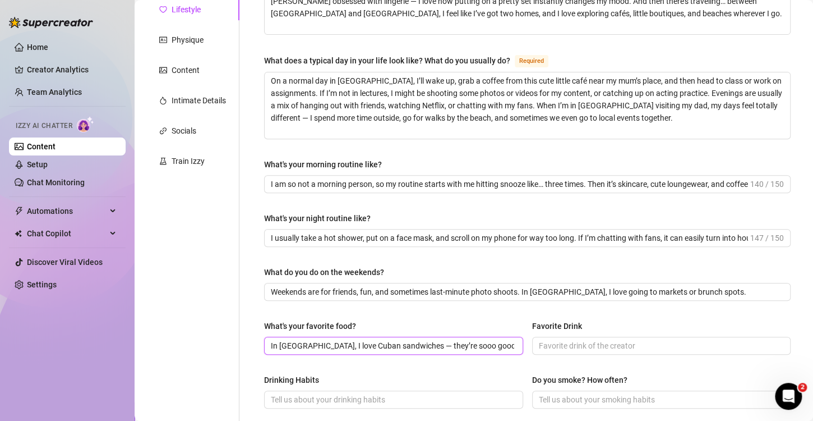
scroll to position [0, 164]
type input "In [GEOGRAPHIC_DATA], I love Cuban sandwiches — they’re sooo good. In [GEOGRAPH…"
click at [587, 351] on span at bounding box center [661, 345] width 259 height 18
paste input "Iced vanilla latte during the day, and maybe a cheeky cocktail at night 🍹."
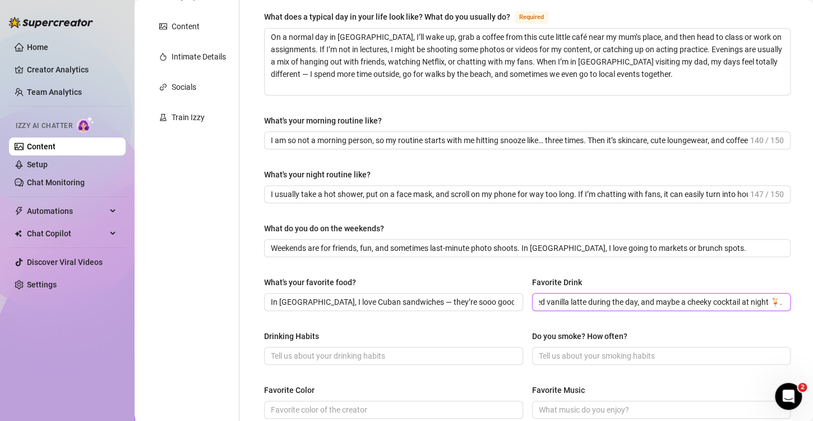
scroll to position [224, 0]
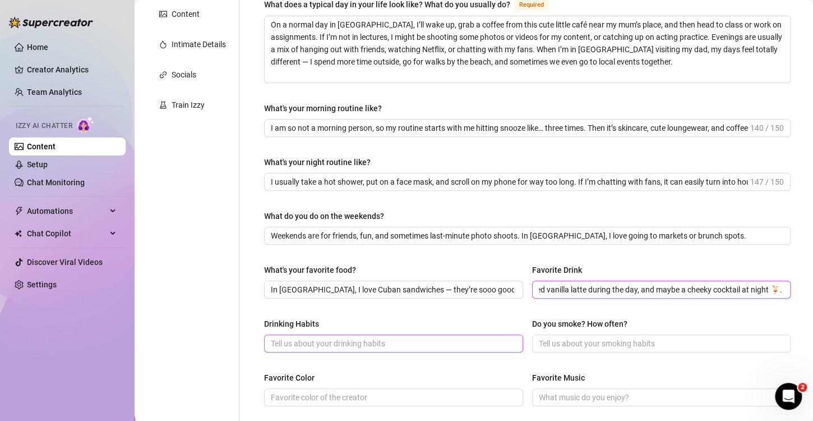
type input "Iced vanilla latte during the day, and maybe a cheeky cocktail at night 🍹."
click at [321, 337] on input "Drinking Habits" at bounding box center [392, 343] width 243 height 12
click at [297, 341] on input "Drinking Habits" at bounding box center [392, 343] width 243 height 12
paste input "Social drinker — I don’t drink every day, but I love a cocktail or two when I’m…"
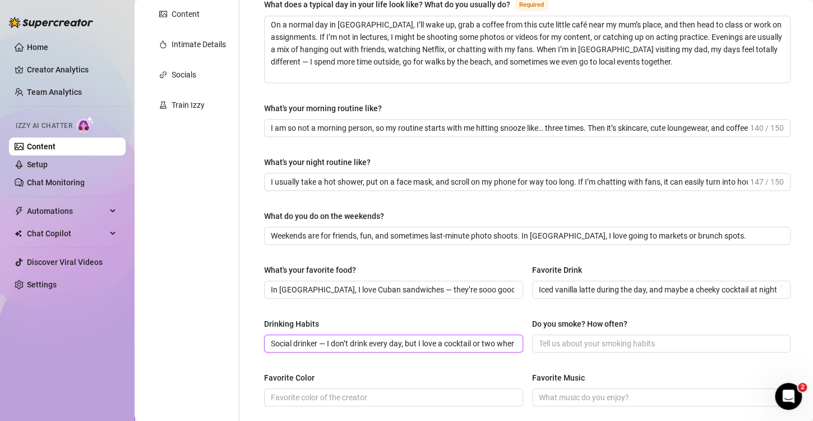
scroll to position [0, 36]
type input "Social drinker — I don’t drink every day, but I love a cocktail or two when I’m…"
click at [585, 339] on input "Do you smoke? How often?" at bounding box center [660, 343] width 243 height 12
paste input "Nope — not really my thing."
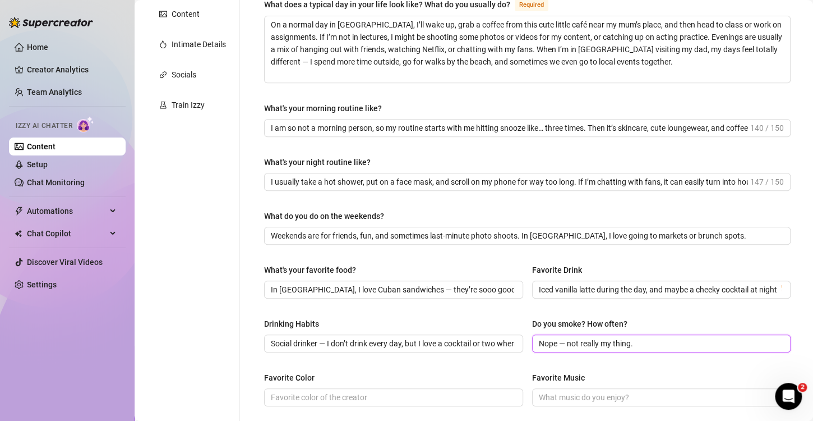
type input "Nope — not really my thing."
click at [594, 361] on div "What are your hobbies and interests? What do you enjoy about them? Required I l…" at bounding box center [527, 260] width 527 height 734
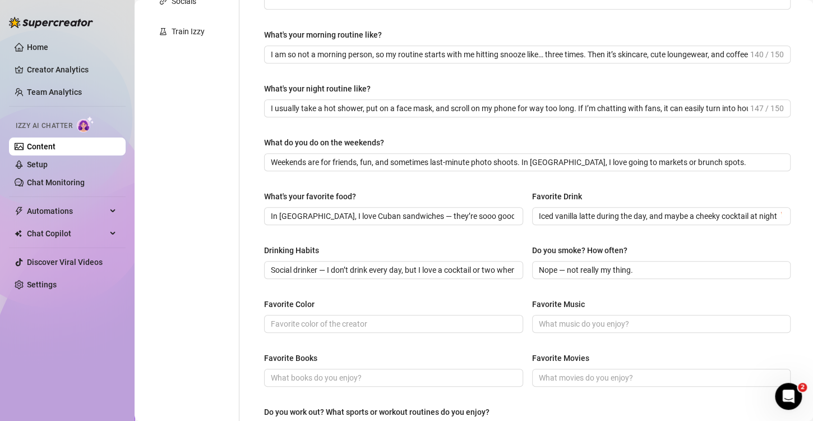
scroll to position [336, 0]
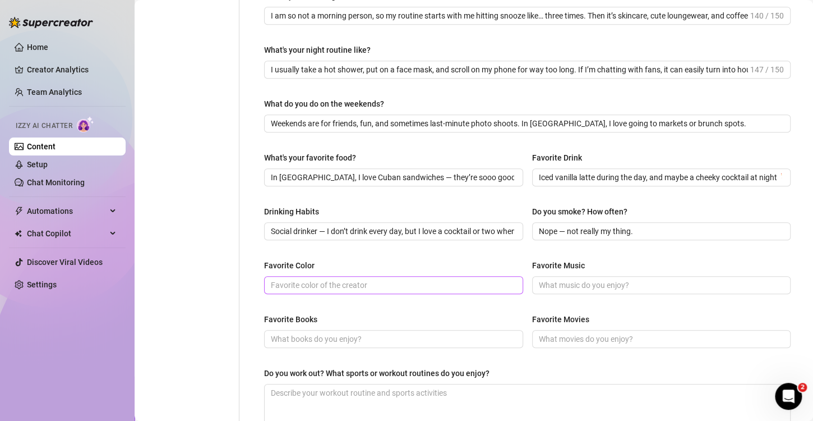
click at [307, 292] on span at bounding box center [393, 285] width 259 height 18
paste input "Pink 💕 but I also love white for lingerie."
type input "Pink 💕 but I also love white for lingerie."
click at [558, 288] on input "Favorite Music" at bounding box center [660, 285] width 243 height 12
paste input "A mix of pop, R&B, and a little house music — think [PERSON_NAME], [PERSON_NAME…"
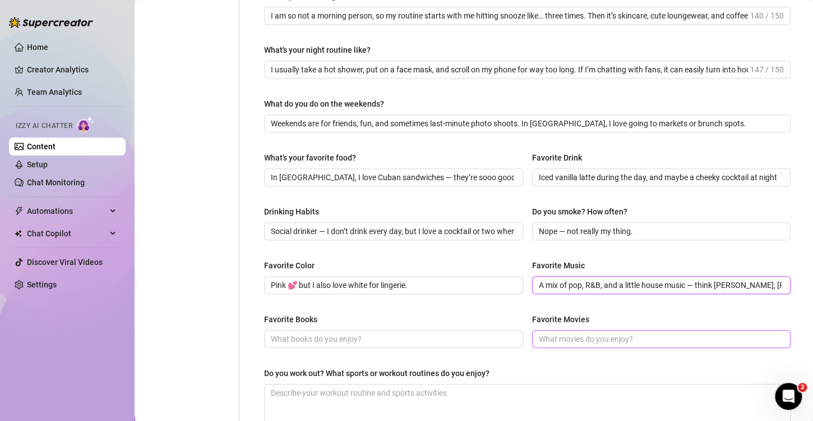
scroll to position [0, 86]
type input "A mix of pop, R&B, and a little house music — think [PERSON_NAME], [PERSON_NAME…"
click at [319, 330] on span at bounding box center [393, 339] width 259 height 18
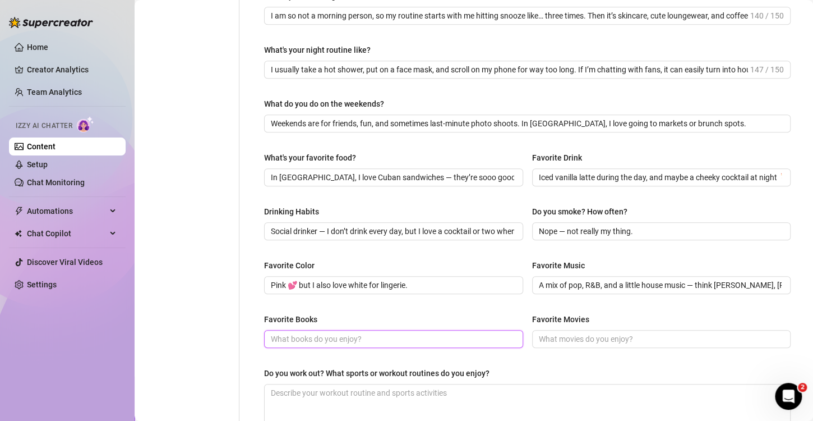
drag, startPoint x: 319, startPoint y: 330, endPoint x: 299, endPoint y: 336, distance: 19.9
click at [299, 336] on input "Favorite Books" at bounding box center [392, 339] width 243 height 12
paste input "I’m more into films, but I’ve read a few romance books that totally pulled me i…"
type input "I’m more into films, but I’ve read a few romance books that totally pulled me i…"
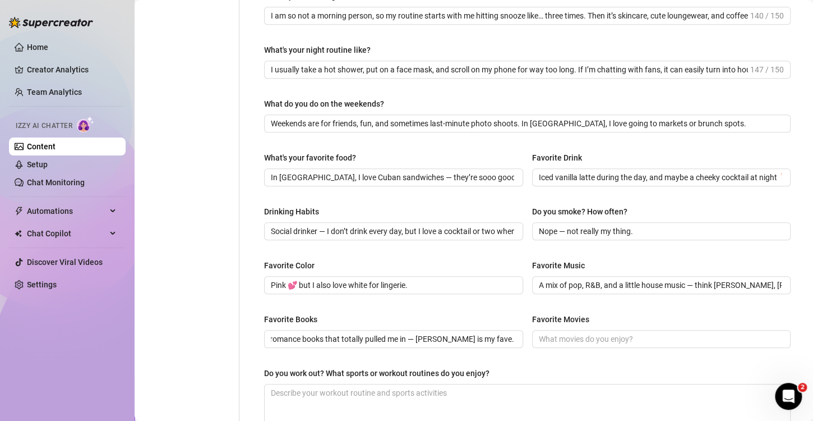
scroll to position [0, 0]
drag, startPoint x: 533, startPoint y: 335, endPoint x: 543, endPoint y: 335, distance: 10.1
click at [538, 335] on span at bounding box center [661, 339] width 259 height 18
click at [543, 335] on input "Favorite Movies" at bounding box center [660, 339] width 243 height 12
paste input "Anything girly, romantic, or dramatic — Mean Girls, The Notebook, Euphoria (eve…"
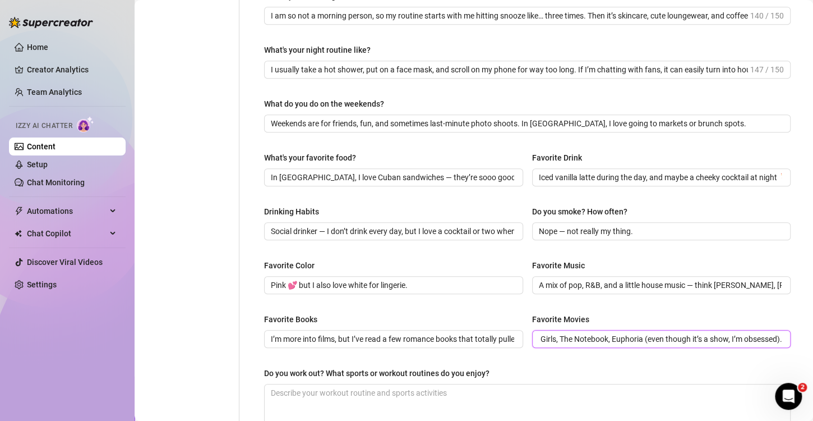
scroll to position [449, 0]
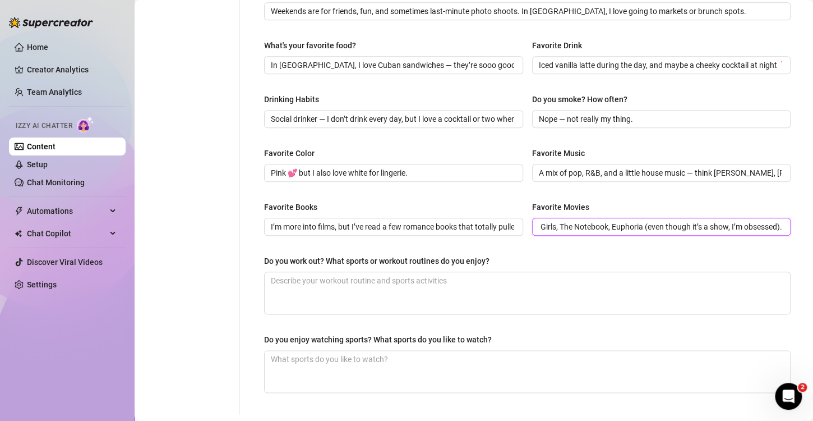
type input "Anything girly, romantic, or dramatic — Mean Girls, The Notebook, Euphoria (eve…"
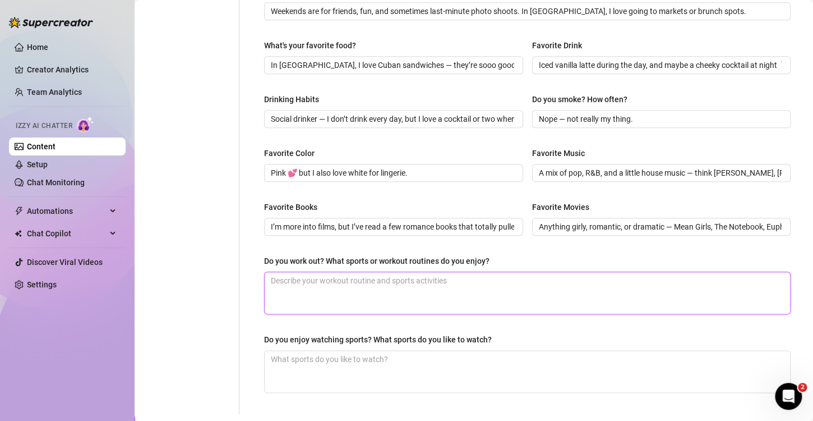
paste textarea "Yes — I mostly do light gym sessions and dance-based workouts, but when I’m in …"
type textarea "Yes — I mostly do light gym sessions and dance-based workouts, but when I’m in …"
click at [339, 280] on textarea "Yes — I mostly do light gym sessions and dance-based workouts, but when I’m in …" at bounding box center [527, 292] width 525 height 41
type textarea "Yes — I mostly do gym sessions and dance-based workouts, but when I’m in [GEOGR…"
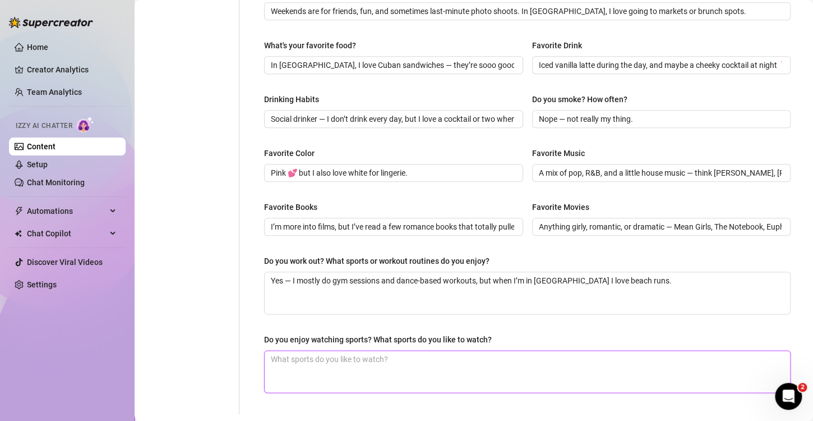
click at [293, 354] on textarea "Do you enjoy watching sports? What sports do you like to watch?" at bounding box center [527, 370] width 525 height 41
paste textarea "I’m not a huge sports watcher unless it’s with family or friends, but I do watc…"
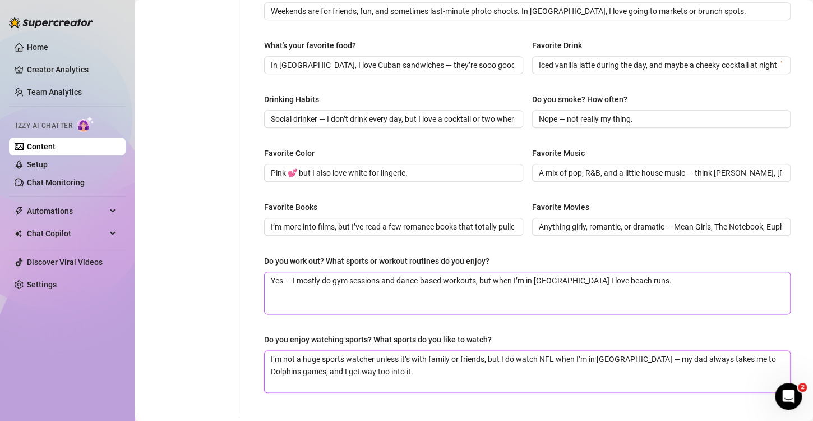
scroll to position [538, 0]
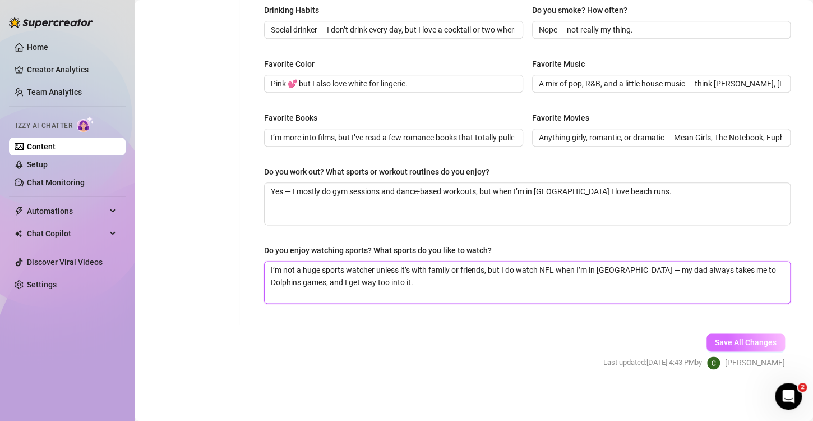
type textarea "I’m not a huge sports watcher unless it’s with family or friends, but I do watc…"
click at [727, 338] on span "Save All Changes" at bounding box center [746, 342] width 62 height 9
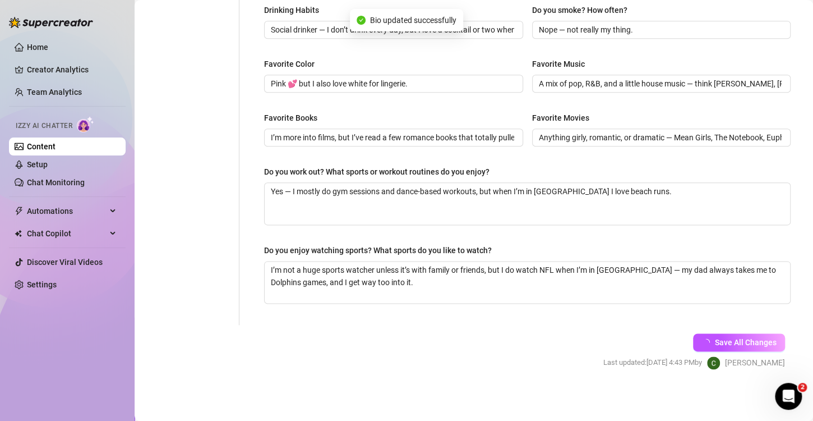
type input "I usually take a hot shower, put on a face mask, and scroll on my phone for way…"
type input "Weekends are for friends, fun, and sometimes last-minute photo shoots. In [GEOG…"
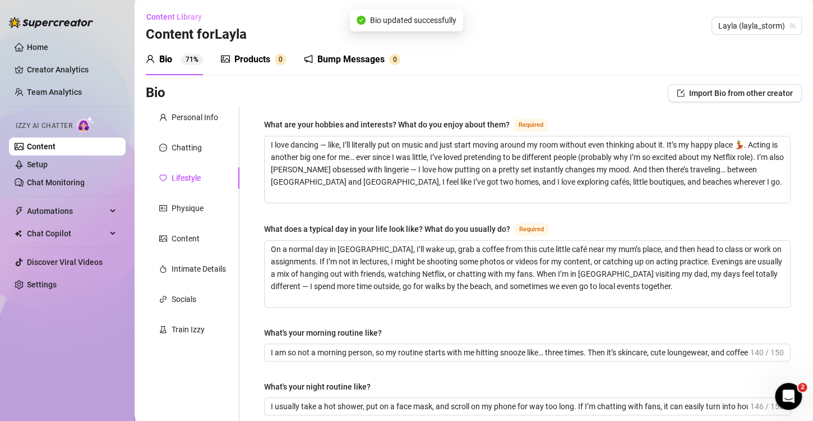
scroll to position [0, 0]
click at [190, 203] on div "Physique" at bounding box center [188, 208] width 32 height 12
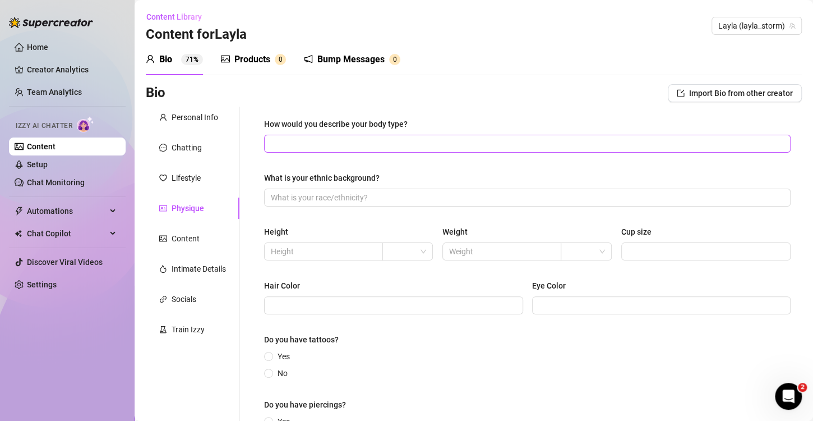
click at [319, 151] on span at bounding box center [527, 144] width 527 height 18
drag, startPoint x: 319, startPoint y: 151, endPoint x: 310, endPoint y: 141, distance: 13.5
click at [310, 141] on input "How would you describe your body type?" at bounding box center [526, 143] width 511 height 12
paste input "Athletic but still soft and curvy in all the right places. I’ve got long legs f…"
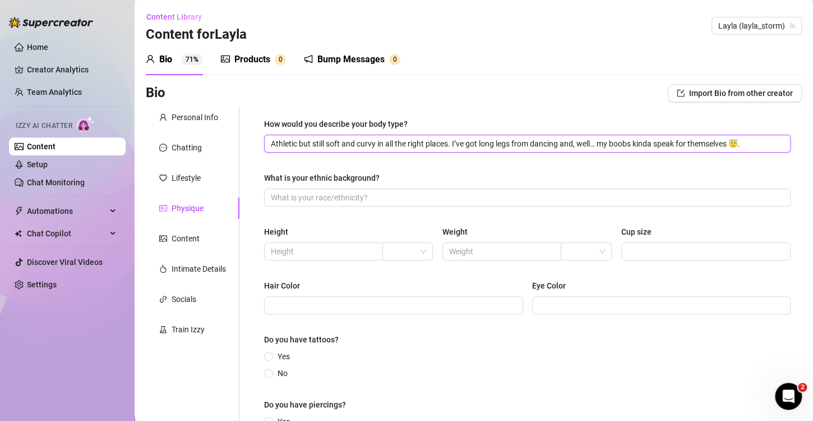
scroll to position [0, 9]
type input "Athletic but still soft and curvy in all the right places. I’ve got long legs f…"
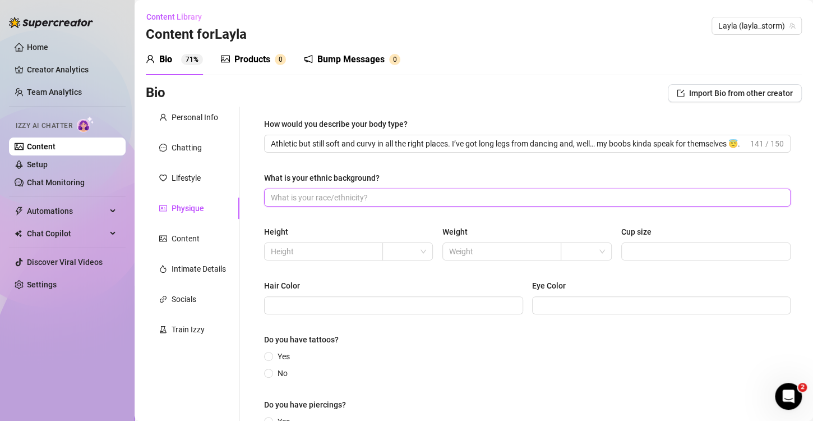
click at [353, 202] on input "What is your ethnic background?" at bounding box center [526, 197] width 511 height 12
paste input "I’m half American, half English — which I think is such a cute mix because I ge…"
type input "I’m half American, half English — which I think is such a cute mix because I ge…"
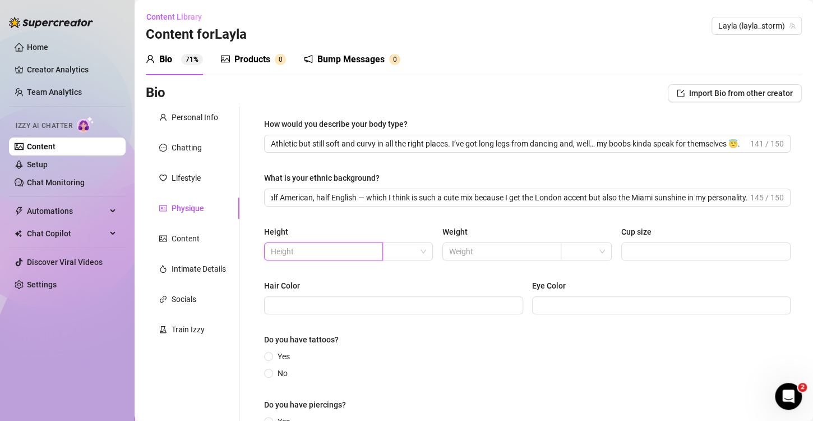
click at [326, 245] on input "text" at bounding box center [322, 251] width 103 height 12
click at [411, 242] on div at bounding box center [407, 251] width 51 height 18
click at [402, 293] on div "ft" at bounding box center [405, 291] width 32 height 12
drag, startPoint x: 334, startPoint y: 257, endPoint x: 329, endPoint y: 249, distance: 9.0
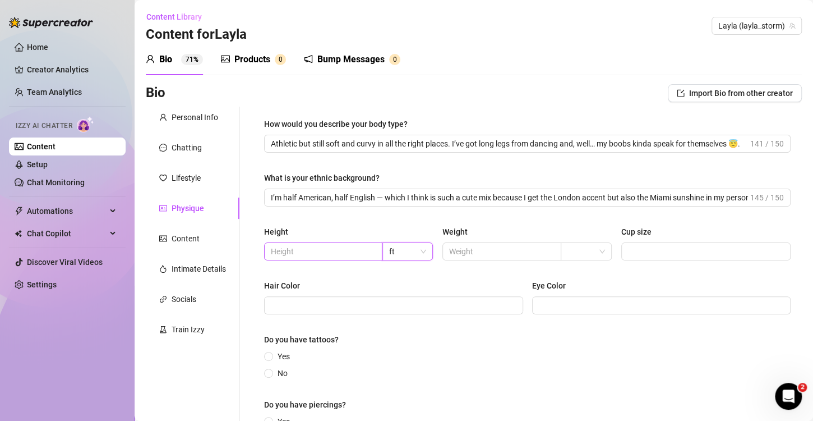
click at [333, 257] on span at bounding box center [323, 251] width 119 height 18
type input "5"
click at [533, 252] on input "text" at bounding box center [500, 251] width 103 height 12
type input "125"
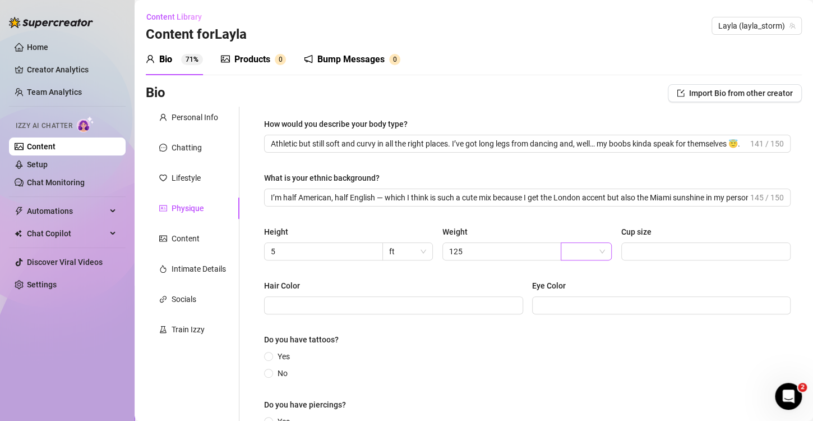
click at [580, 259] on input "search" at bounding box center [581, 251] width 27 height 17
click at [587, 267] on div "kg" at bounding box center [580, 273] width 32 height 12
click at [589, 238] on div "Weight" at bounding box center [526, 233] width 169 height 17
click at [589, 242] on div "kg" at bounding box center [586, 251] width 51 height 18
click at [576, 289] on div "lbs" at bounding box center [580, 291] width 32 height 12
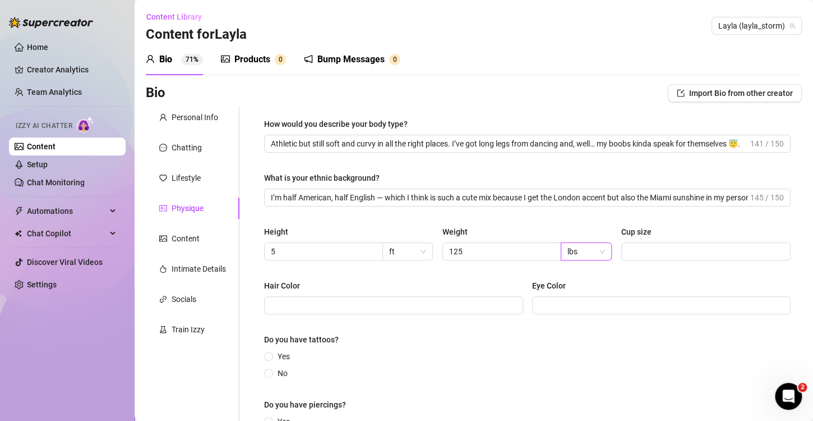
click at [598, 224] on div "How would you describe your body type? Athletic but still soft and curvy in all…" at bounding box center [527, 286] width 527 height 336
click at [688, 241] on div "Cup size" at bounding box center [705, 233] width 169 height 17
click at [681, 246] on input "Cup size" at bounding box center [705, 251] width 154 height 12
paste input "Double D — and yes, they’re all natural 💁‍♀️."
type input "Double D — and yes, they’re all natural 💁‍♀️"
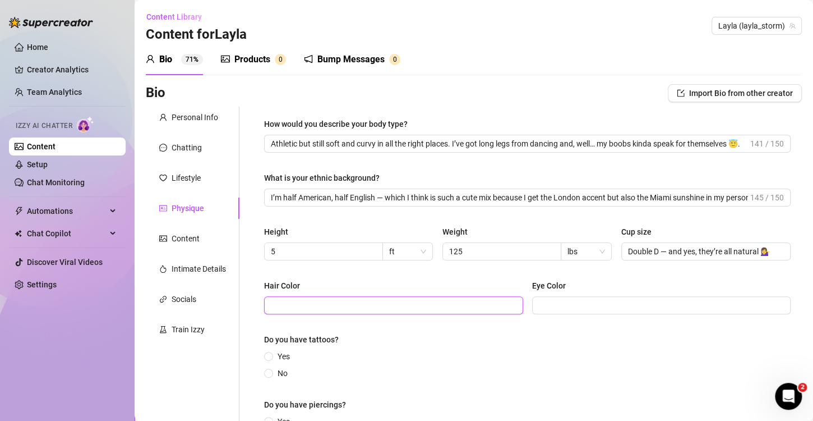
click at [383, 306] on input "Hair Color" at bounding box center [392, 305] width 243 height 12
click at [316, 303] on input "Blonde" at bounding box center [392, 305] width 243 height 12
paste input "(the bright, girly kind)."
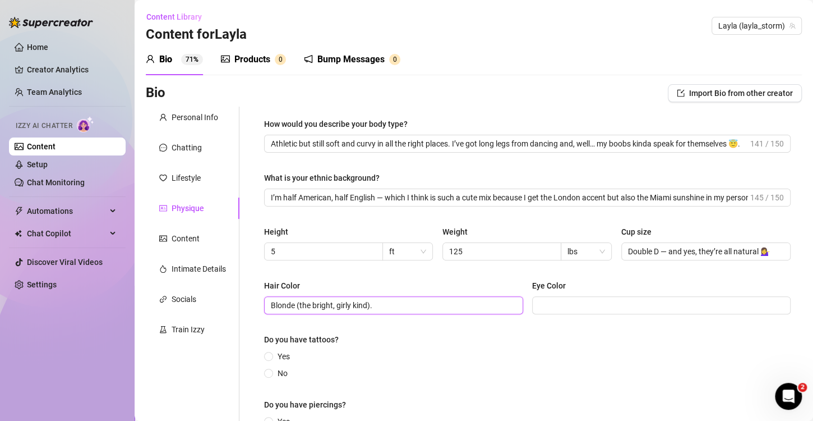
type input "Blonde (the bright, girly kind)."
click at [608, 283] on div "Eye Color" at bounding box center [661, 287] width 259 height 17
click at [605, 291] on div "Eye Color" at bounding box center [661, 287] width 259 height 17
click at [602, 297] on span at bounding box center [661, 305] width 259 height 18
paste input "Blue"
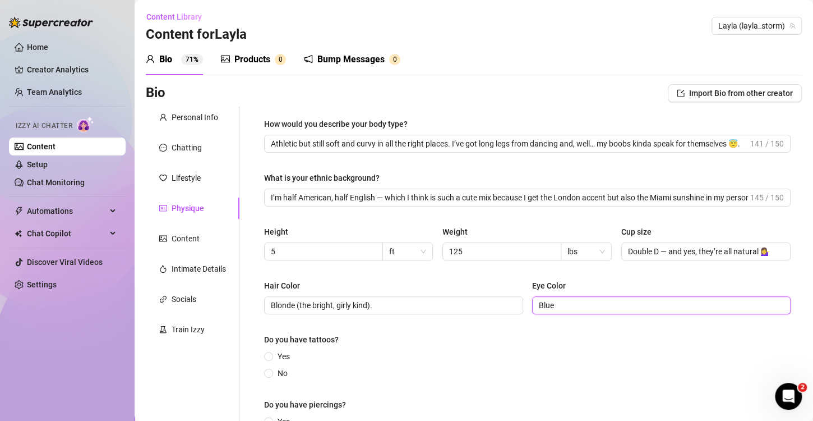
type input "Blue"
click at [279, 370] on span "No" at bounding box center [282, 373] width 19 height 12
click at [271, 370] on input "No" at bounding box center [269, 373] width 4 height 7
radio input "true"
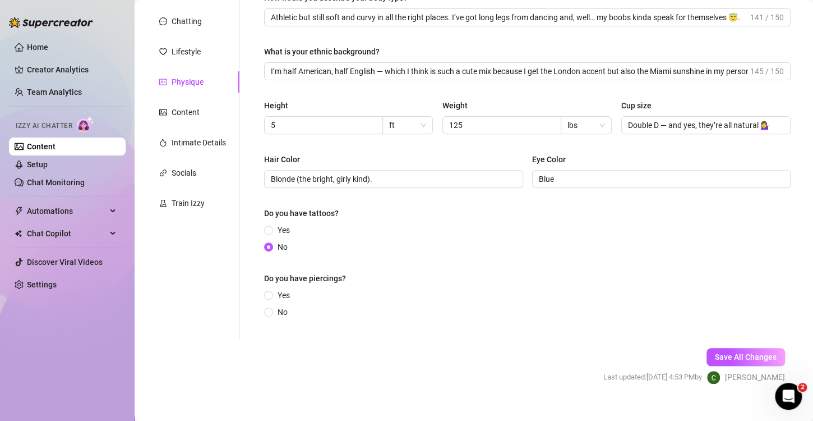
scroll to position [142, 0]
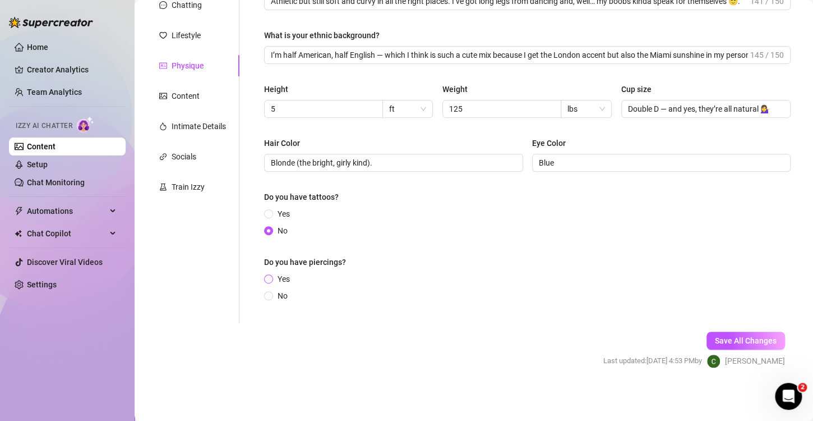
click at [269, 277] on input "Yes" at bounding box center [269, 279] width 4 height 7
radio input "true"
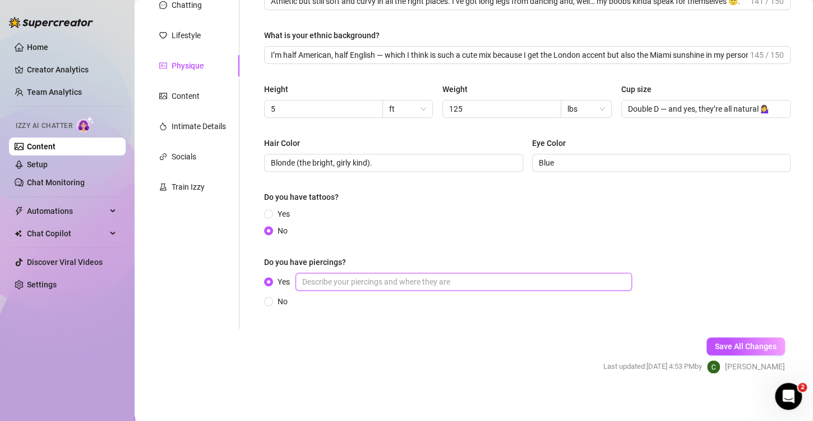
click at [471, 278] on input "Yes" at bounding box center [464, 282] width 336 height 18
type input "nipple piercings"
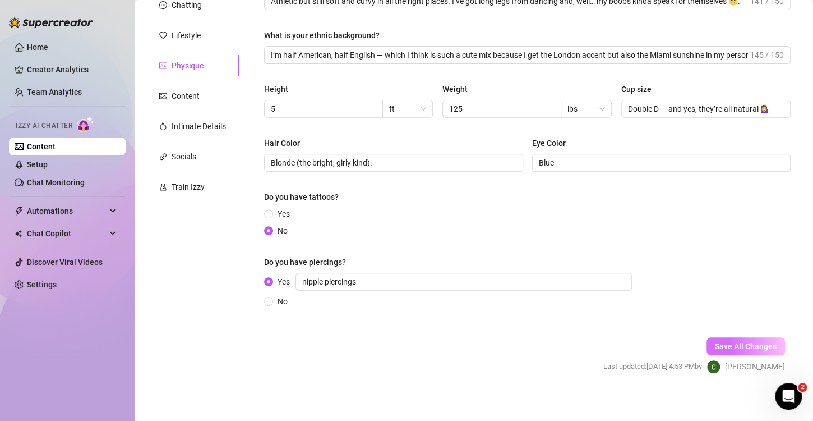
click at [733, 342] on span "Save All Changes" at bounding box center [746, 346] width 62 height 9
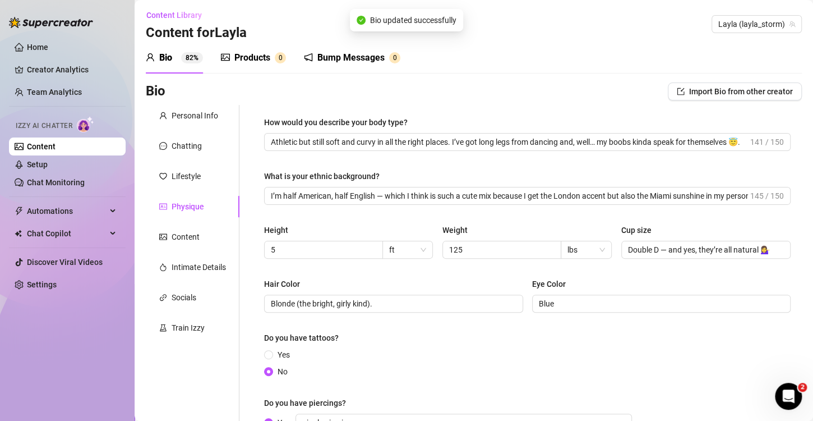
scroll to position [0, 0]
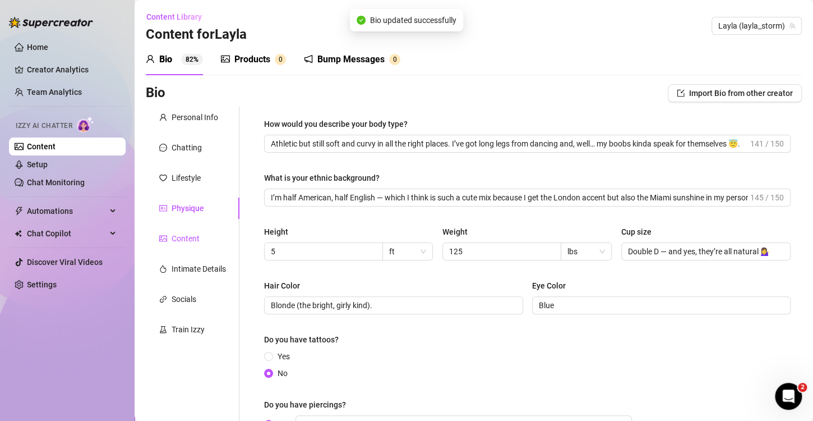
click at [182, 241] on div "Content" at bounding box center [186, 238] width 28 height 12
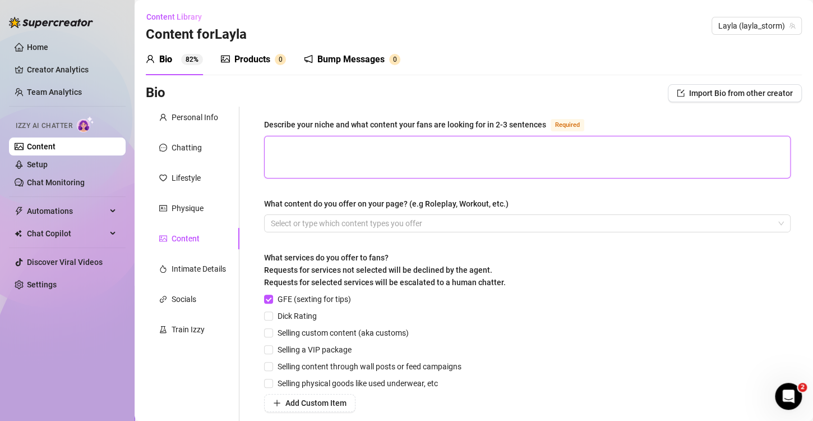
click at [335, 157] on textarea "Describe your niche and what content your fans are looking for in 2-3 sentences…" at bounding box center [527, 156] width 525 height 41
click at [331, 139] on textarea "Describe your niche and what content your fans are looking for in 2-3 sentences…" at bounding box center [527, 156] width 525 height 41
paste textarea "I’m all about the cute-but-kinda-naughty vibe — like, I look sweet and innocent…"
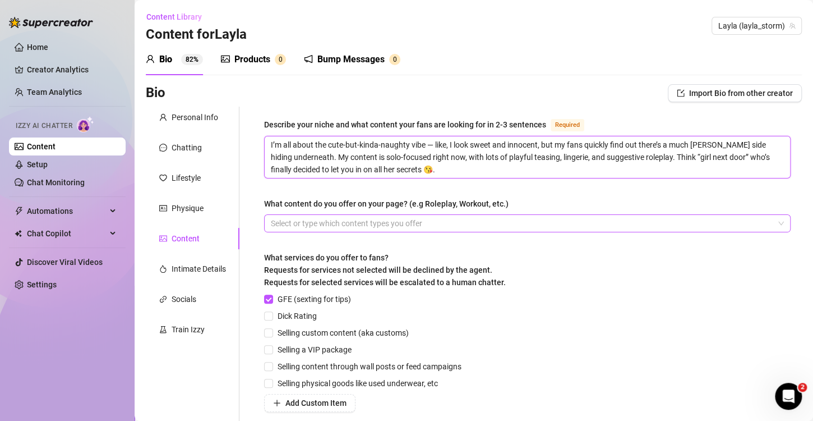
click at [372, 220] on div at bounding box center [521, 223] width 510 height 16
type textarea "I’m all about the cute-but-kinda-naughty vibe — like, I look sweet and innocent…"
click at [412, 195] on div "Describe your niche and what content your fans are looking for in 2-3 sentences…" at bounding box center [527, 297] width 527 height 358
click at [439, 165] on textarea "I’m all about the cute-but-kinda-naughty vibe — like, I look sweet and innocent…" at bounding box center [527, 156] width 525 height 41
drag, startPoint x: 365, startPoint y: 221, endPoint x: 384, endPoint y: 242, distance: 28.2
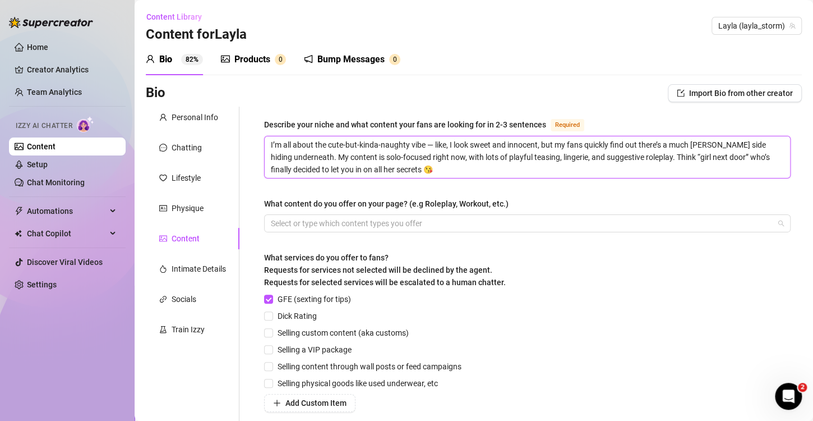
click at [366, 223] on div at bounding box center [521, 223] width 510 height 16
type textarea "I’m all about the cute-but-kinda-naughty vibe — like, I look sweet and innocent…"
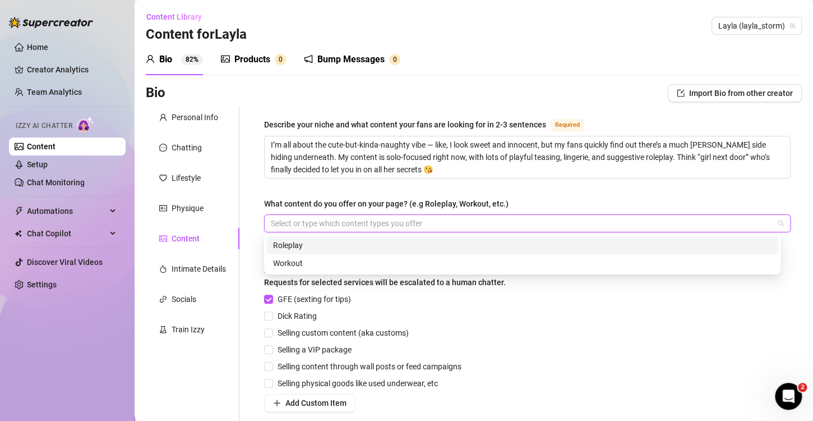
click at [416, 185] on div "Describe your niche and what content your fans are looking for in 2-3 sentences…" at bounding box center [527, 297] width 527 height 358
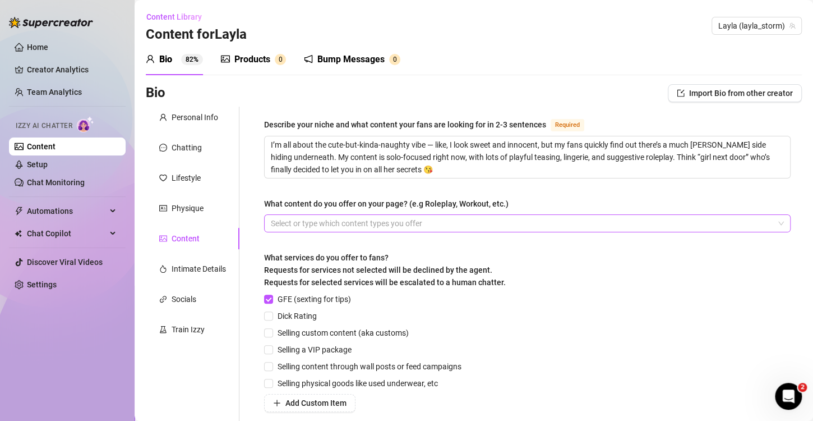
click at [313, 217] on div at bounding box center [521, 223] width 510 height 16
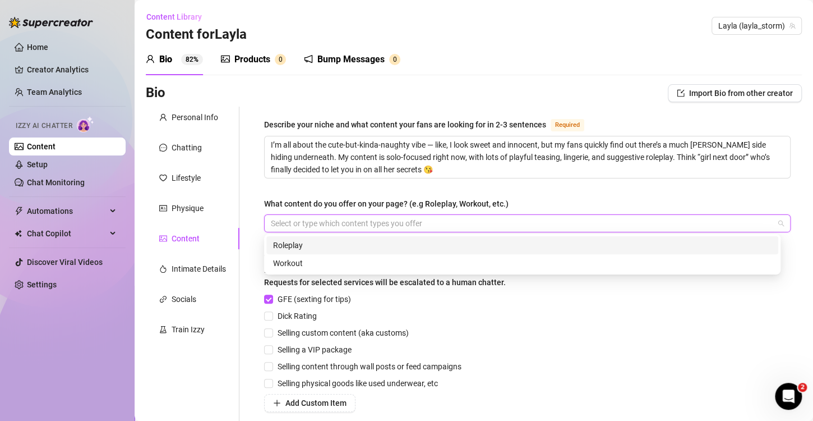
click at [321, 247] on div "Roleplay" at bounding box center [522, 245] width 499 height 12
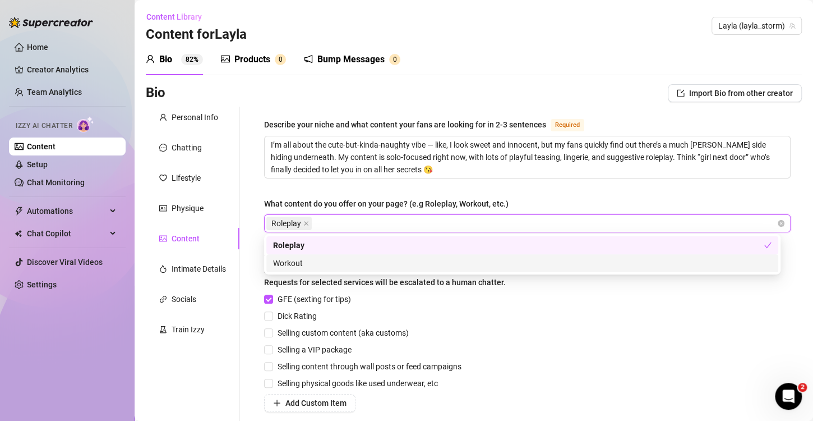
click at [560, 319] on div "GFE (sexting for tips) Dick Rating Selling custom content (aka customs) Selling…" at bounding box center [527, 352] width 527 height 119
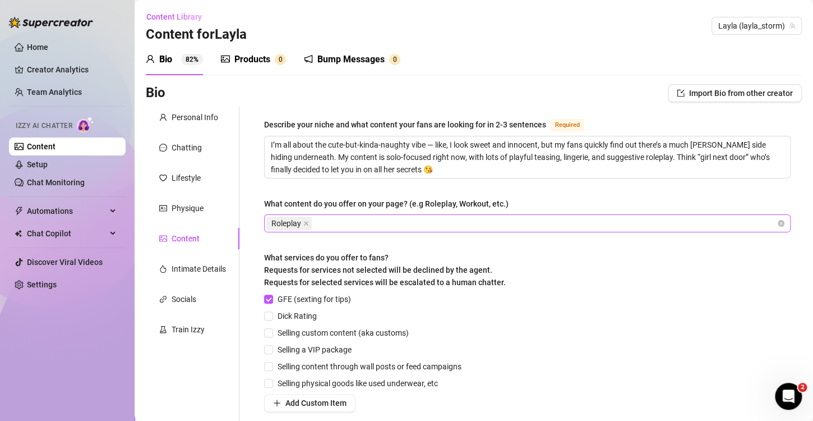
click at [408, 228] on div "Roleplay" at bounding box center [521, 223] width 510 height 16
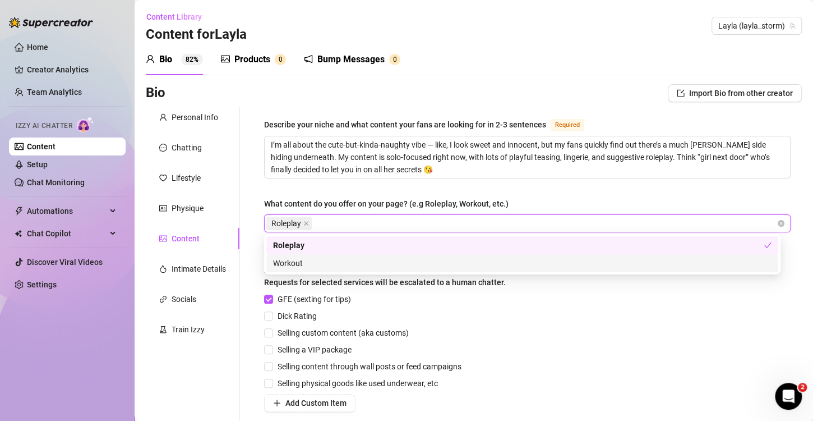
click at [358, 254] on div "Workout" at bounding box center [522, 263] width 512 height 18
click at [487, 306] on div "GFE (sexting for tips) Dick Rating Selling custom content (aka customs) Selling…" at bounding box center [527, 352] width 527 height 119
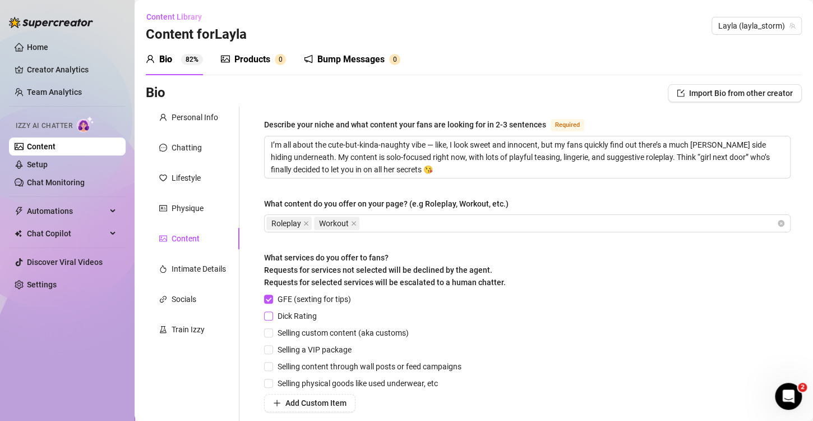
click at [265, 316] on input "Dick Rating" at bounding box center [268, 315] width 8 height 8
checkbox input "true"
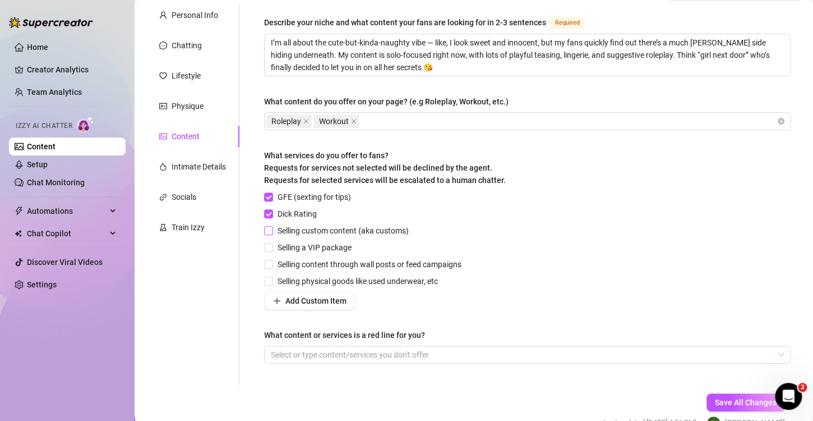
scroll to position [112, 0]
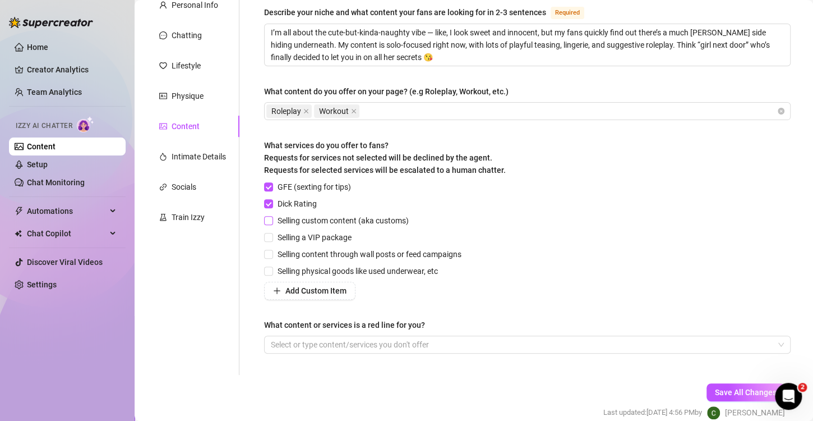
click at [273, 223] on span "Selling custom content (aka customs)" at bounding box center [343, 220] width 140 height 12
click at [272, 223] on input "Selling custom content (aka customs)" at bounding box center [268, 220] width 8 height 8
checkbox input "true"
click at [269, 237] on input "Selling a VIP package" at bounding box center [268, 237] width 8 height 8
checkbox input "true"
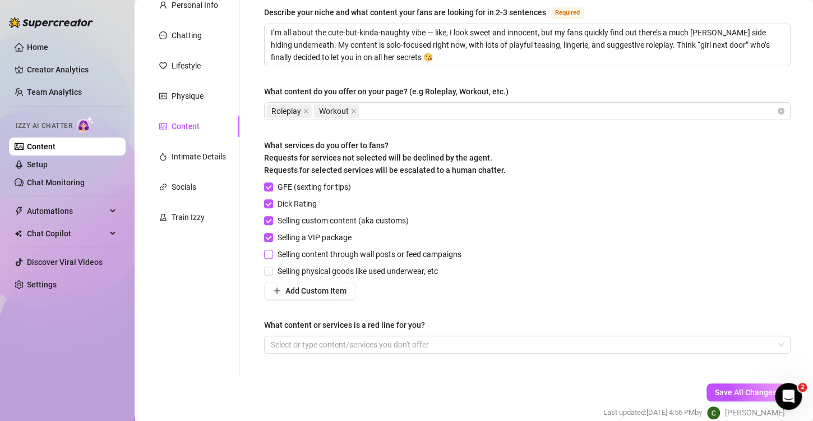
click at [265, 255] on input "Selling content through wall posts or feed campaigns" at bounding box center [268, 254] width 8 height 8
checkbox input "true"
click at [265, 274] on span at bounding box center [268, 270] width 9 height 9
click at [265, 274] on input "Selling physical goods like used underwear, etc" at bounding box center [268, 270] width 8 height 8
checkbox input "true"
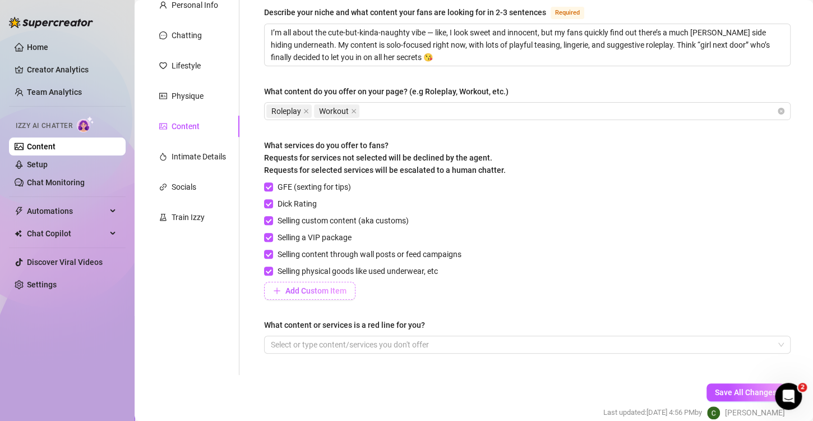
click at [298, 292] on span "Add Custom Item" at bounding box center [315, 290] width 61 height 9
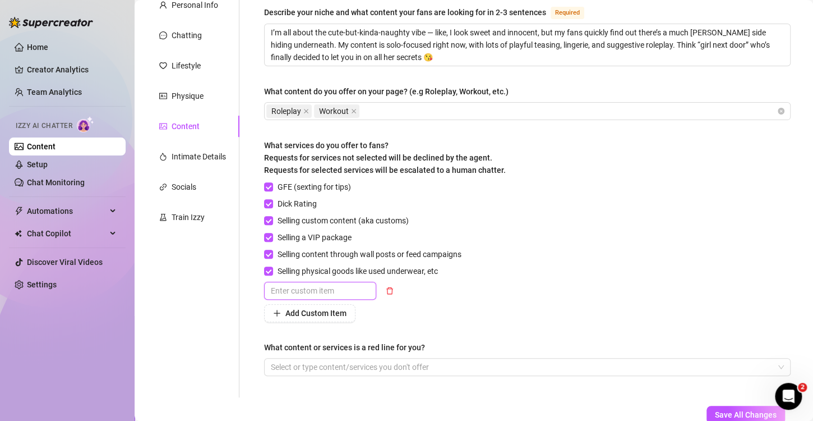
click at [298, 292] on input "text" at bounding box center [320, 291] width 112 height 18
click at [386, 296] on button "button" at bounding box center [390, 291] width 18 height 18
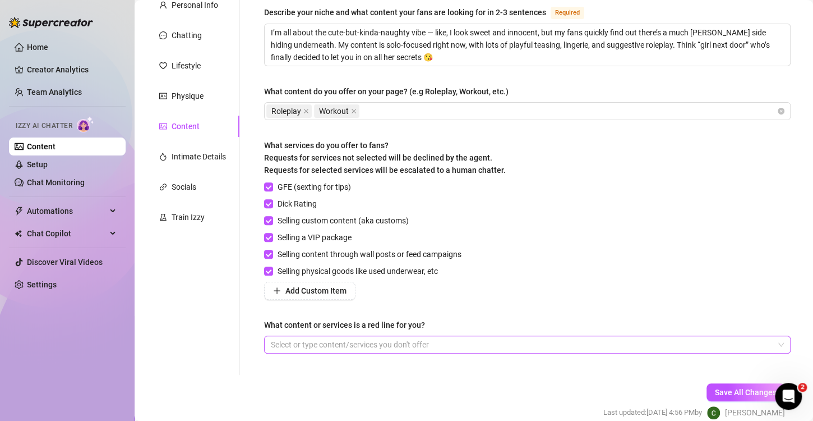
click at [386, 347] on div at bounding box center [521, 344] width 510 height 16
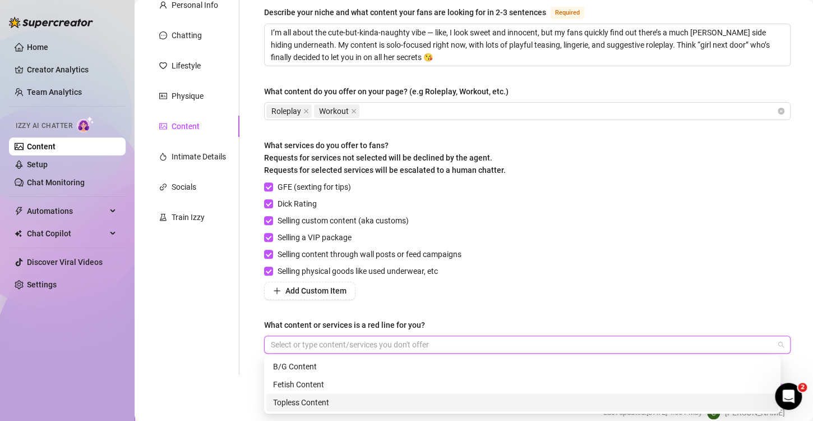
click at [346, 395] on div "Topless Content" at bounding box center [522, 402] width 512 height 18
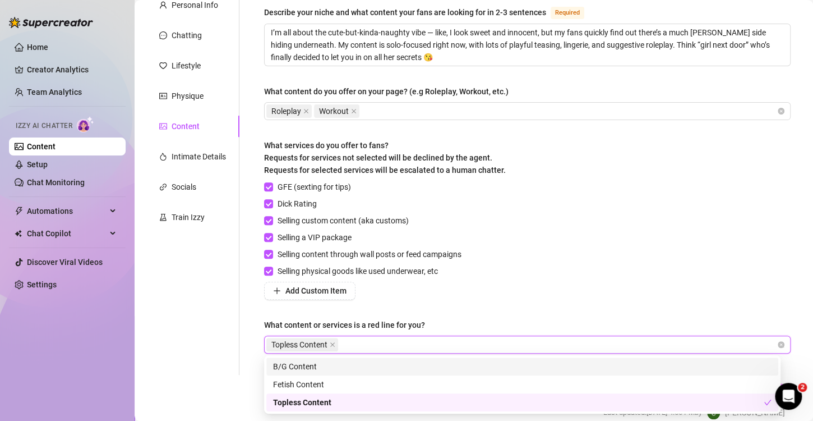
click at [392, 343] on div "Topless Content" at bounding box center [521, 344] width 510 height 16
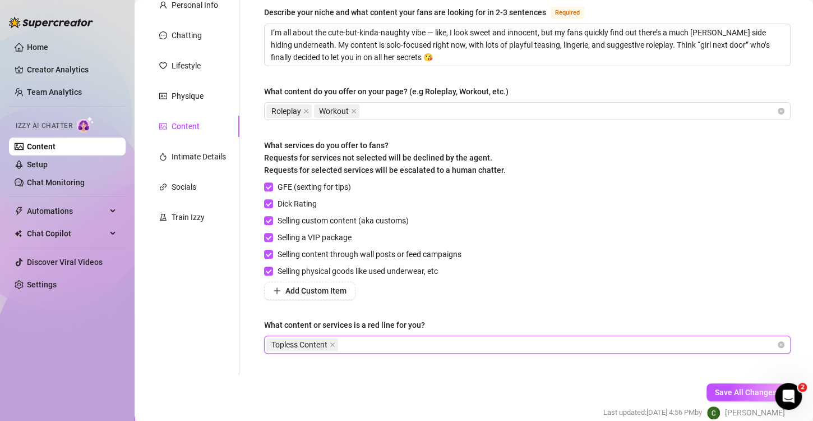
click at [446, 296] on div "Add Custom Item" at bounding box center [365, 291] width 202 height 18
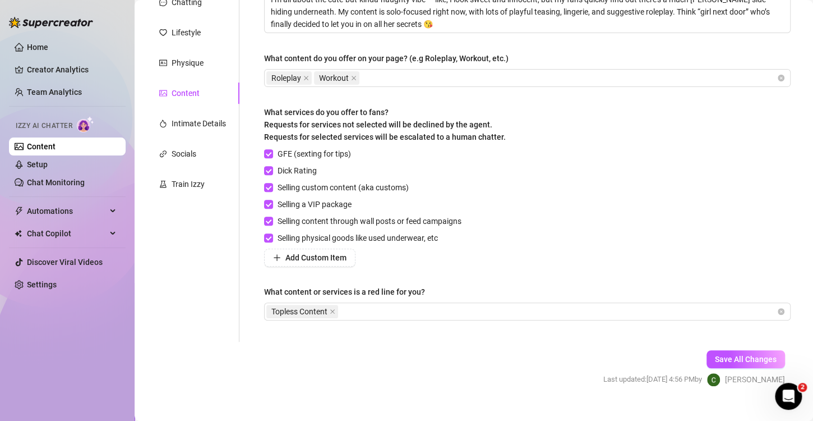
scroll to position [163, 0]
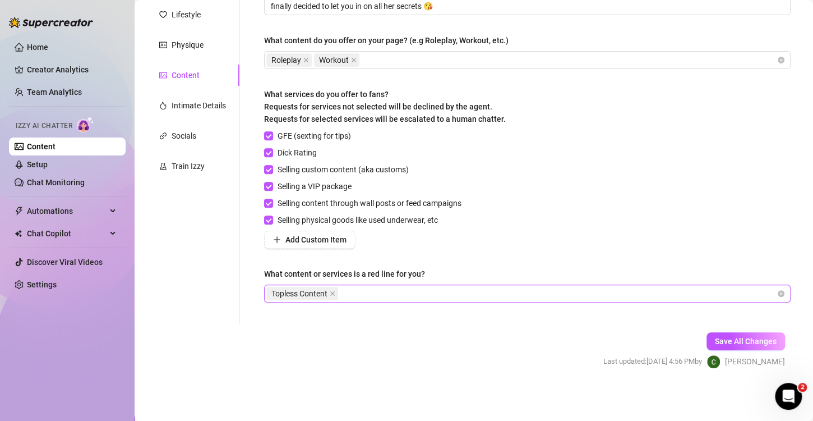
click at [329, 293] on span "Topless Content" at bounding box center [302, 293] width 72 height 13
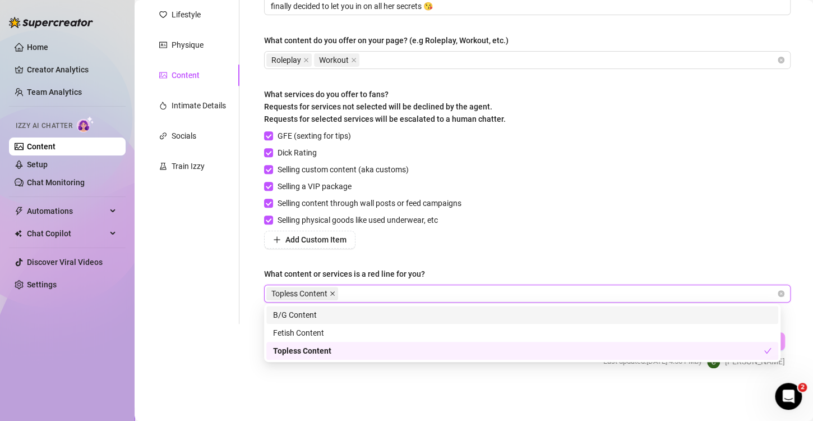
click at [334, 293] on icon "close" at bounding box center [332, 293] width 4 height 4
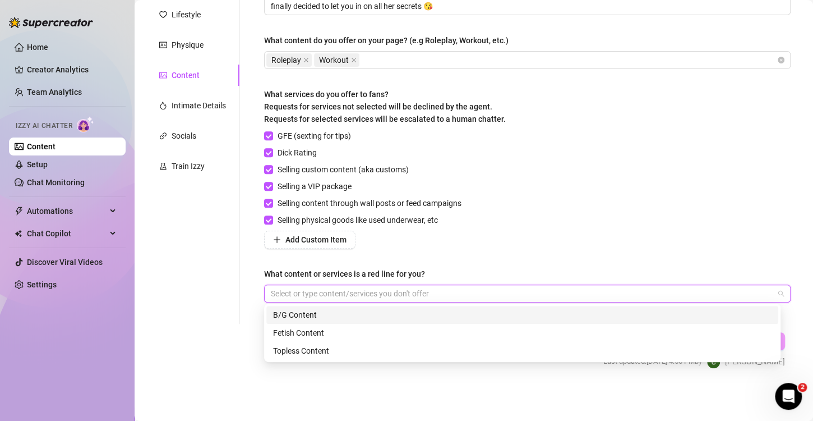
click at [312, 309] on div "B/G Content" at bounding box center [522, 314] width 499 height 12
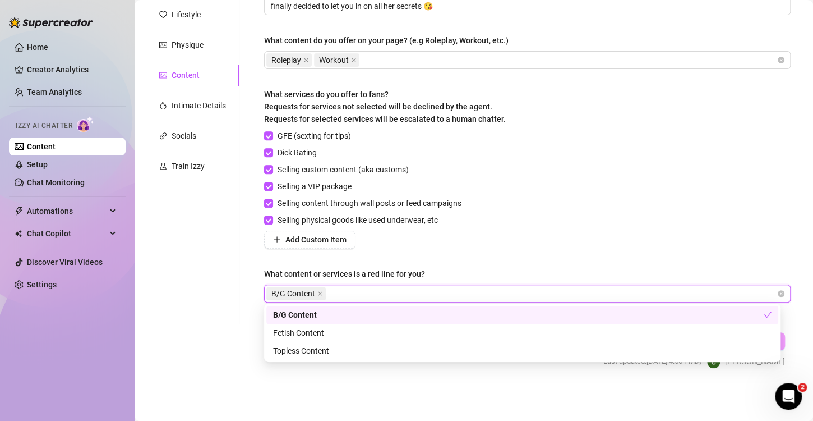
click at [429, 256] on div "Describe your niche and what content your fans are looking for in 2-3 sentences…" at bounding box center [527, 134] width 527 height 358
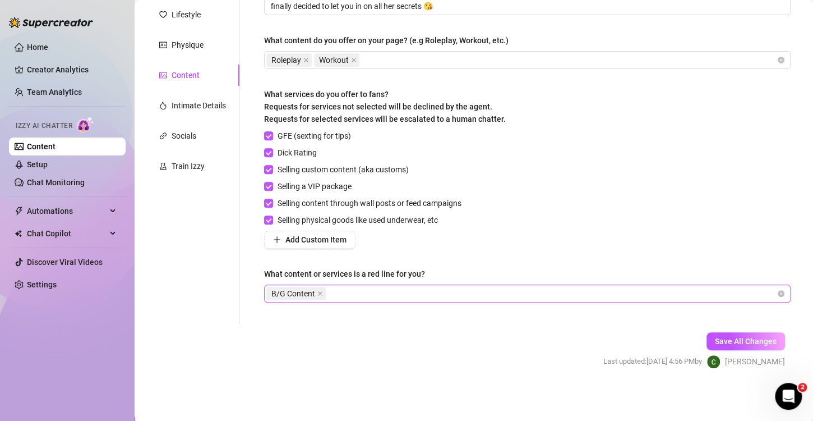
click at [391, 303] on div "Describe your niche and what content your fans are looking for in 2-3 sentences…" at bounding box center [527, 134] width 527 height 358
click at [399, 297] on div "B/G Content" at bounding box center [521, 293] width 510 height 16
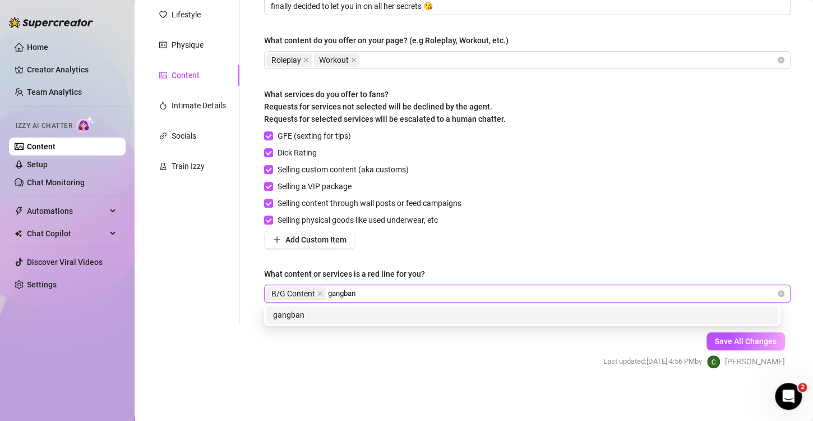
type input "gangbang"
click at [358, 306] on div "gangbang" at bounding box center [522, 315] width 512 height 18
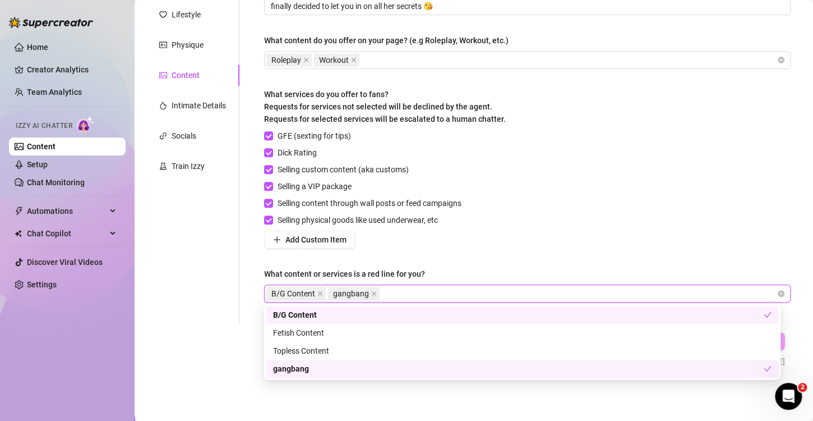
click at [441, 288] on div "B/G Content gangbang" at bounding box center [521, 293] width 510 height 16
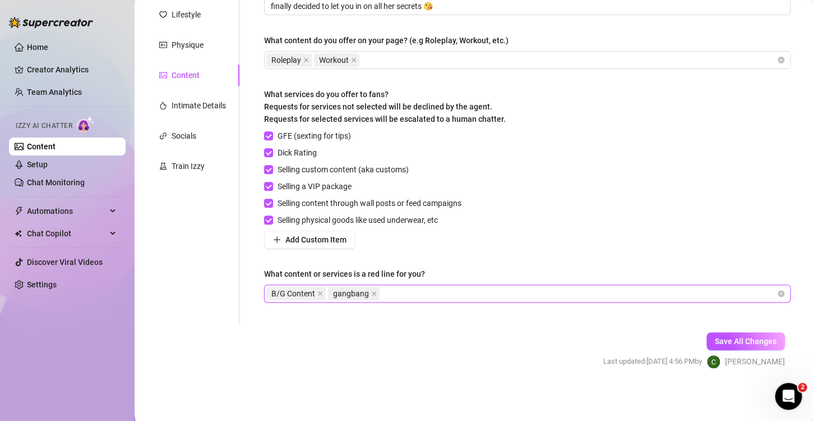
click at [440, 289] on div "B/G Content gangbang" at bounding box center [521, 293] width 510 height 16
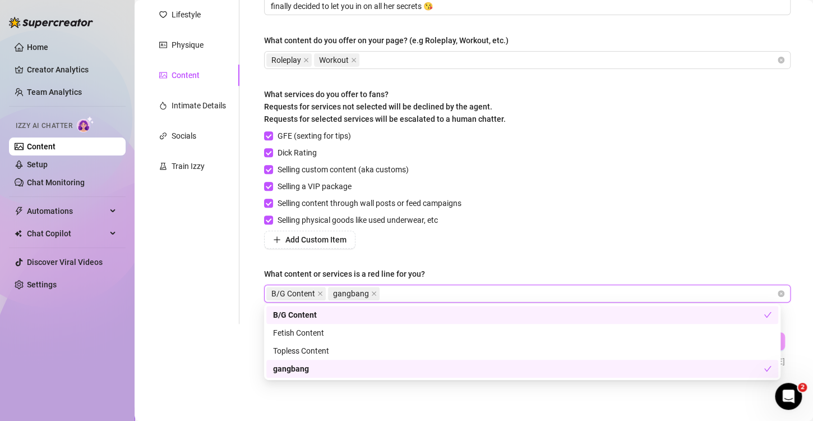
click at [440, 289] on div "B/G Content gangbang" at bounding box center [521, 293] width 510 height 16
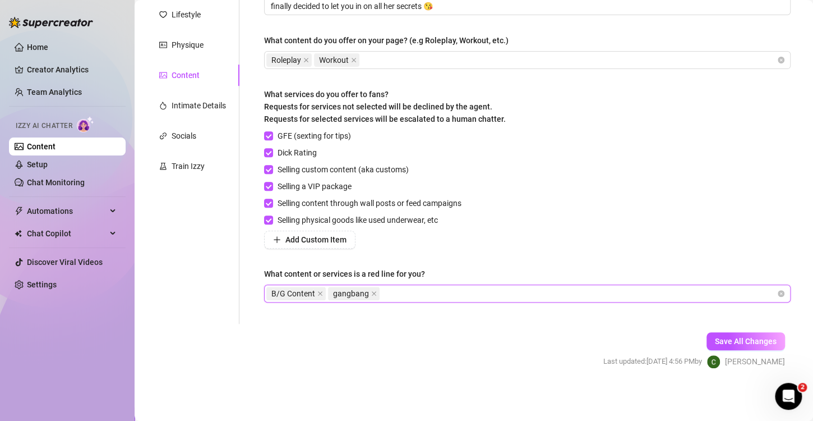
click at [434, 290] on div "B/G Content gangbang" at bounding box center [521, 293] width 510 height 16
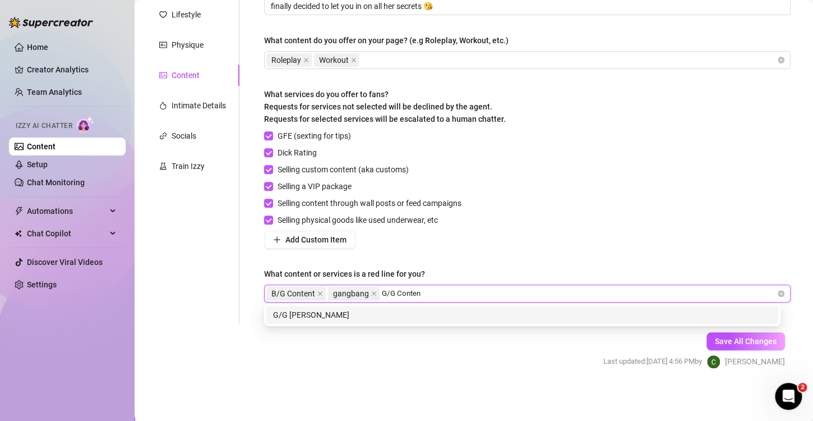
type input "G/G Content"
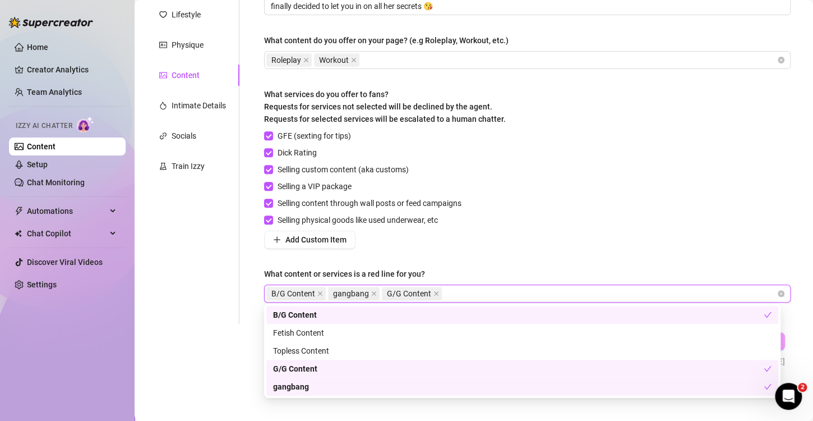
click at [468, 210] on div "GFE (sexting for tips) Dick Rating Selling custom content (aka customs) Selling…" at bounding box center [527, 189] width 527 height 119
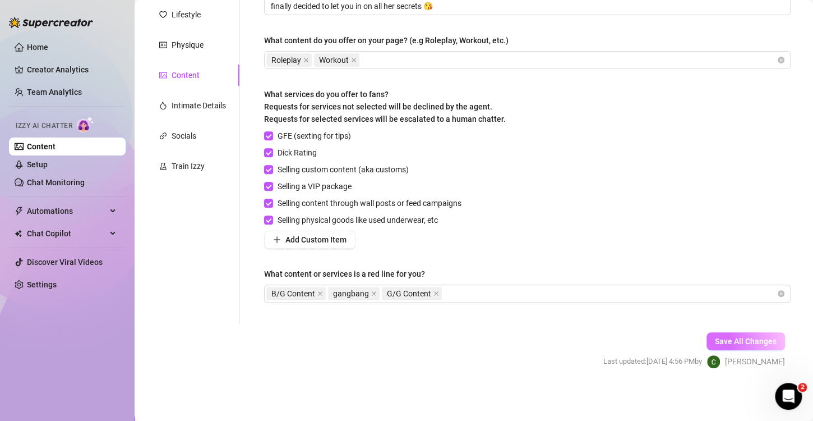
click at [736, 339] on span "Save All Changes" at bounding box center [746, 340] width 62 height 9
click at [367, 295] on span "gangbang" at bounding box center [351, 293] width 36 height 12
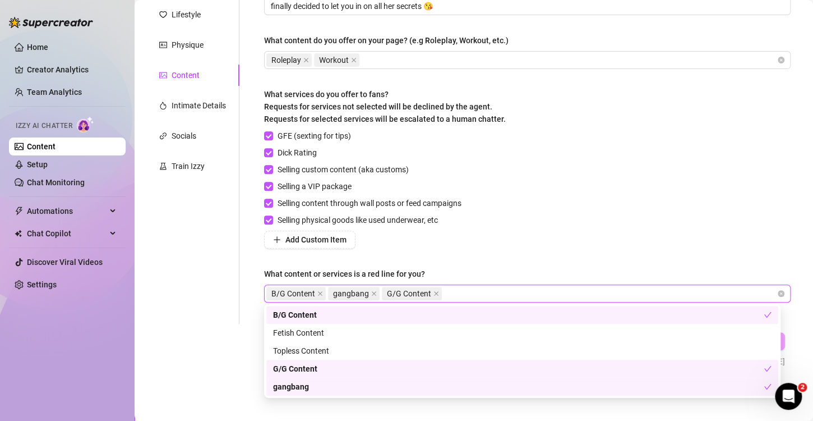
click at [375, 293] on span "gangbang" at bounding box center [354, 293] width 52 height 13
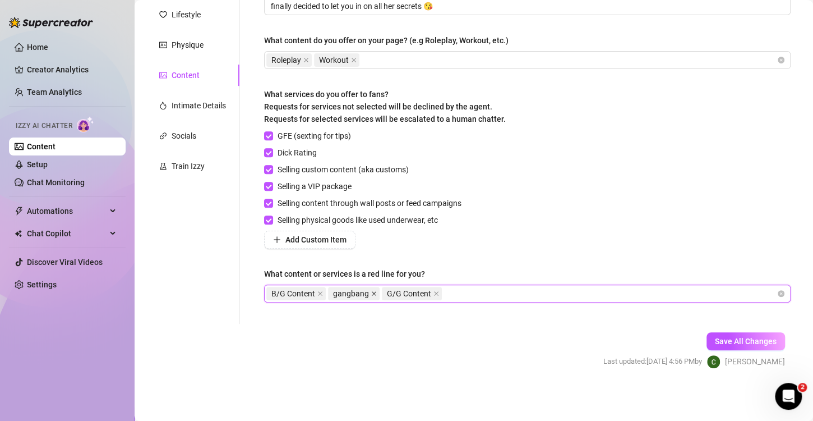
click at [372, 290] on icon "close" at bounding box center [374, 293] width 6 height 6
click at [433, 294] on div "B/G Content G/G Content" at bounding box center [521, 293] width 510 height 16
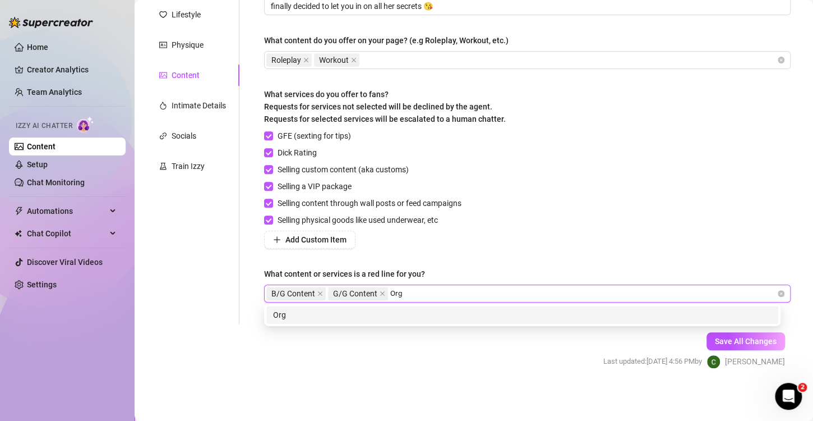
type input "Orgy"
click at [422, 319] on div "Orgy" at bounding box center [522, 314] width 499 height 12
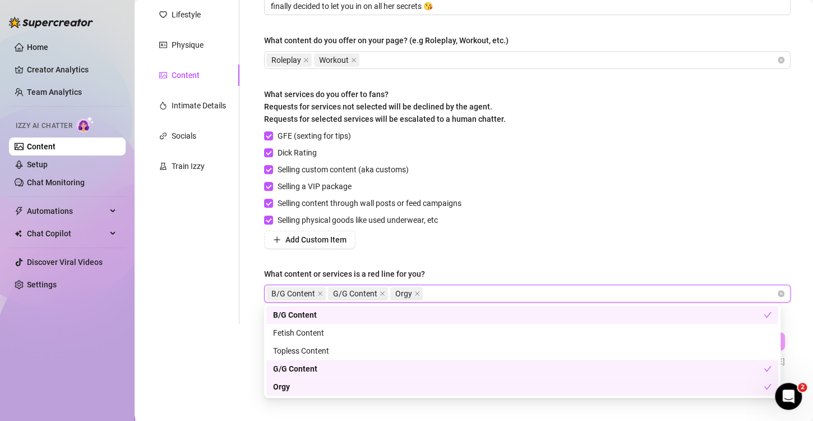
click at [659, 184] on div "GFE (sexting for tips) Dick Rating Selling custom content (aka customs) Selling…" at bounding box center [527, 189] width 527 height 119
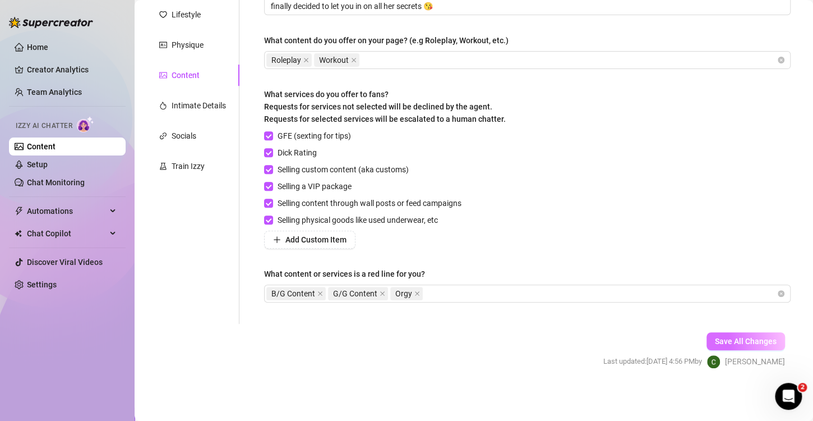
click at [749, 342] on span "Save All Changes" at bounding box center [746, 340] width 62 height 9
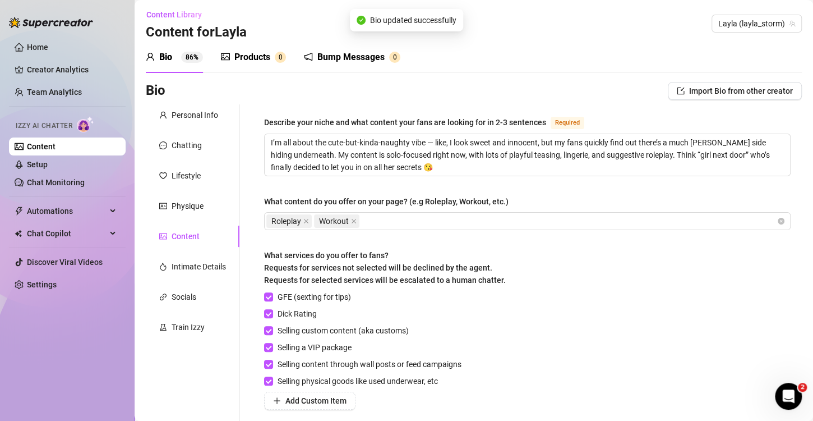
scroll to position [0, 0]
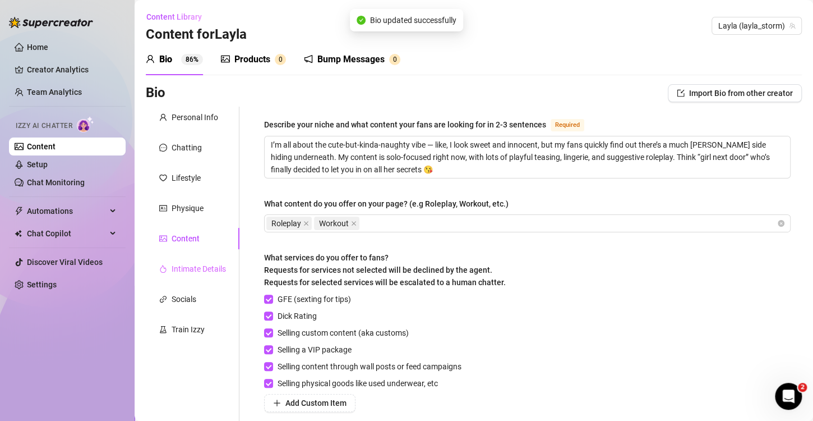
click at [190, 260] on div "Intimate Details" at bounding box center [193, 268] width 94 height 21
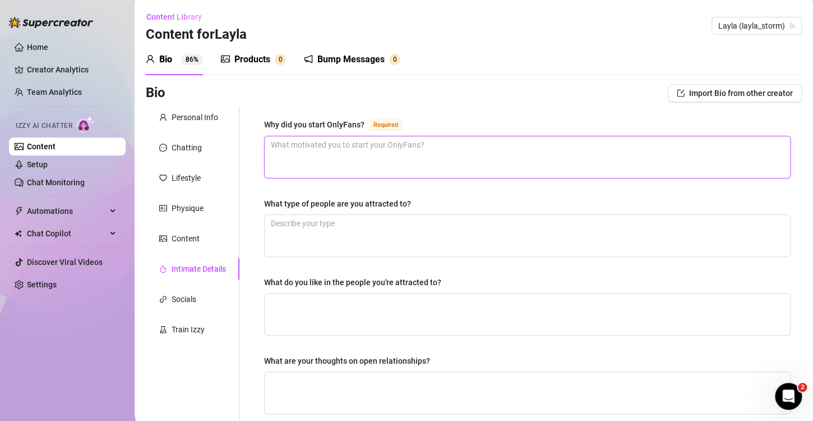
click at [338, 143] on textarea "Why did you start OnlyFans? Required" at bounding box center [527, 156] width 525 height 41
paste textarea "Honestly, at first, it was just curiosity. I was already doing a bit of modelli…"
type textarea "Honestly, at first, it was just curiosity. I was already doing a bit of modelli…"
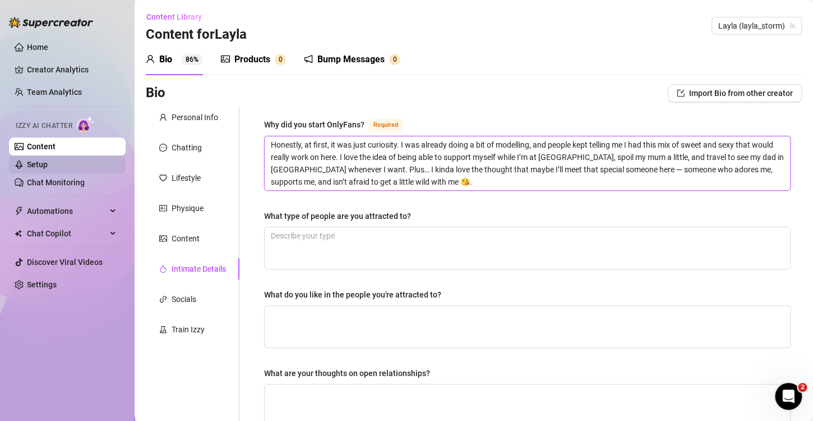
type textarea "Honestly, at first, it was just curiosity. I was already doing a bit of modelli…"
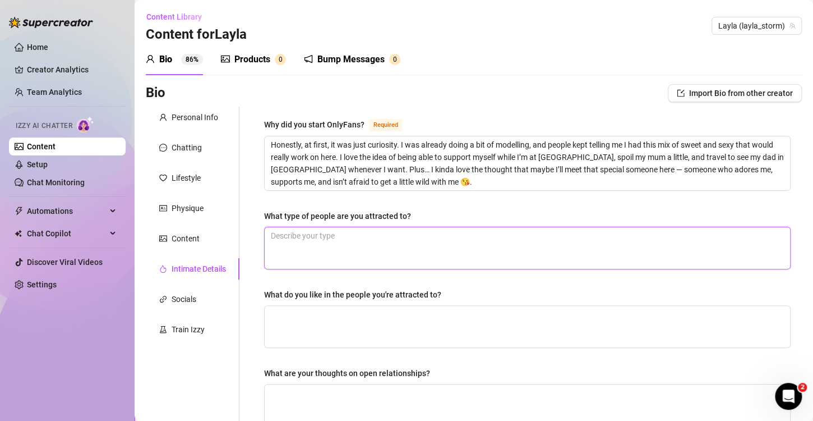
click at [318, 242] on textarea "What type of people are you attracted to?" at bounding box center [527, 247] width 525 height 41
paste textarea "Older men, for sure. I love someone who’s confident, experienced, and knows exa…"
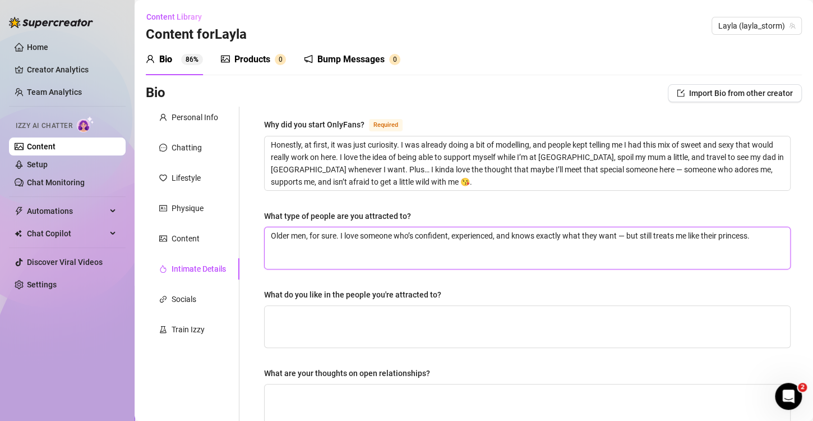
type textarea "Older men, for sure. I love someone who’s confident, experienced, and knows exa…"
click at [364, 301] on div "What do you like in the people you're attracted to?" at bounding box center [527, 296] width 527 height 17
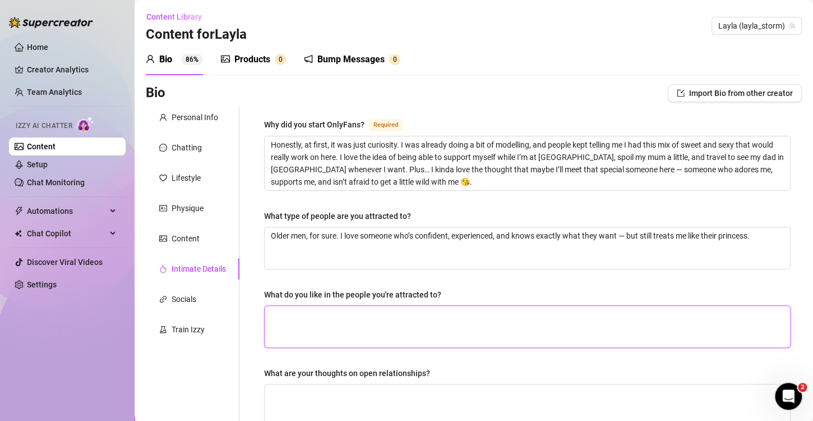
click at [359, 318] on textarea "What do you like in the people you're attracted to?" at bounding box center [527, 326] width 525 height 41
paste textarea "I like men who make me laugh, make me feel safe, and aren’t afraid to take the …"
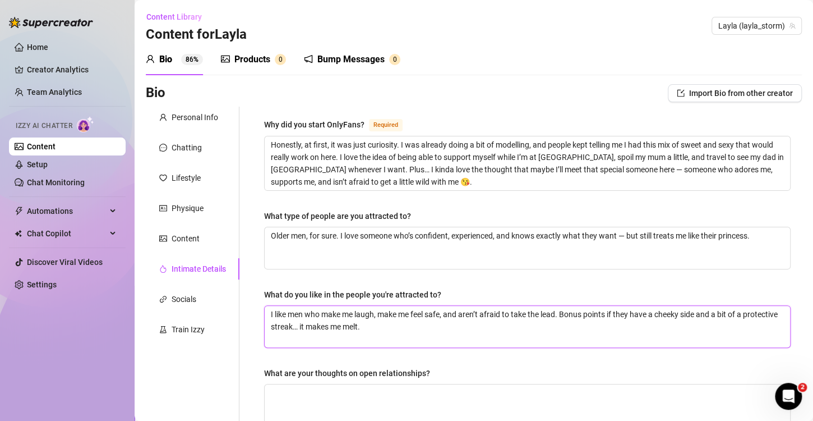
scroll to position [112, 0]
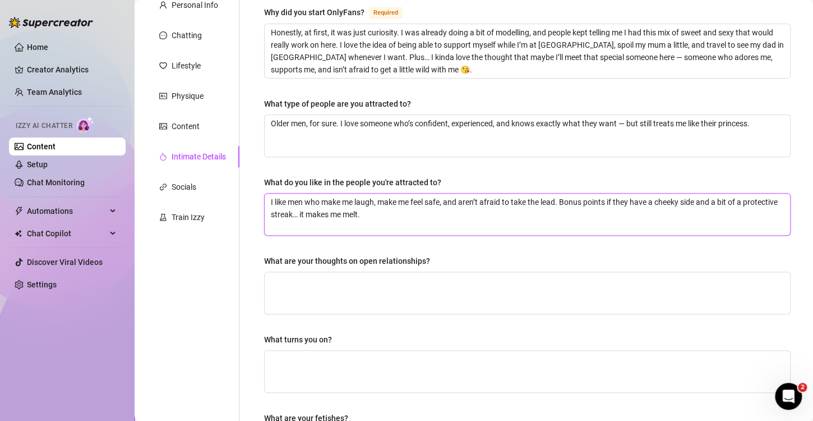
type textarea "I like men who make me laugh, make me feel safe, and aren’t afraid to take the …"
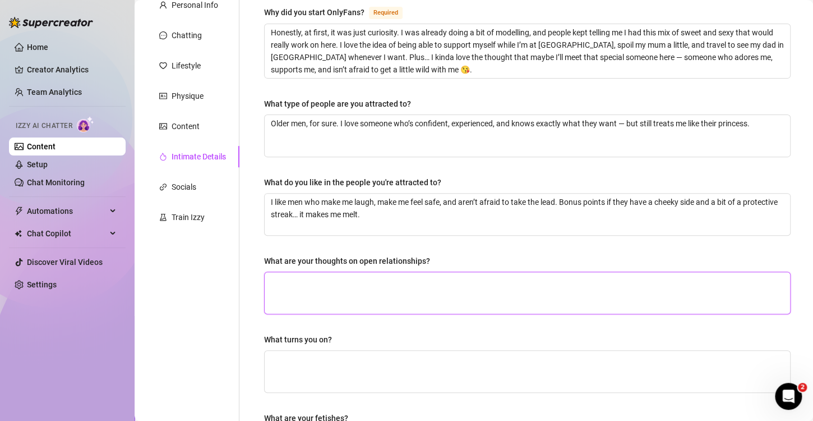
click at [347, 275] on textarea "What are your thoughts on open relationships?" at bounding box center [527, 292] width 525 height 41
paste textarea "I wouldn’t want another man, but I’m open to bringing another girl into the mix…"
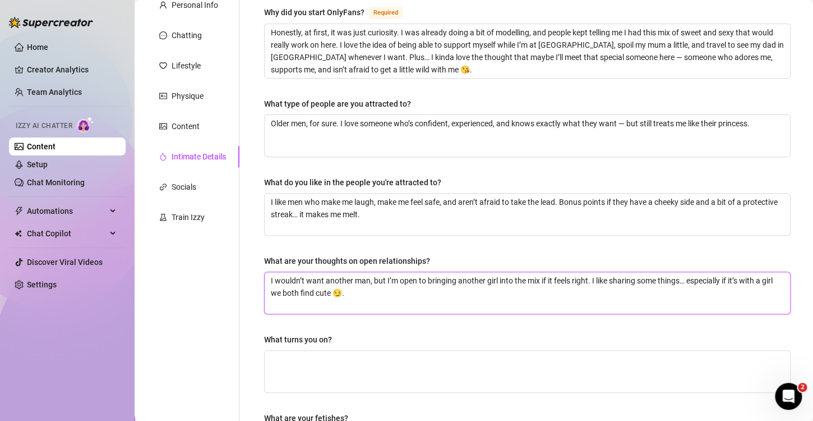
type textarea "I wouldn’t want another man, but I’m open to bringing another girl into the mix…"
click at [345, 342] on div "What turns you on?" at bounding box center [527, 341] width 527 height 17
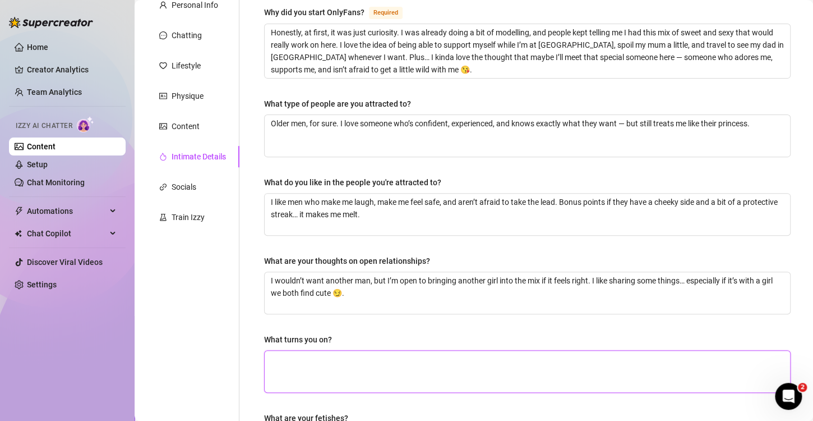
click at [333, 355] on textarea "What turns you on?" at bounding box center [527, 370] width 525 height 41
paste textarea "Confidence, deep eye contact, and someone telling me exactly what they want fro…"
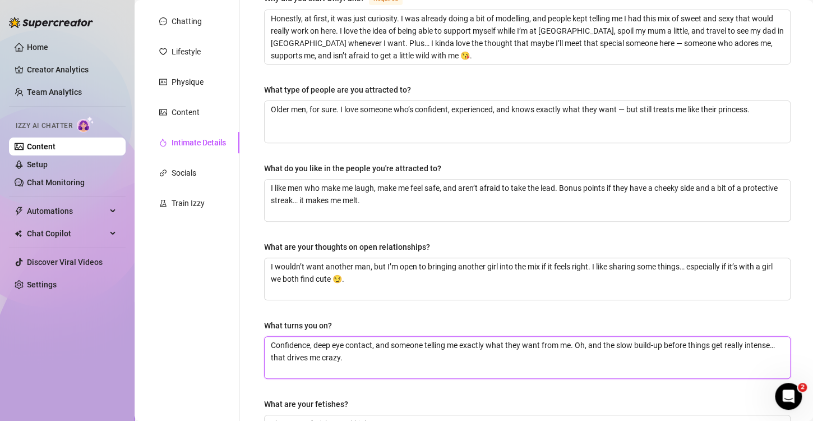
scroll to position [168, 0]
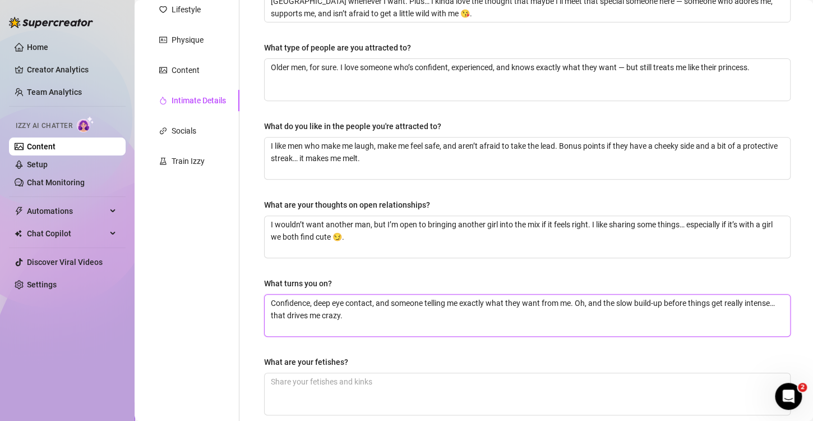
type textarea "Confidence, deep eye contact, and someone telling me exactly what they want fro…"
click at [329, 374] on textarea "What are your fetishes?" at bounding box center [527, 393] width 525 height 41
paste textarea "Lingerie, roleplay (like student/teacher or police officer), being lightly teas…"
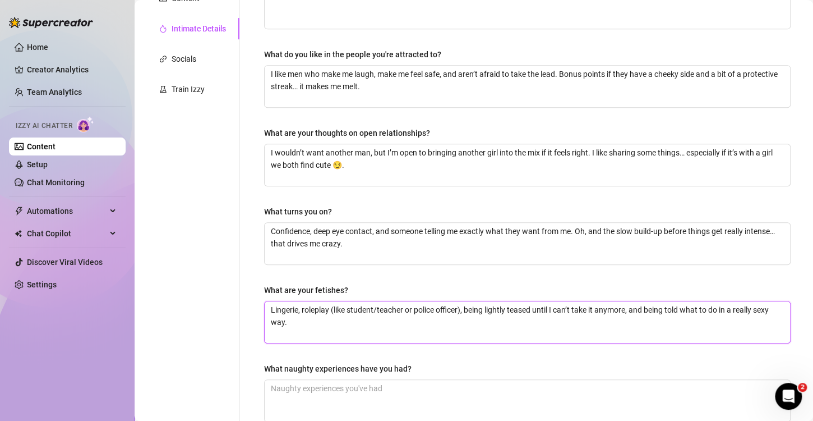
scroll to position [280, 0]
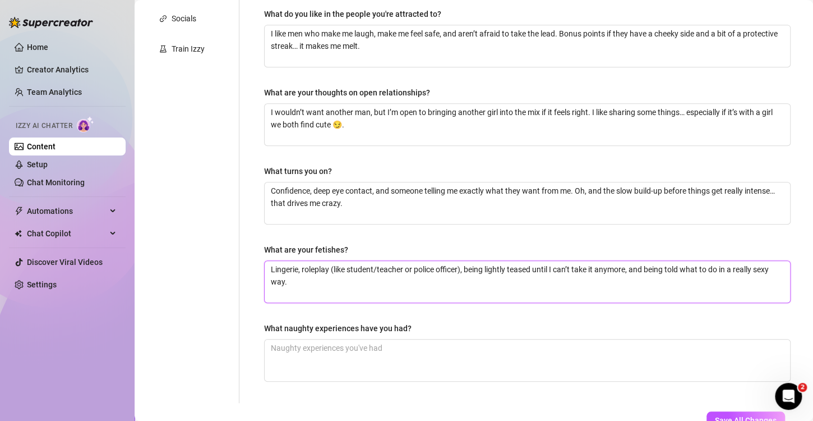
type textarea "Lingerie, roleplay (like student/teacher or police officer), being lightly teas…"
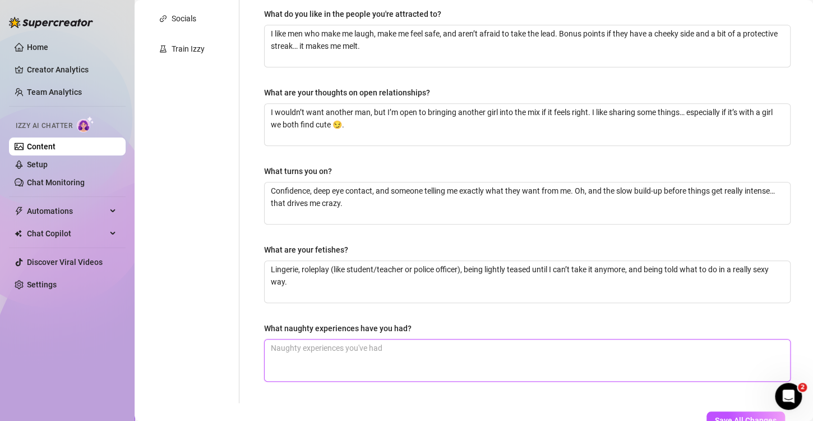
click at [413, 354] on textarea "What naughty experiences have you had?" at bounding box center [527, 359] width 525 height 41
paste textarea "For my 18th birthday, my best friend dared me to pole dance at a strip club for…"
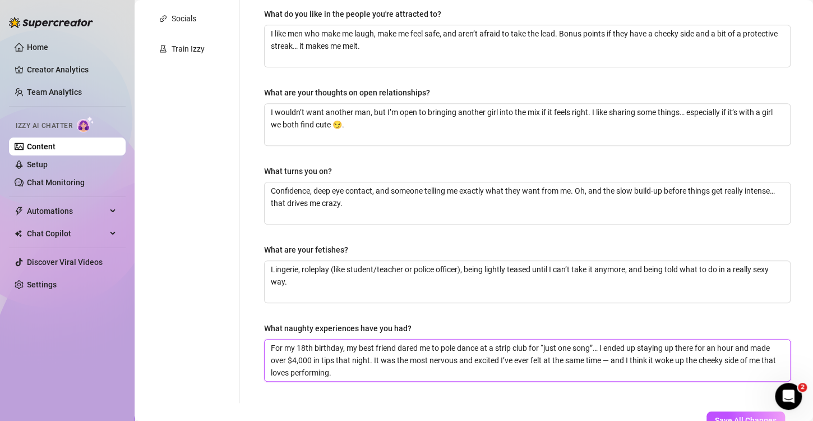
scroll to position [358, 0]
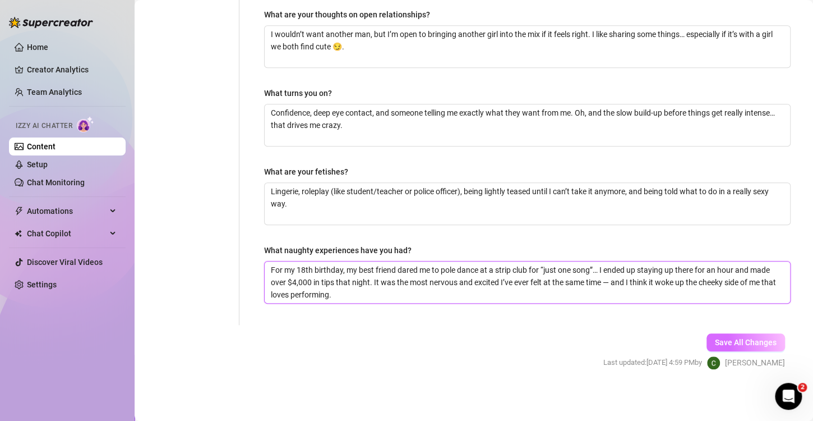
type textarea "For my 18th birthday, my best friend dared me to pole dance at a strip club for…"
click at [716, 333] on button "Save All Changes" at bounding box center [746, 342] width 79 height 18
click at [389, 294] on textarea "For my 18th birthday, my best friend dared me to pole dance at a strip club for…" at bounding box center [527, 281] width 525 height 41
type textarea "For my 18th birthday, my best friend dared me to pole dance at a strip club for…"
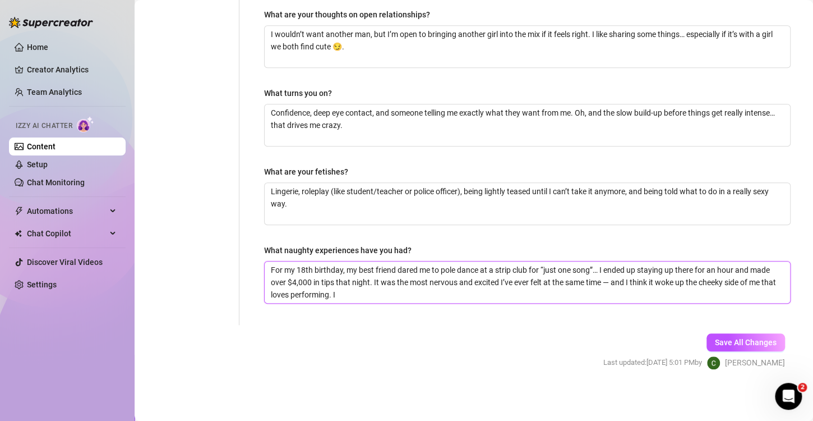
type textarea "For my 18th birthday, my best friend dared me to pole dance at a strip club for…"
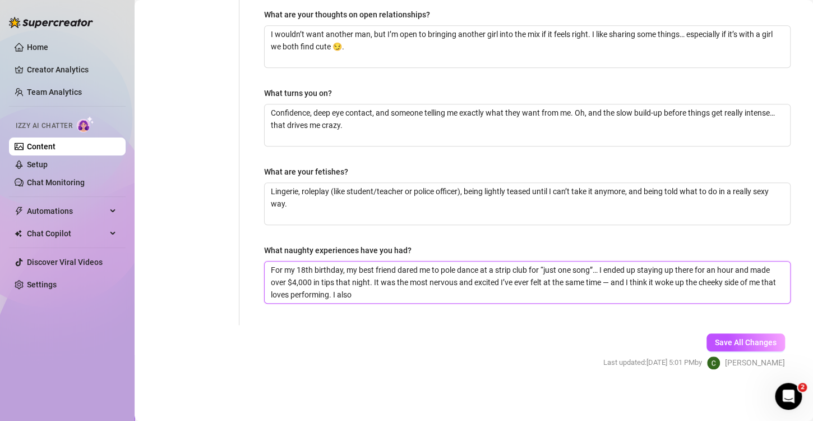
type textarea "For my 18th birthday, my best friend dared me to pole dance at a strip club for…"
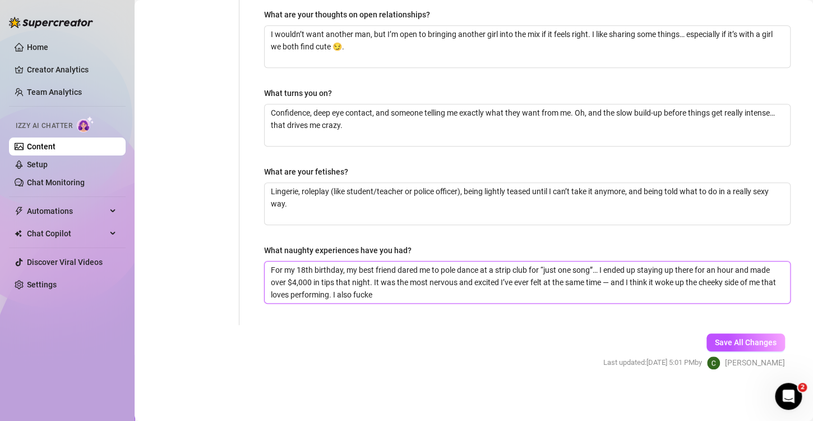
type textarea "For my 18th birthday, my best friend dared me to pole dance at a strip club for…"
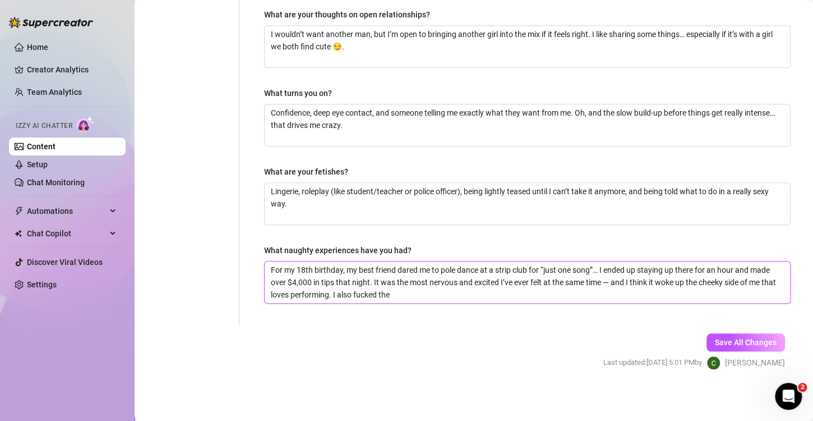
type textarea "For my 18th birthday, my best friend dared me to pole dance at a strip club for…"
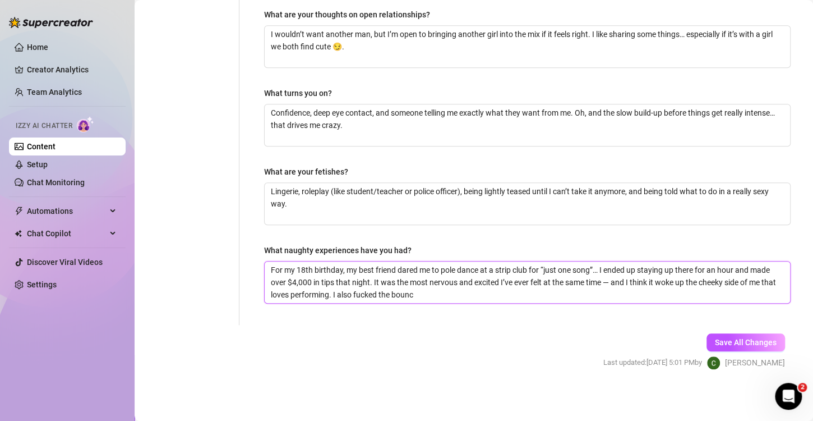
type textarea "For my 18th birthday, my best friend dared me to pole dance at a strip club for…"
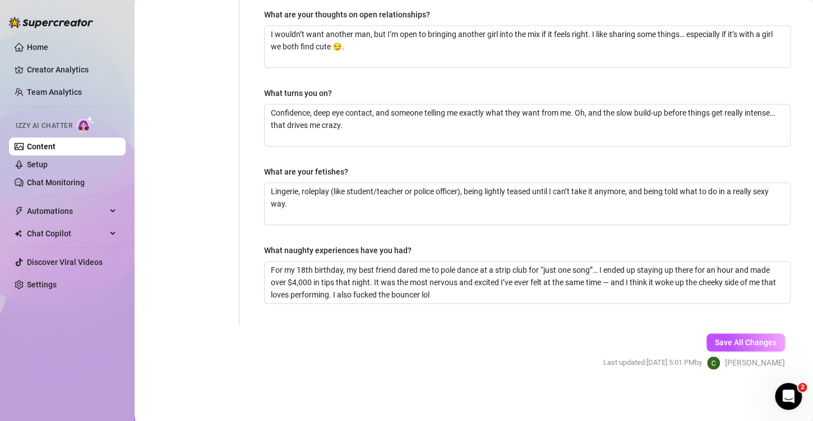
drag, startPoint x: 726, startPoint y: 352, endPoint x: 734, endPoint y: 319, distance: 33.6
click at [725, 350] on div "Save All Changes Last updated: [DATE] 5:01 PM by [PERSON_NAME]" at bounding box center [694, 351] width 215 height 53
click at [726, 330] on div "Save All Changes Last updated: [DATE] 5:01 PM by [PERSON_NAME]" at bounding box center [694, 351] width 215 height 53
click at [715, 333] on button "Save All Changes" at bounding box center [746, 342] width 79 height 18
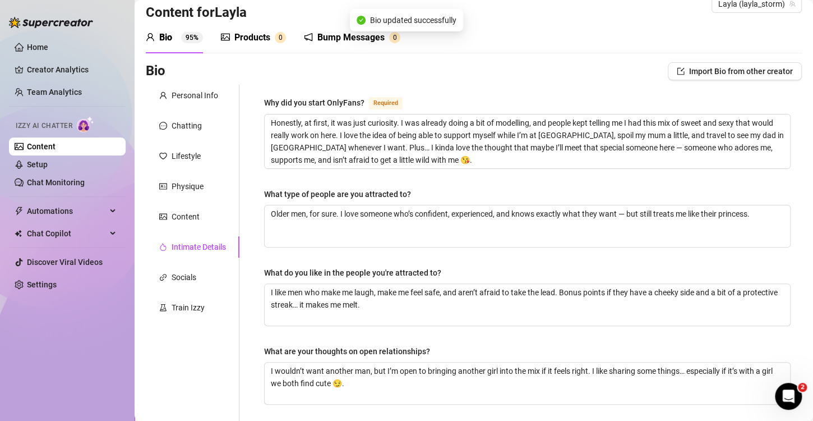
scroll to position [0, 0]
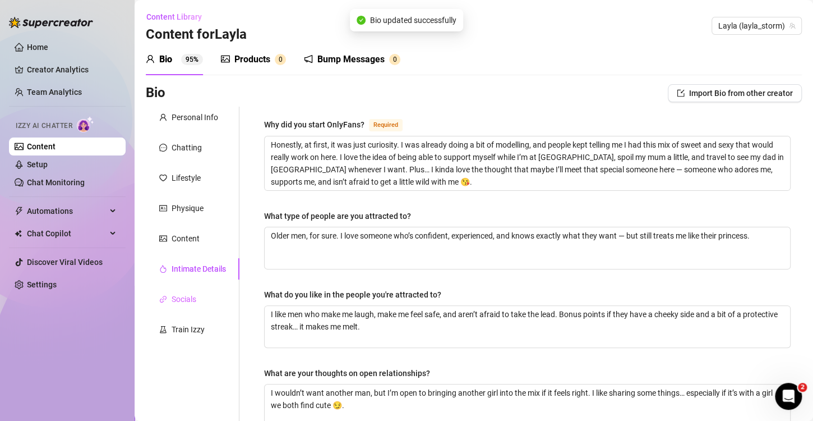
click at [206, 304] on div "Socials" at bounding box center [193, 298] width 94 height 21
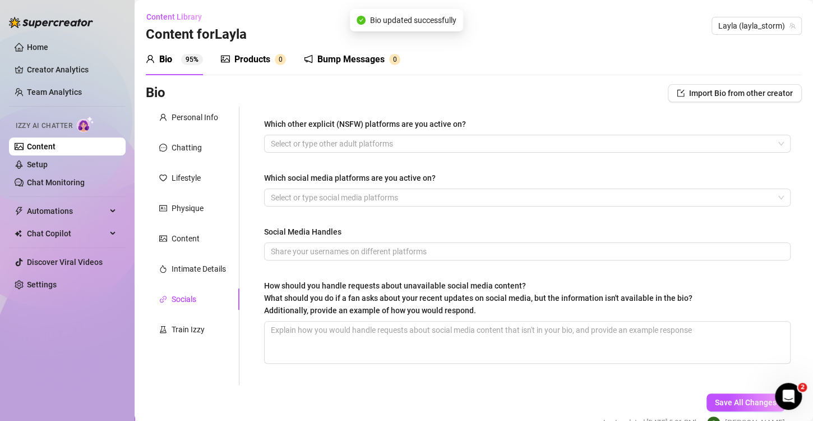
click at [203, 340] on div "Personal Info Chatting Lifestyle Physique Content Intimate Details Socials Trai…" at bounding box center [193, 246] width 94 height 278
drag, startPoint x: 204, startPoint y: 328, endPoint x: 222, endPoint y: 321, distance: 19.2
click at [204, 328] on div "Train Izzy" at bounding box center [188, 329] width 33 height 12
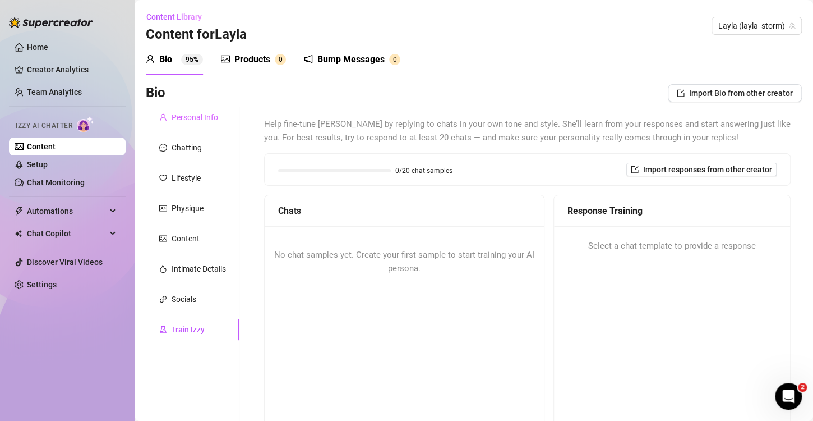
click at [219, 122] on div "Personal Info" at bounding box center [193, 117] width 94 height 21
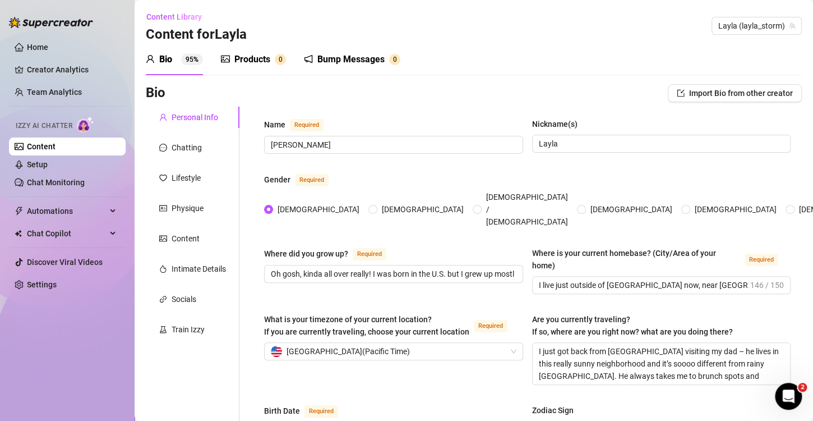
click at [56, 150] on link "Content" at bounding box center [41, 146] width 29 height 9
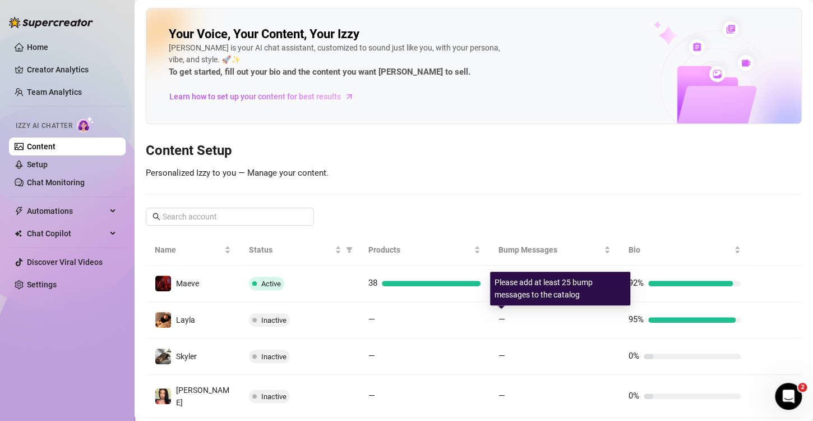
click at [27, 142] on link "Content" at bounding box center [41, 146] width 29 height 9
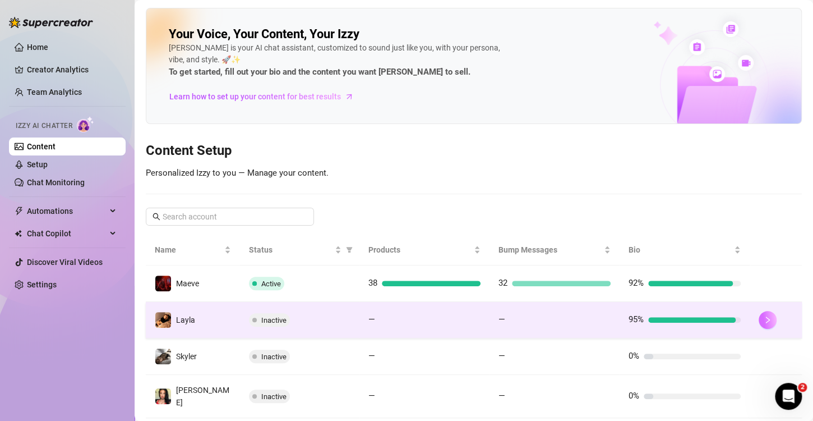
click at [764, 317] on button "button" at bounding box center [768, 320] width 18 height 18
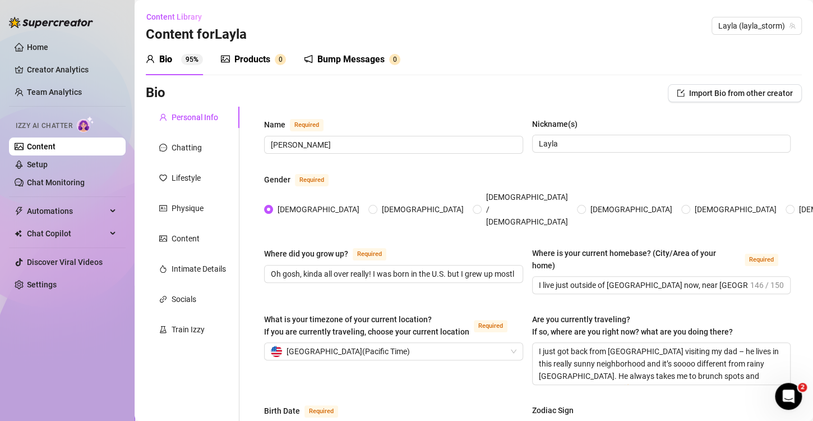
click at [230, 38] on h3 "Content for Layla" at bounding box center [196, 35] width 101 height 18
click at [261, 61] on div "Products" at bounding box center [252, 59] width 36 height 13
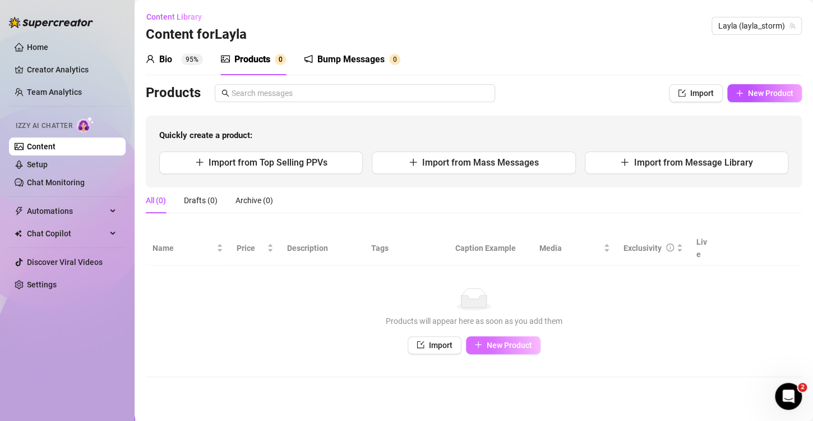
click at [527, 340] on span "New Product" at bounding box center [509, 344] width 45 height 9
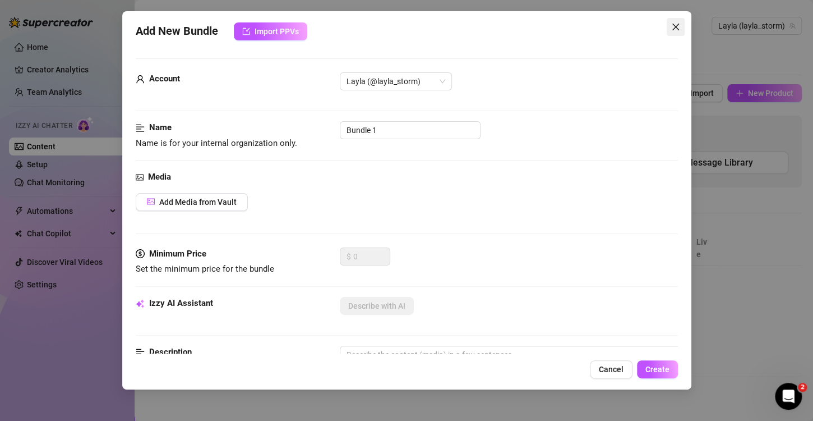
click at [671, 29] on icon "close" at bounding box center [675, 26] width 9 height 9
